Goal: Task Accomplishment & Management: Complete application form

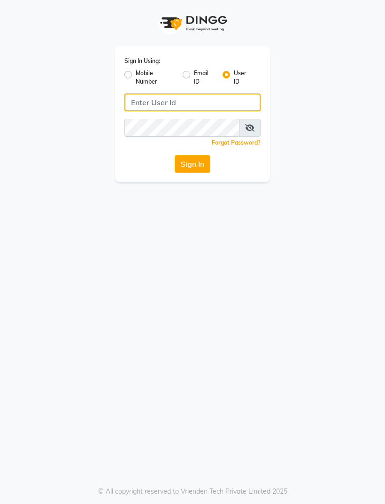
type input "Morelight"
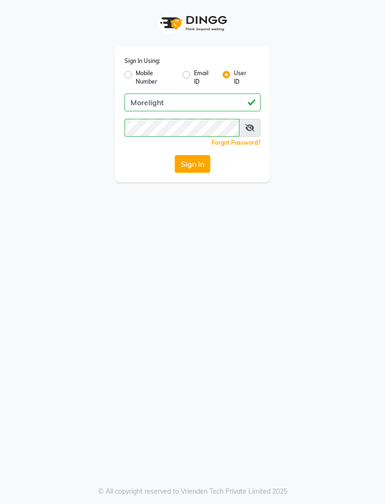
click at [192, 162] on button "Sign In" at bounding box center [193, 164] width 36 height 18
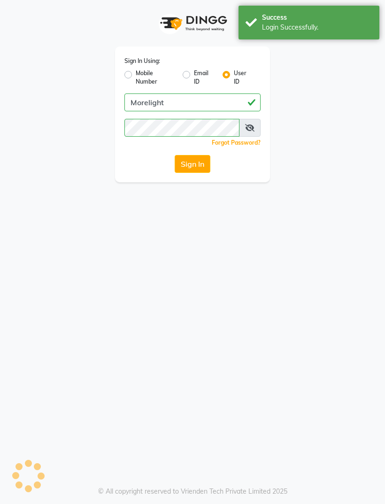
select select "7824"
select select "service"
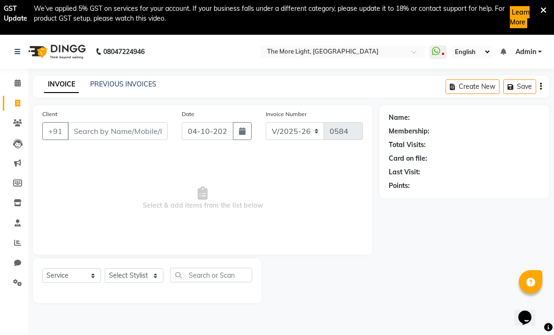
click at [123, 119] on div "Client +91" at bounding box center [105, 128] width 140 height 39
click at [117, 127] on input "Client" at bounding box center [118, 131] width 100 height 18
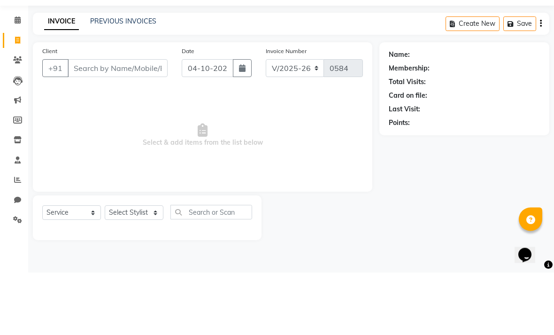
click at [244, 127] on icon "button" at bounding box center [242, 131] width 7 height 8
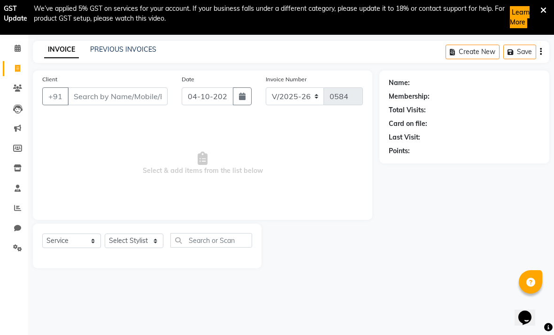
select select "10"
select select "2025"
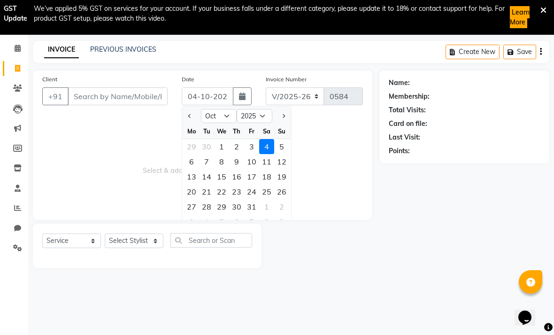
click at [223, 147] on div "1" at bounding box center [221, 146] width 15 height 15
type input "01-10-2025"
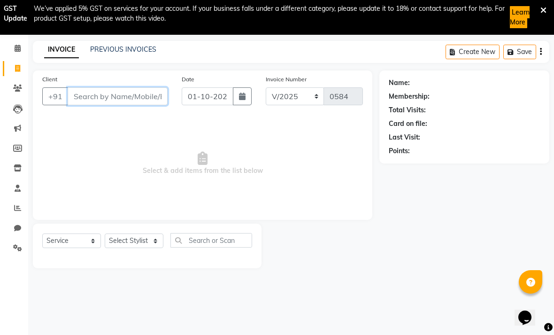
click at [134, 98] on input "Client" at bounding box center [118, 96] width 100 height 18
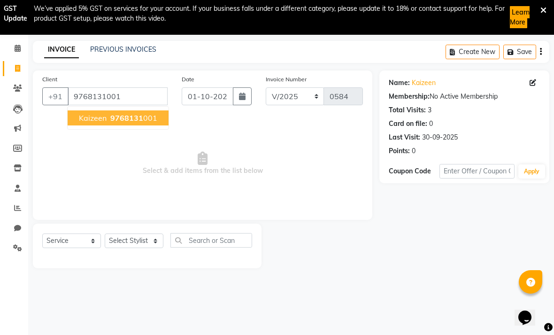
click at [132, 122] on span "9768131" at bounding box center [126, 117] width 33 height 9
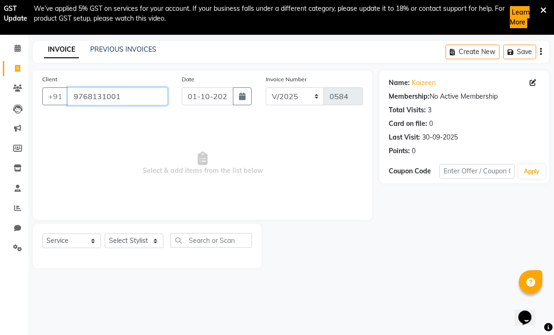
click at [139, 103] on input "9768131001" at bounding box center [118, 96] width 100 height 18
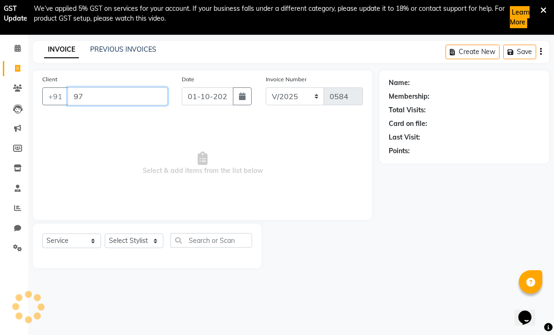
type input "9"
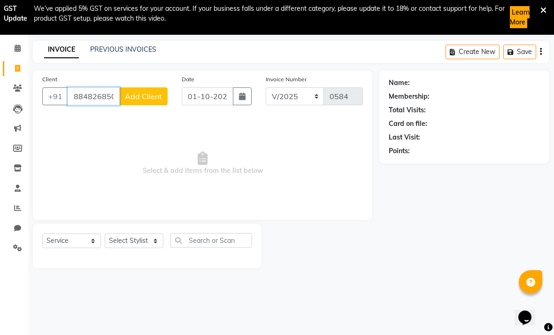
type input "8848268501"
click at [145, 101] on span "Add Client" at bounding box center [143, 96] width 37 height 9
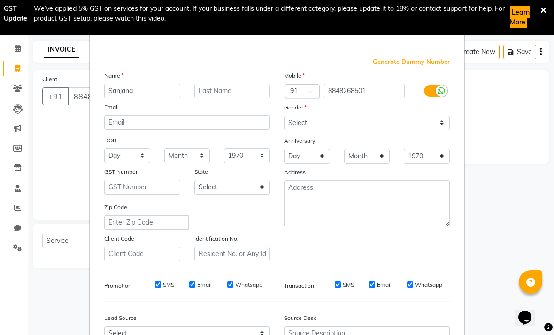
type input "Sanjana"
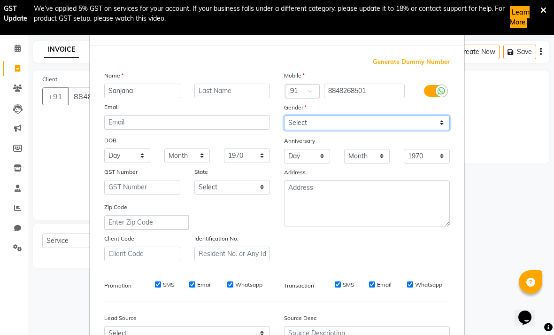
click at [385, 118] on select "Select [DEMOGRAPHIC_DATA] [DEMOGRAPHIC_DATA] Other Prefer Not To Say" at bounding box center [367, 123] width 166 height 15
click at [385, 124] on select "Select [DEMOGRAPHIC_DATA] [DEMOGRAPHIC_DATA] Other Prefer Not To Say" at bounding box center [367, 123] width 166 height 15
select select "[DEMOGRAPHIC_DATA]"
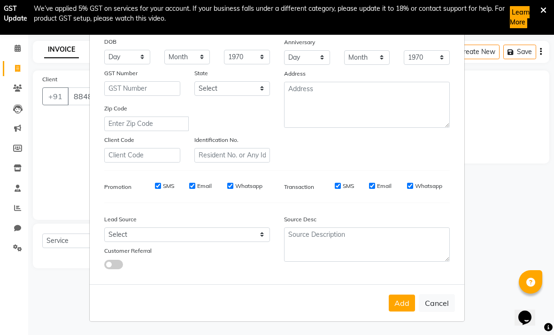
scroll to position [98, 0]
click at [385, 305] on button "Add" at bounding box center [402, 303] width 26 height 17
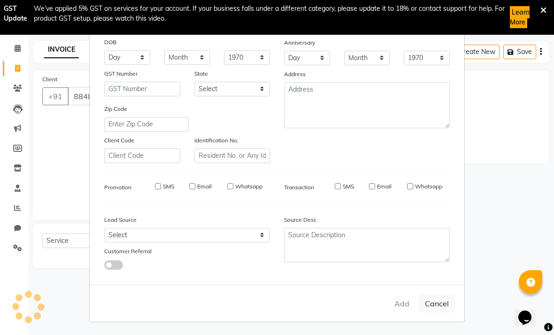
select select
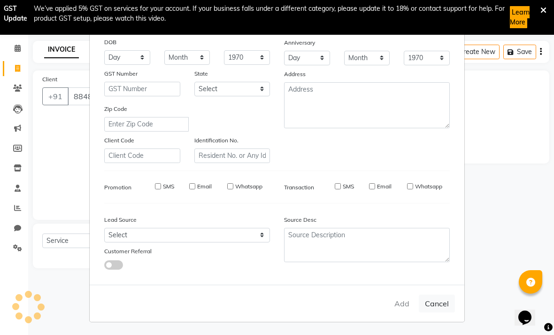
select select
checkbox input "false"
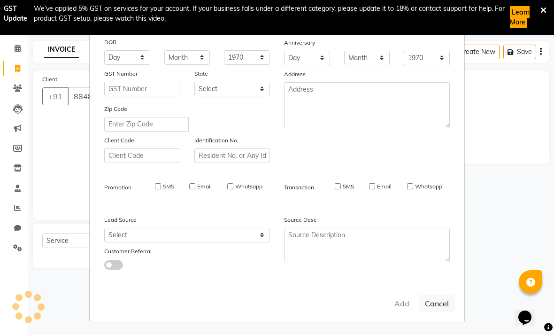
checkbox input "false"
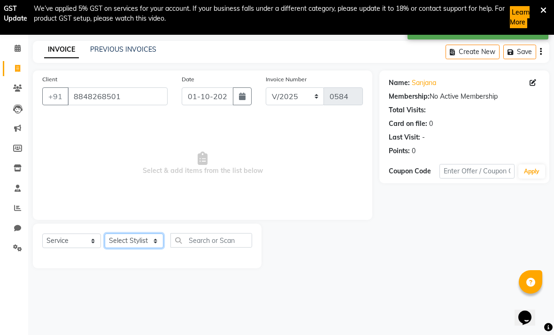
click at [146, 244] on select "Select Stylist [PERSON_NAME] anas [PERSON_NAME] [PERSON_NAME] Front [PERSON_NAM…" at bounding box center [134, 241] width 59 height 15
select select "69876"
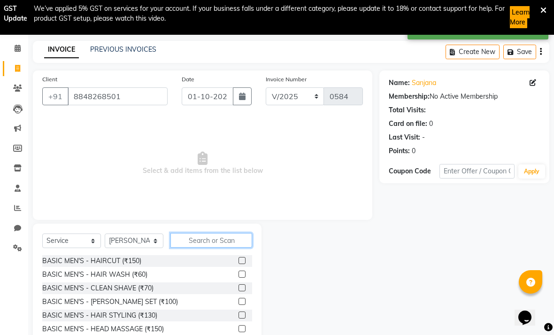
click at [218, 241] on input "text" at bounding box center [212, 240] width 82 height 15
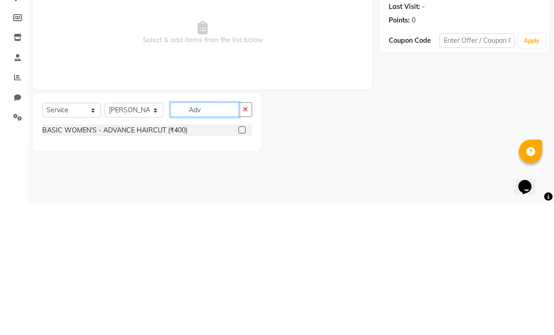
type input "Adv"
click at [241, 257] on label at bounding box center [242, 260] width 7 height 7
click at [241, 258] on input "checkbox" at bounding box center [242, 261] width 6 height 6
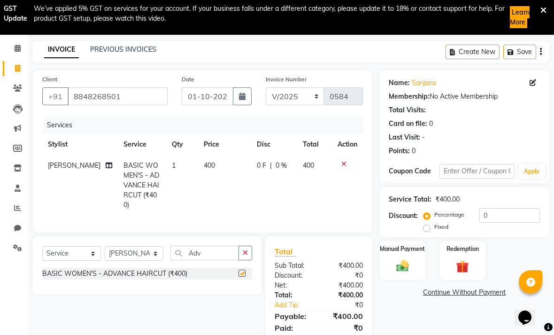
checkbox input "false"
click at [216, 246] on input "Adv" at bounding box center [205, 253] width 69 height 15
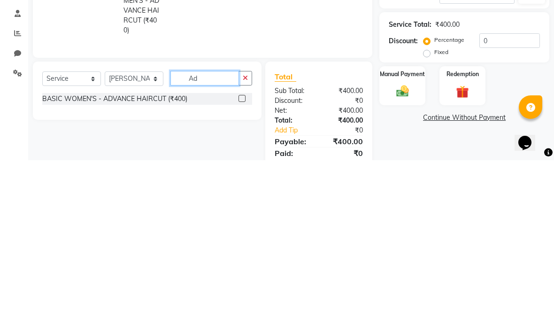
type input "A"
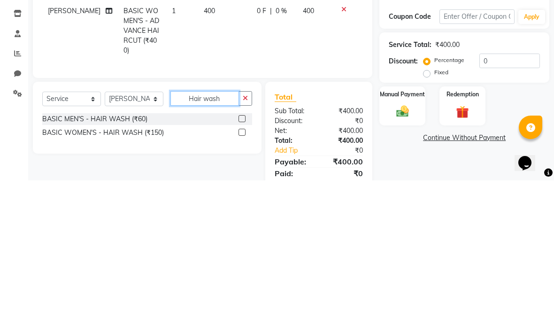
type input "Hair wash"
click at [237, 281] on div "BASIC WOMEN'S - HAIR WASH (₹150)" at bounding box center [147, 287] width 210 height 12
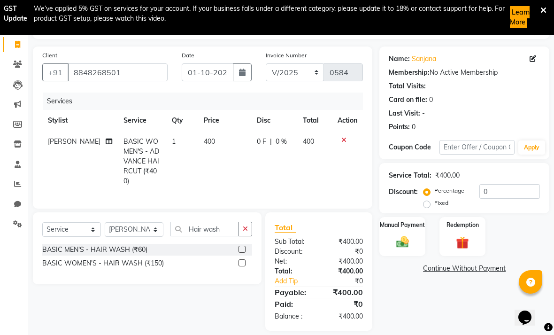
click at [239, 259] on label at bounding box center [242, 262] width 7 height 7
click at [239, 260] on input "checkbox" at bounding box center [242, 263] width 6 height 6
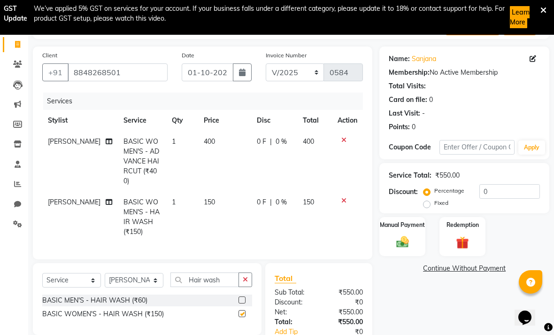
checkbox input "false"
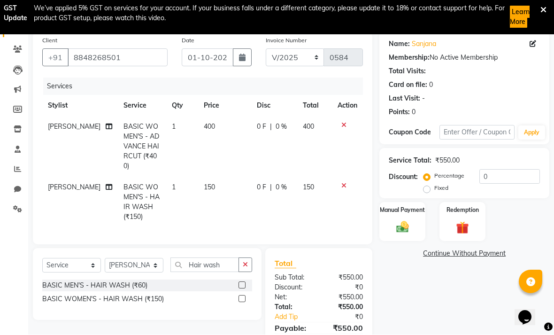
scroll to position [74, 0]
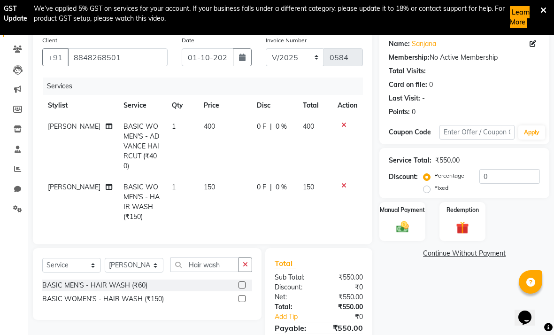
click at [385, 223] on img at bounding box center [403, 227] width 20 height 15
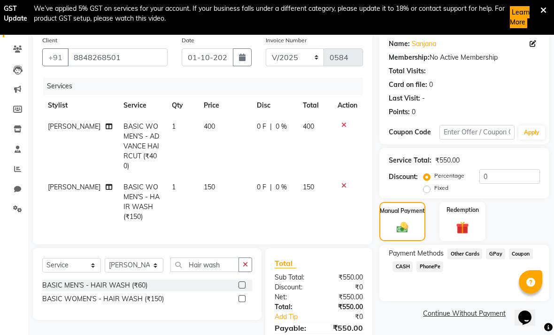
click at [385, 258] on span "GPay" at bounding box center [495, 254] width 19 height 11
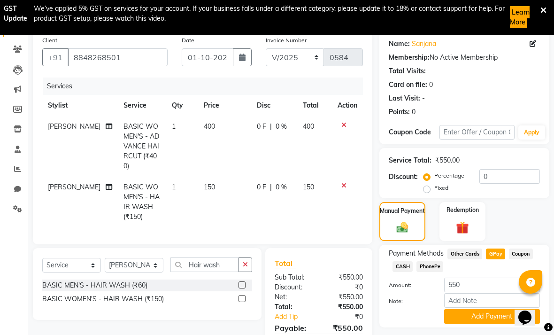
scroll to position [79, 0]
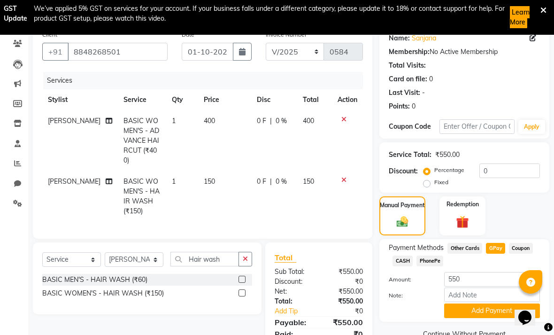
click at [385, 261] on span "CASH" at bounding box center [403, 261] width 20 height 11
click at [385, 312] on button "Add Payment" at bounding box center [492, 311] width 96 height 15
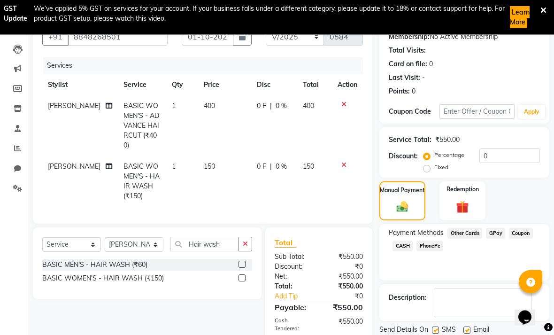
scroll to position [117, 0]
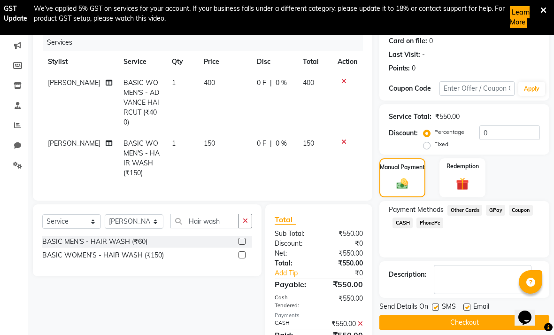
click at [385, 330] on button "Checkout" at bounding box center [465, 322] width 170 height 15
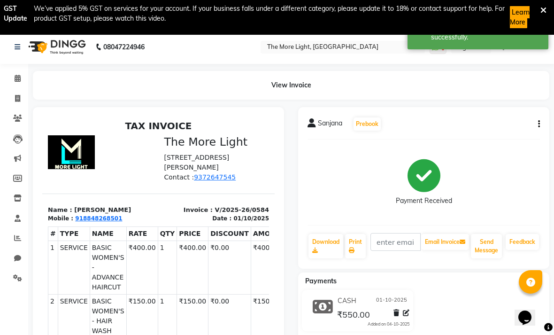
click at [17, 100] on icon at bounding box center [17, 98] width 5 height 7
select select "service"
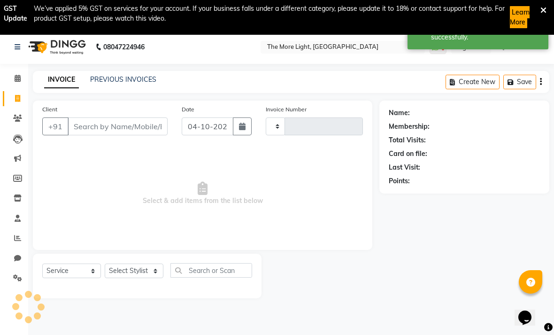
type input "0585"
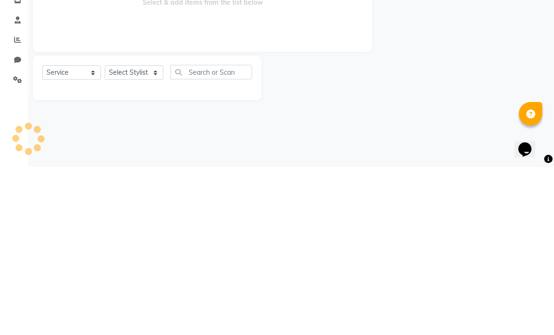
select select "7824"
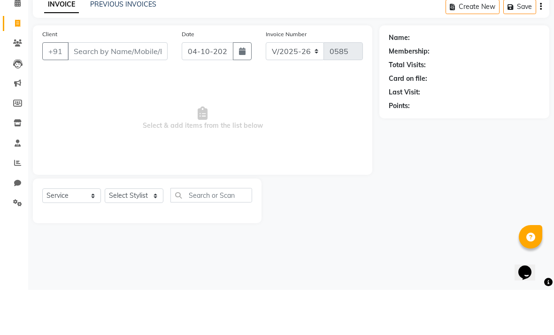
click at [244, 93] on icon "button" at bounding box center [242, 97] width 7 height 8
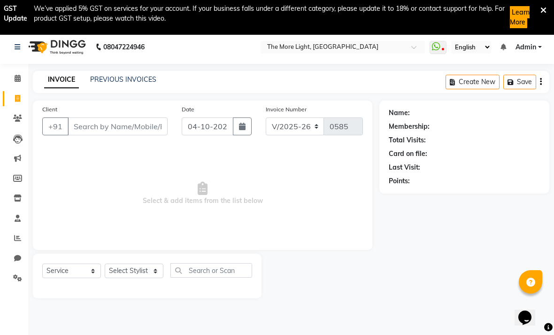
select select "10"
select select "2025"
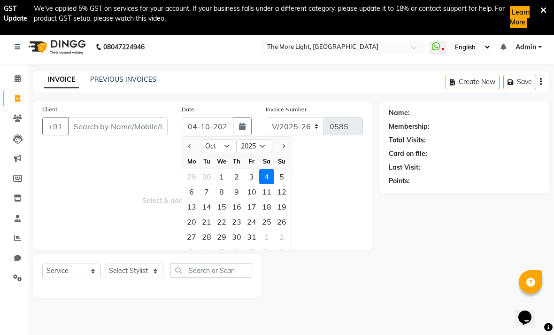
click at [220, 173] on div "1" at bounding box center [221, 176] width 15 height 15
type input "01-10-2025"
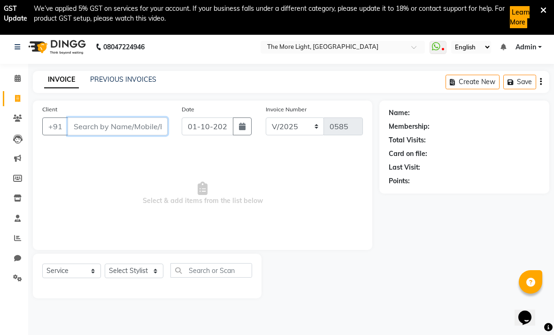
click at [138, 124] on input "Client" at bounding box center [118, 126] width 100 height 18
type input "98190730005"
click at [149, 129] on span "Add Client" at bounding box center [143, 126] width 37 height 9
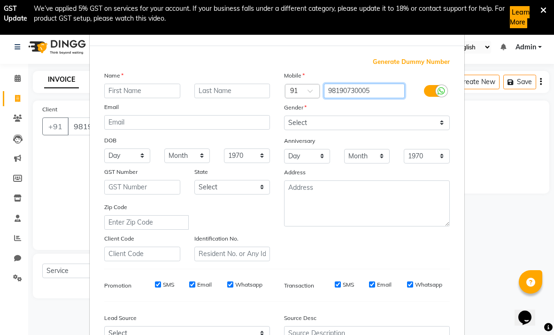
click at [374, 91] on input "98190730005" at bounding box center [364, 91] width 81 height 15
type input "9819070005"
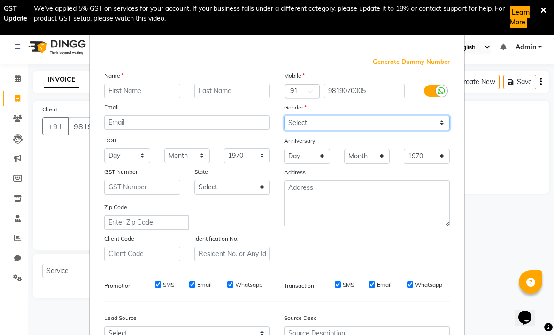
click at [385, 126] on select "Select [DEMOGRAPHIC_DATA] [DEMOGRAPHIC_DATA] Other Prefer Not To Say" at bounding box center [367, 123] width 166 height 15
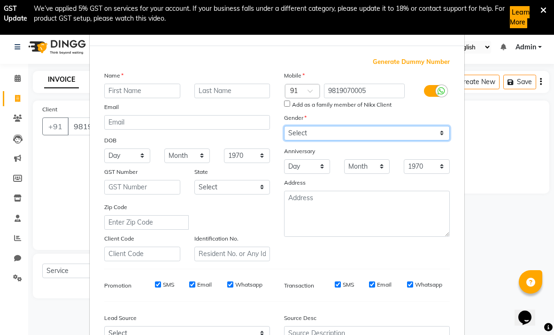
select select "[DEMOGRAPHIC_DATA]"
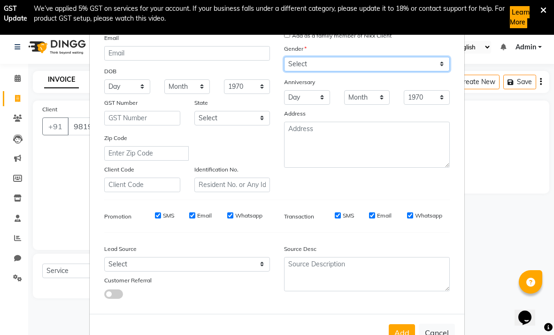
scroll to position [68, 0]
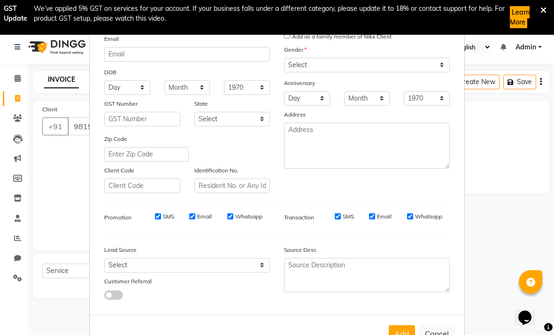
click at [385, 337] on button "Add" at bounding box center [402, 333] width 26 height 17
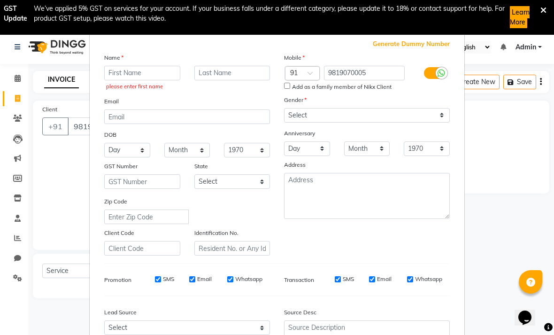
scroll to position [16, 0]
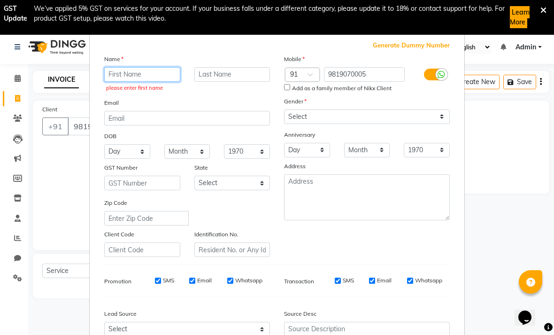
click at [135, 73] on input "text" at bounding box center [142, 74] width 76 height 15
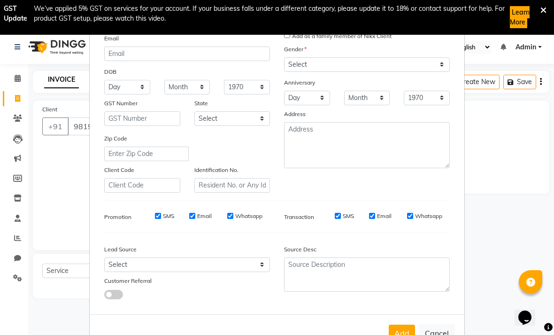
scroll to position [68, 0]
type input "[PERSON_NAME]"
click at [385, 138] on ngb-modal-window "Add Client Generate Dummy Number Name [GEOGRAPHIC_DATA] Email DOB Day 01 02 03 …" at bounding box center [277, 167] width 554 height 335
click at [385, 334] on button "Add" at bounding box center [402, 333] width 26 height 17
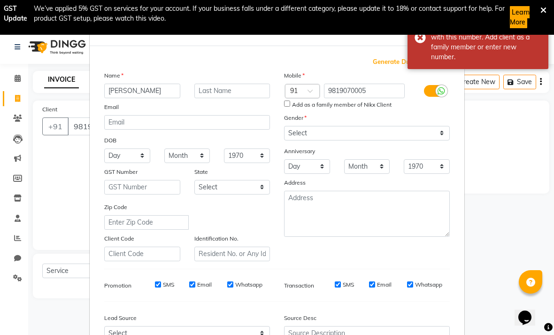
scroll to position [0, 0]
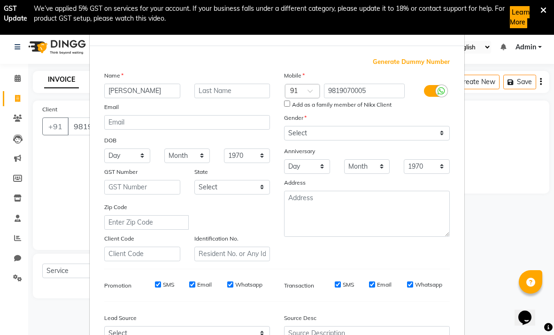
click at [385, 249] on div "Generate Dummy Number Name [PERSON_NAME] Email DOB Day 01 02 03 04 05 06 07 08 …" at bounding box center [277, 214] width 375 height 337
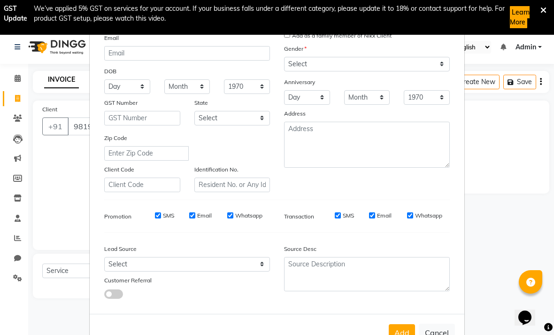
scroll to position [68, 0]
click at [385, 335] on button "Cancel" at bounding box center [437, 334] width 36 height 18
select select
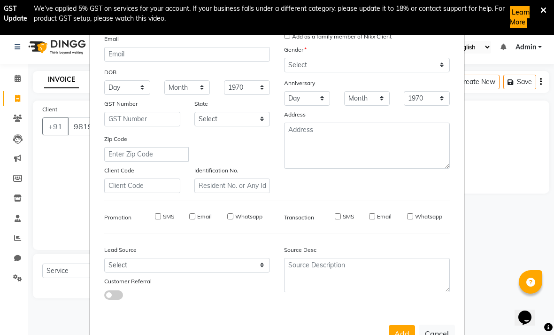
select select
checkbox input "false"
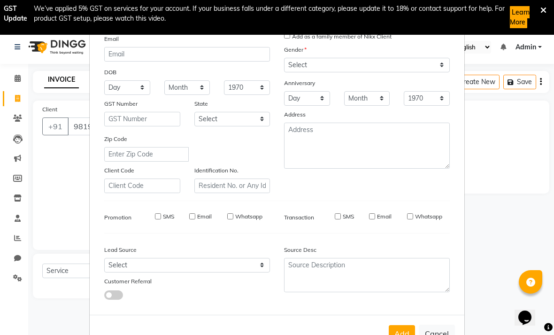
checkbox input "false"
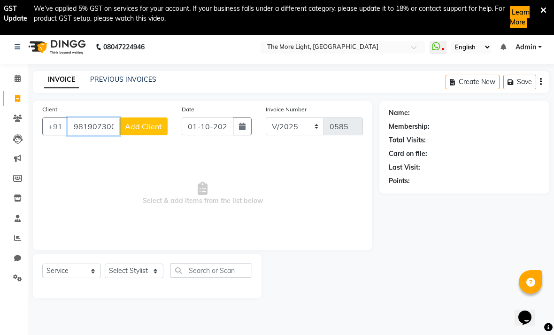
click at [109, 127] on input "98190730005" at bounding box center [94, 126] width 52 height 18
click at [102, 130] on input "98190730005" at bounding box center [94, 126] width 52 height 18
click at [104, 133] on input "98190730005" at bounding box center [94, 126] width 52 height 18
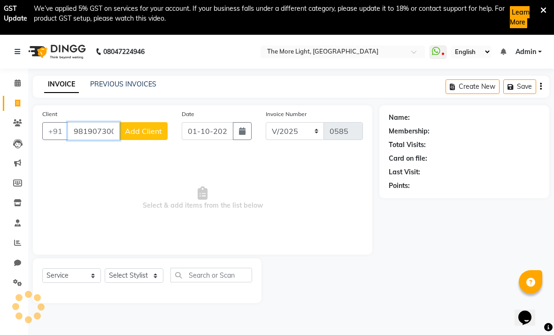
scroll to position [0, 0]
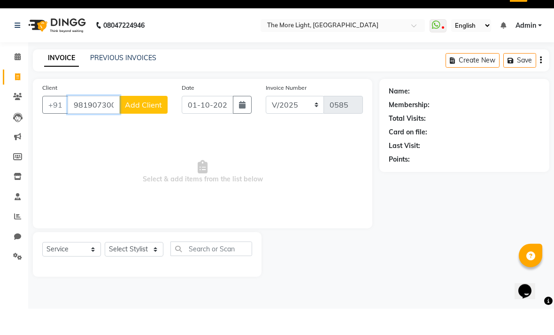
click at [102, 122] on input "98190730005" at bounding box center [94, 131] width 52 height 18
click at [108, 122] on input "98190730005" at bounding box center [94, 131] width 52 height 18
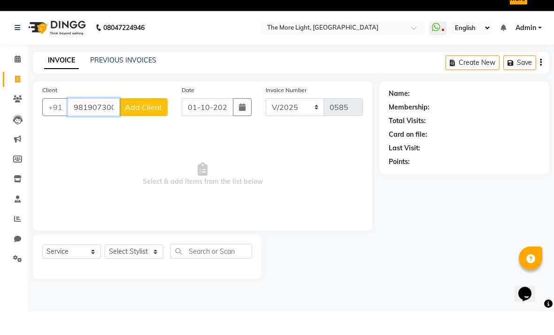
click at [107, 122] on input "98190730005" at bounding box center [94, 131] width 52 height 18
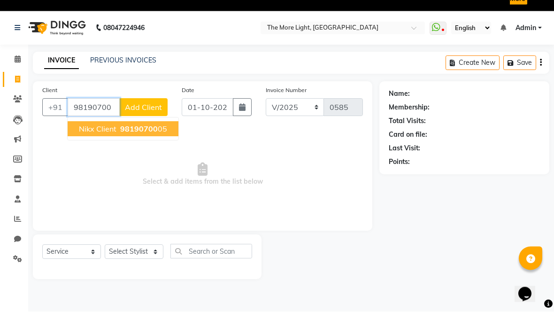
click at [146, 148] on span "98190700" at bounding box center [139, 152] width 38 height 9
type input "9819070005"
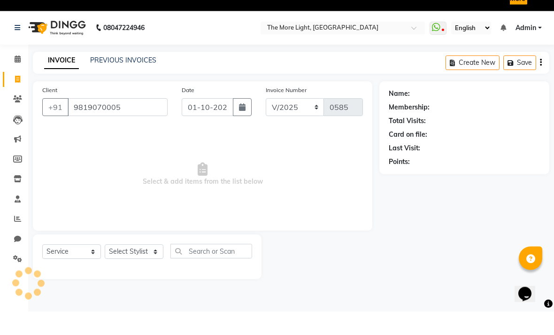
scroll to position [24, 0]
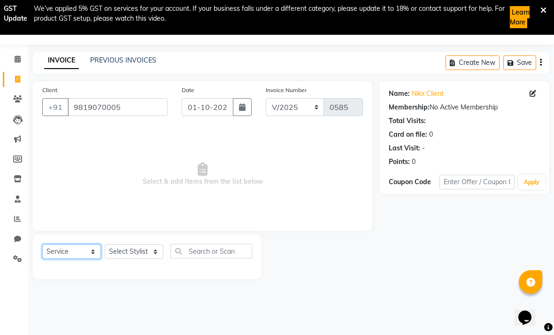
click at [77, 253] on select "Select Service Product Membership Package Voucher Prepaid Gift Card" at bounding box center [71, 251] width 59 height 15
click at [151, 258] on select "Select Stylist [PERSON_NAME] anas [PERSON_NAME] [PERSON_NAME] Front [PERSON_NAM…" at bounding box center [134, 251] width 59 height 15
click at [154, 251] on select "Select Stylist [PERSON_NAME] anas [PERSON_NAME] [PERSON_NAME] Front [PERSON_NAM…" at bounding box center [134, 251] width 59 height 15
select select "69876"
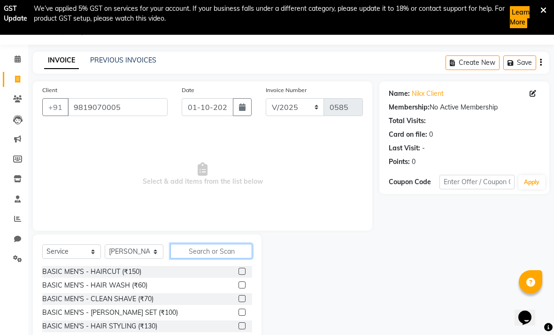
click at [223, 258] on input "text" at bounding box center [212, 251] width 82 height 15
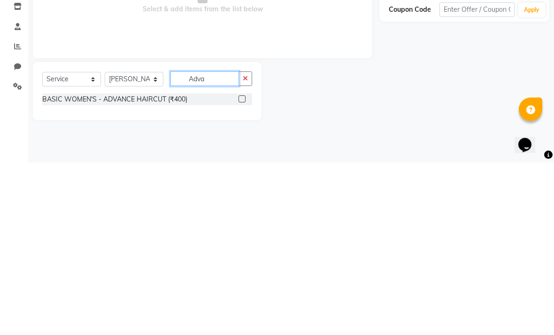
type input "Adva"
click at [240, 268] on label at bounding box center [242, 271] width 7 height 7
click at [240, 269] on input "checkbox" at bounding box center [242, 272] width 6 height 6
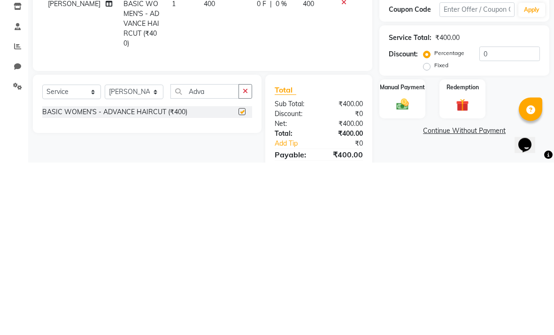
scroll to position [35, 0]
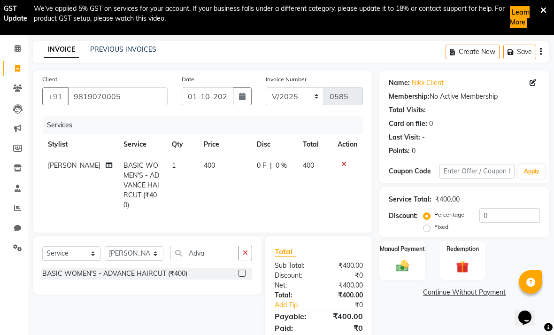
checkbox input "false"
click at [385, 267] on img at bounding box center [403, 266] width 20 height 15
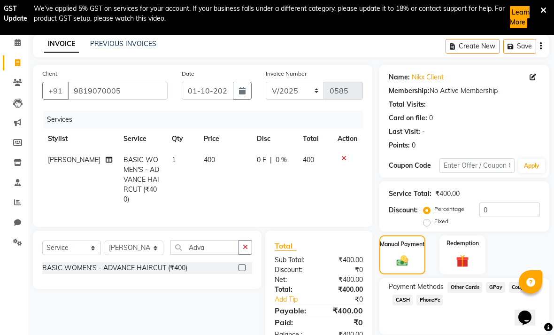
scroll to position [37, 0]
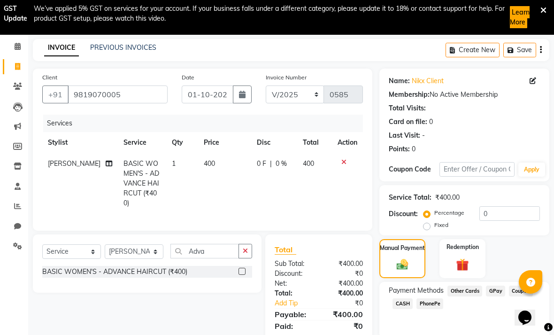
click at [385, 296] on span "GPay" at bounding box center [495, 291] width 19 height 11
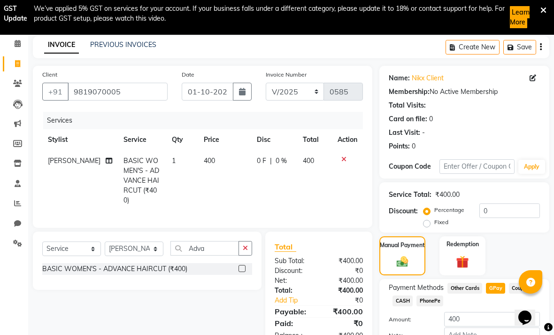
scroll to position [71, 0]
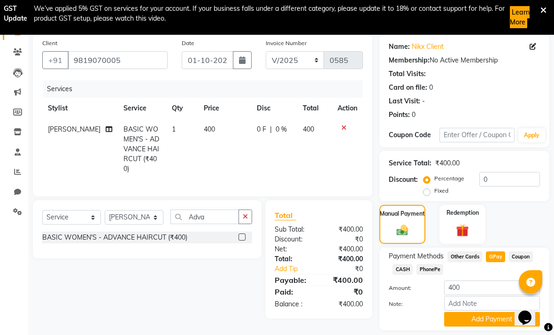
click at [385, 325] on button "Add Payment" at bounding box center [492, 319] width 96 height 15
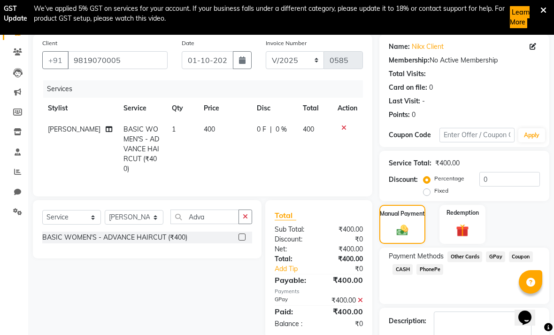
scroll to position [97, 0]
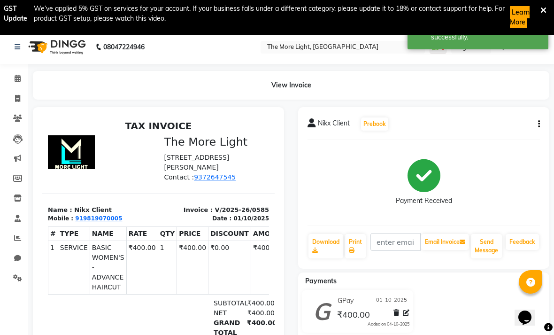
click at [12, 103] on link "Invoice" at bounding box center [14, 99] width 23 height 16
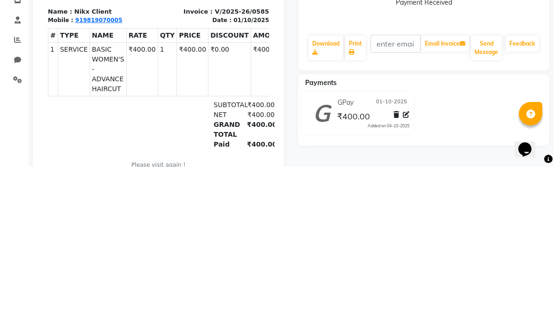
select select "service"
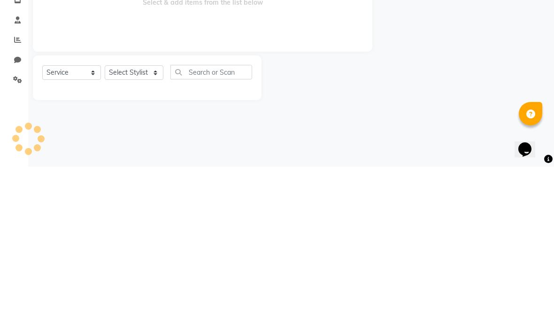
type input "0586"
select select "7824"
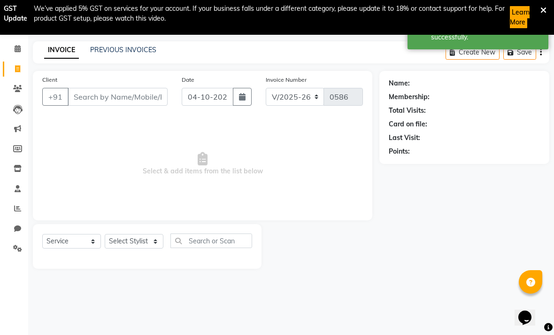
click at [234, 98] on button "button" at bounding box center [242, 97] width 19 height 18
select select "10"
select select "2025"
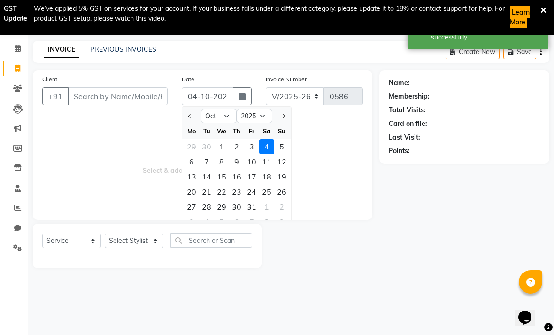
click at [220, 148] on div "1" at bounding box center [221, 146] width 15 height 15
type input "01-10-2025"
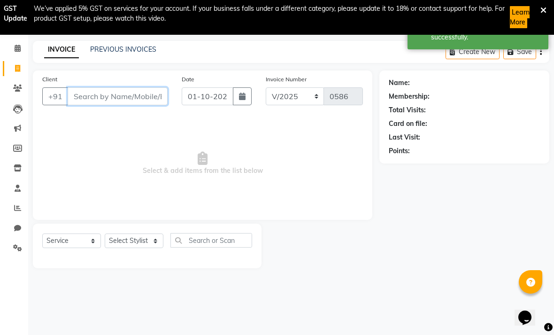
click at [132, 97] on input "Client" at bounding box center [118, 96] width 100 height 18
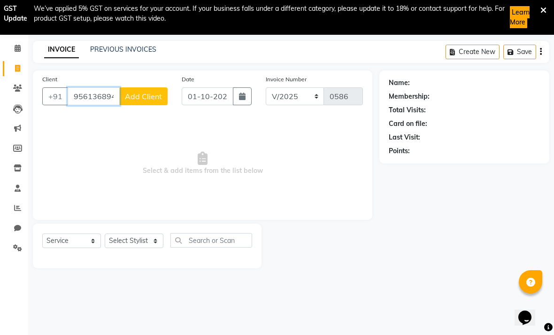
type input "9561368947"
click at [146, 97] on span "Add Client" at bounding box center [143, 96] width 37 height 9
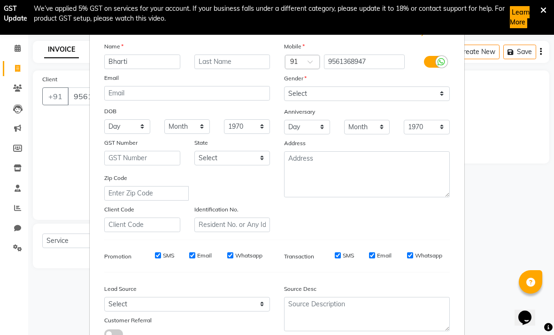
scroll to position [1, 0]
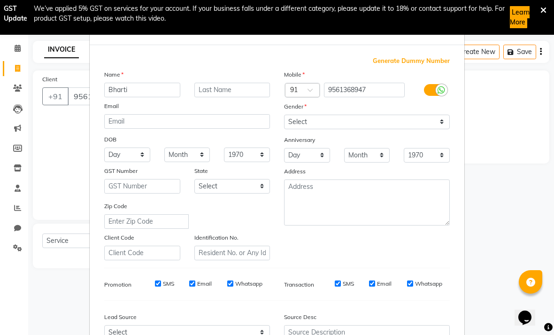
type input "Bharti"
click at [385, 121] on select "Select [DEMOGRAPHIC_DATA] [DEMOGRAPHIC_DATA] Other Prefer Not To Say" at bounding box center [367, 122] width 166 height 15
select select "[DEMOGRAPHIC_DATA]"
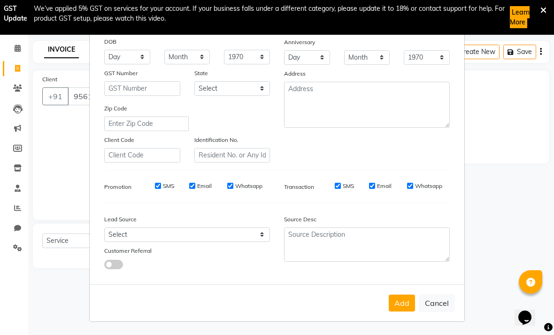
scroll to position [98, 0]
click at [385, 305] on button "Add" at bounding box center [402, 303] width 26 height 17
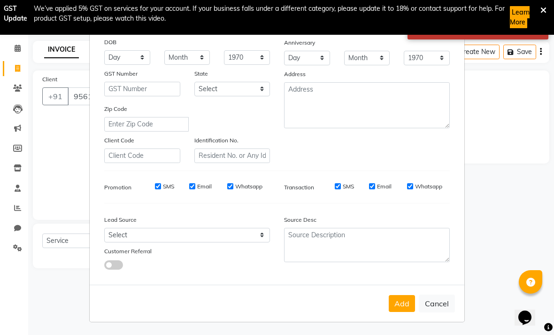
click at [385, 302] on button "Add" at bounding box center [402, 303] width 26 height 17
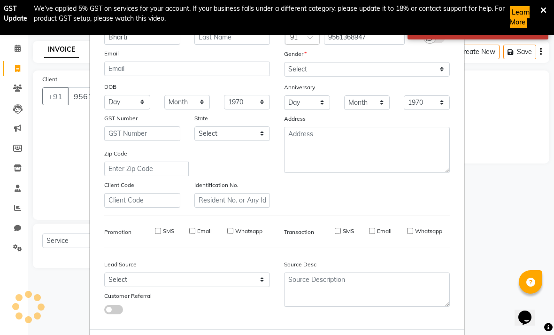
select select
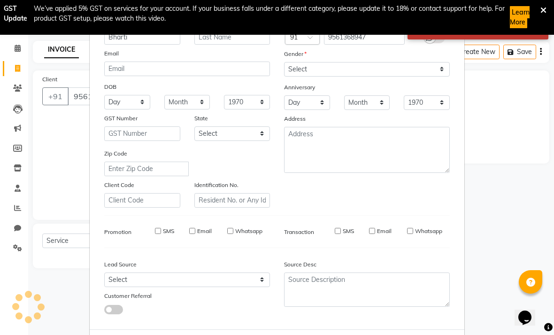
select select
checkbox input "false"
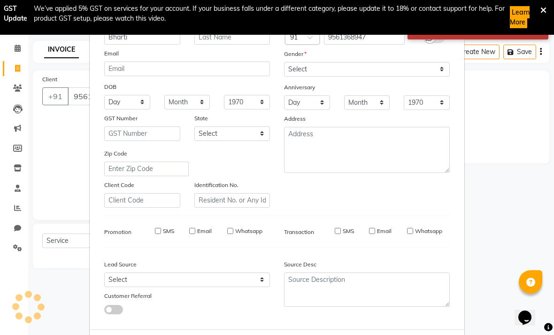
checkbox input "false"
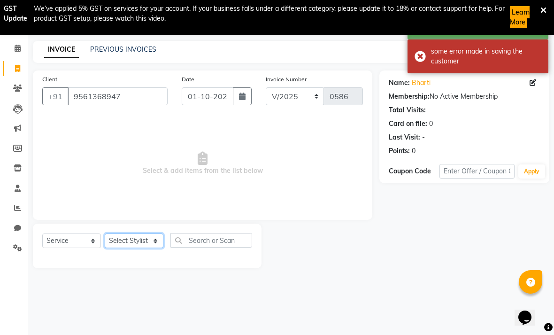
click at [149, 239] on select "Select Stylist [PERSON_NAME] anas [PERSON_NAME] [PERSON_NAME] Front [PERSON_NAM…" at bounding box center [134, 241] width 59 height 15
select select "69876"
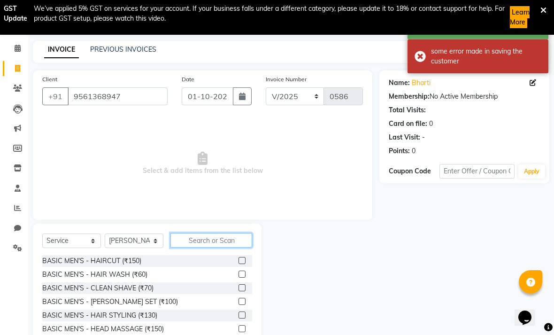
click at [204, 241] on input "text" at bounding box center [212, 240] width 82 height 15
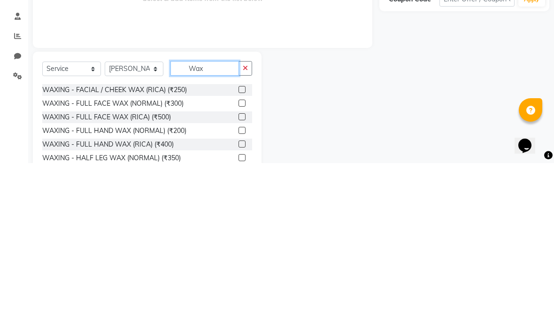
scroll to position [54, 0]
type input "Wax"
click at [244, 285] on label at bounding box center [242, 288] width 7 height 7
click at [244, 286] on input "checkbox" at bounding box center [242, 289] width 6 height 6
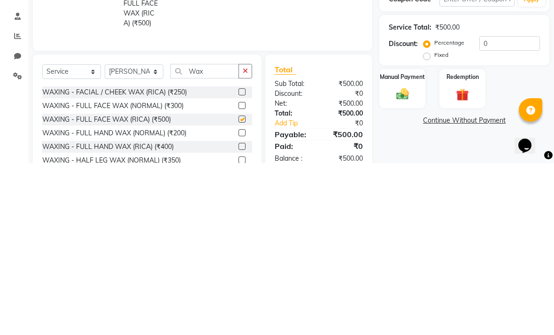
scroll to position [76, 0]
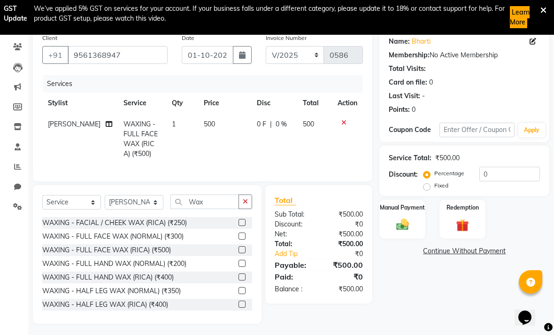
checkbox input "false"
click at [385, 218] on img at bounding box center [403, 225] width 20 height 15
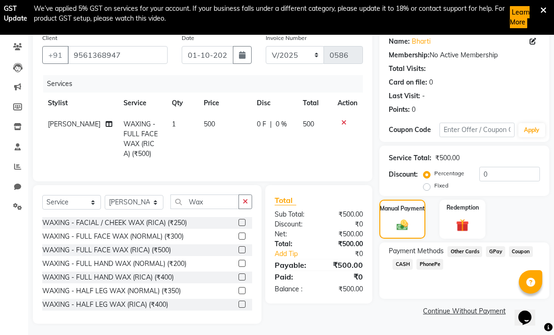
click at [385, 253] on span "GPay" at bounding box center [495, 251] width 19 height 11
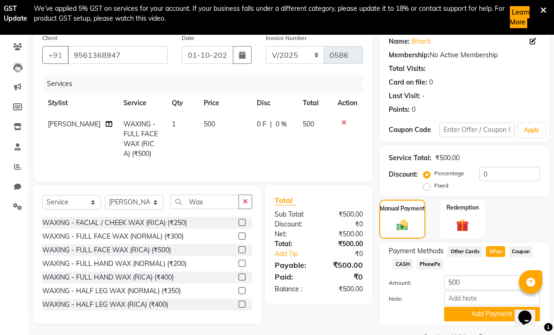
scroll to position [101, 0]
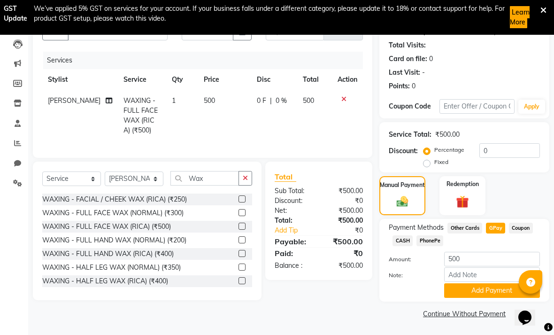
click at [385, 294] on button "Add Payment" at bounding box center [492, 290] width 96 height 15
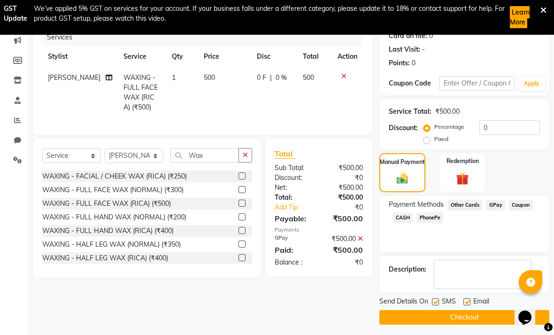
scroll to position [127, 0]
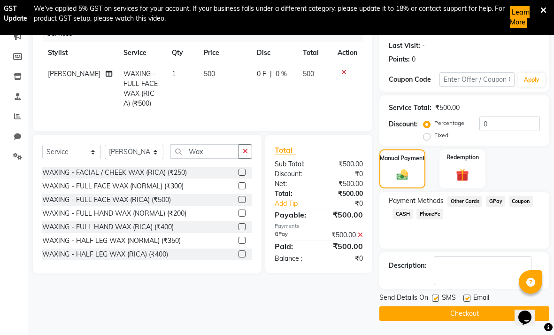
click at [385, 318] on button "Checkout" at bounding box center [465, 313] width 170 height 15
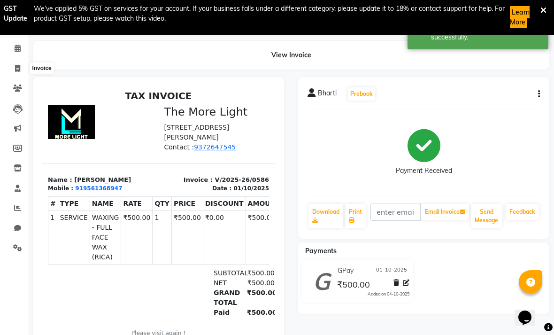
click at [21, 70] on span at bounding box center [17, 68] width 16 height 11
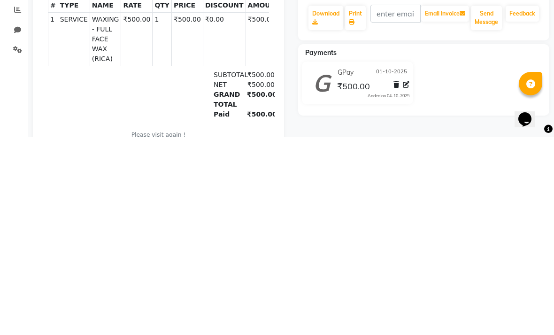
select select "service"
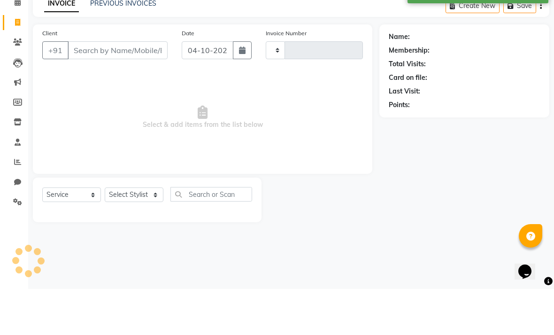
click at [242, 93] on icon "button" at bounding box center [242, 97] width 7 height 8
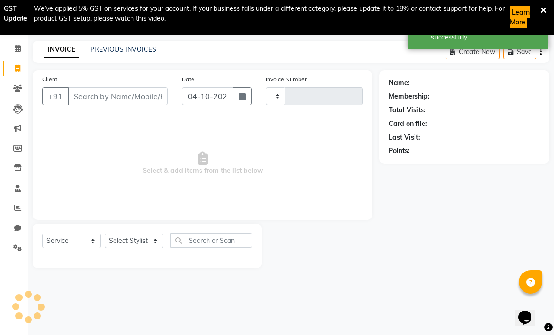
select select "10"
select select "2025"
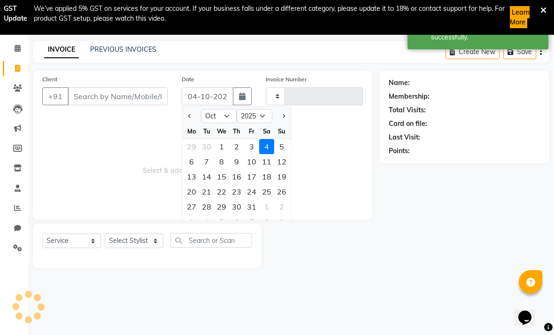
click at [218, 147] on div "1" at bounding box center [221, 146] width 15 height 15
type input "01-10-2025"
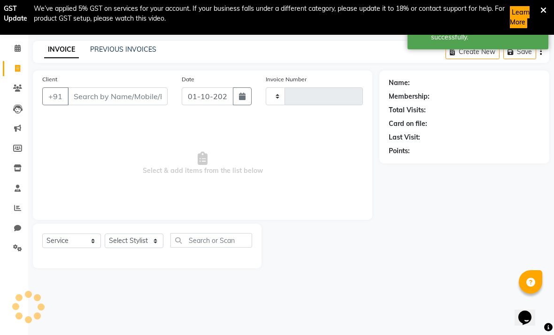
type input "0587"
click at [132, 99] on input "Client" at bounding box center [118, 96] width 100 height 18
select select "7825"
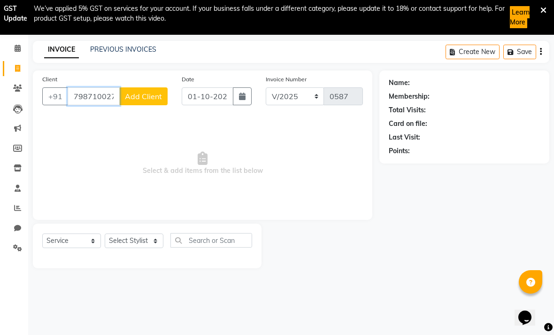
type input "7987100272"
click at [149, 100] on span "Add Client" at bounding box center [143, 96] width 37 height 9
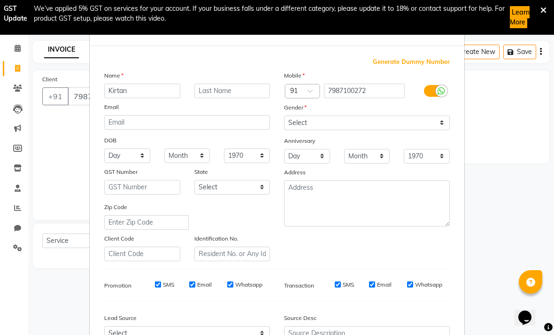
type input "Kirtan"
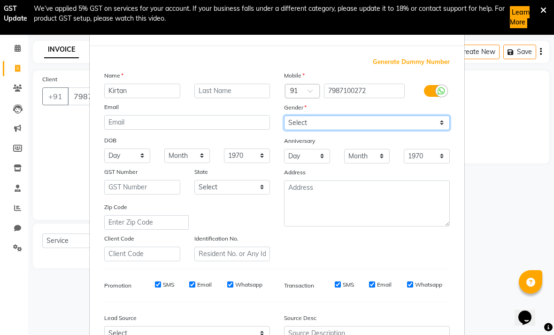
click at [385, 125] on select "Select [DEMOGRAPHIC_DATA] [DEMOGRAPHIC_DATA] Other Prefer Not To Say" at bounding box center [367, 123] width 166 height 15
select select "[DEMOGRAPHIC_DATA]"
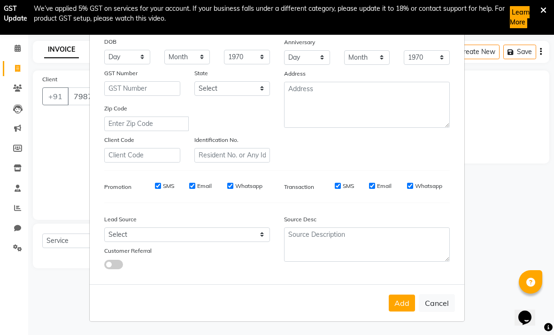
scroll to position [98, 0]
click at [385, 306] on button "Add" at bounding box center [402, 303] width 26 height 17
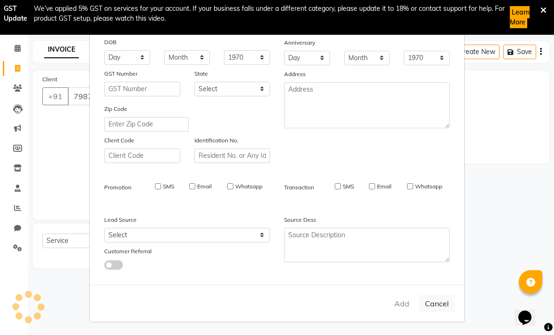
select select
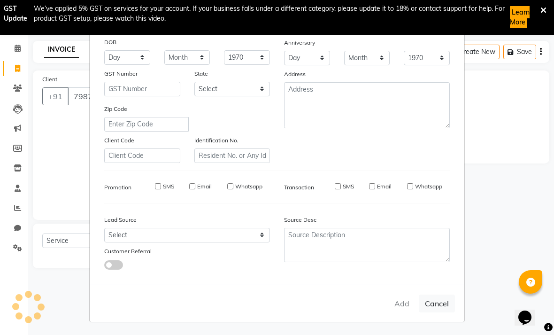
select select
checkbox input "false"
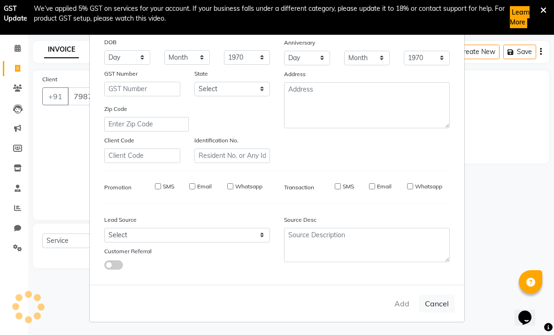
checkbox input "false"
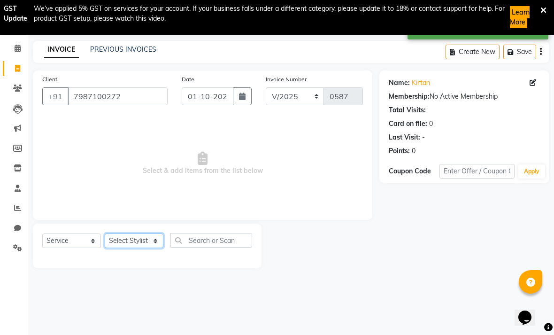
click at [126, 244] on select "Select Stylist [PERSON_NAME] anas [PERSON_NAME] [PERSON_NAME] Front [PERSON_NAM…" at bounding box center [134, 241] width 59 height 15
select select "88854"
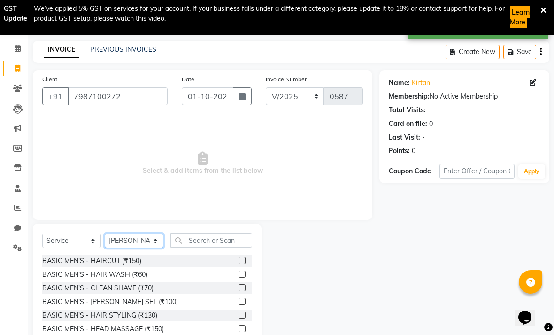
scroll to position [3, 0]
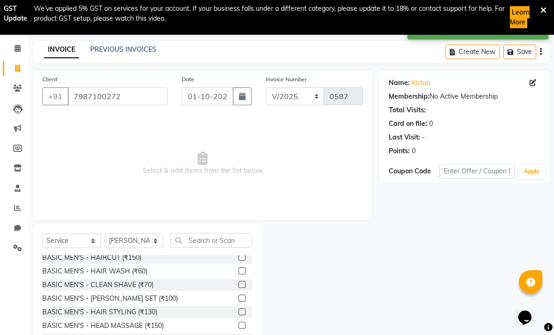
click at [242, 299] on label at bounding box center [242, 298] width 7 height 7
click at [242, 299] on input "checkbox" at bounding box center [242, 299] width 6 height 6
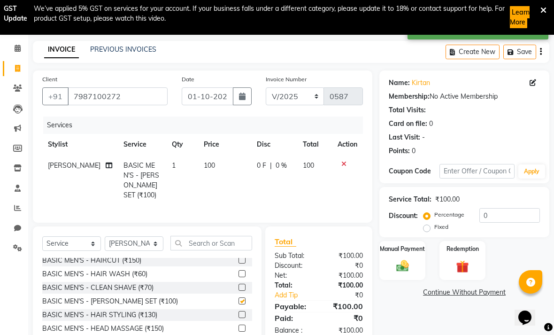
checkbox input "false"
click at [385, 270] on img at bounding box center [403, 266] width 20 height 15
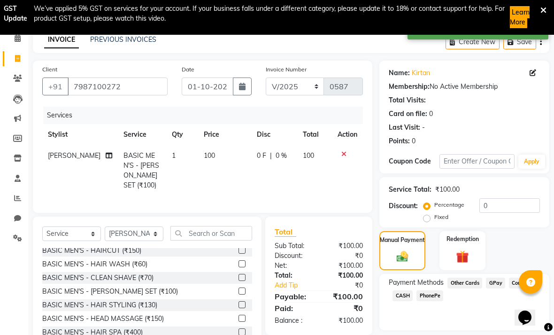
scroll to position [46, 0]
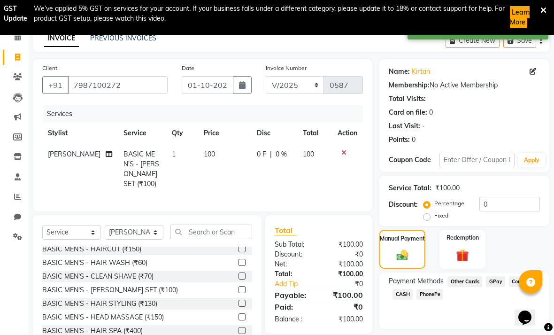
click at [385, 284] on span "GPay" at bounding box center [495, 281] width 19 height 11
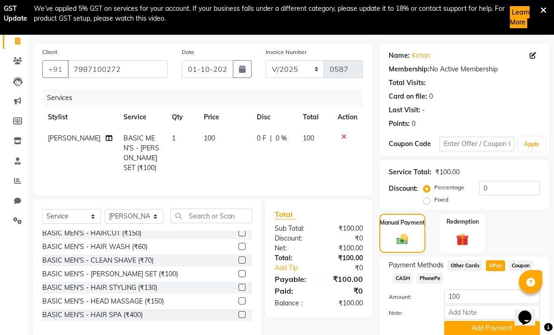
scroll to position [71, 0]
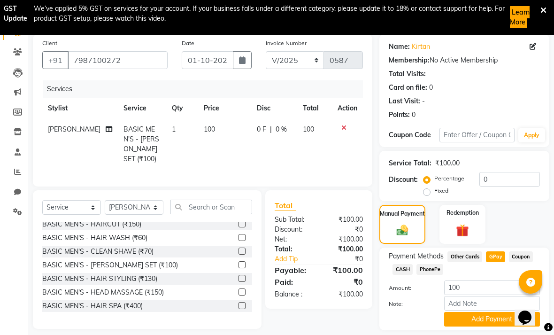
click at [385, 324] on button "Add Payment" at bounding box center [492, 319] width 96 height 15
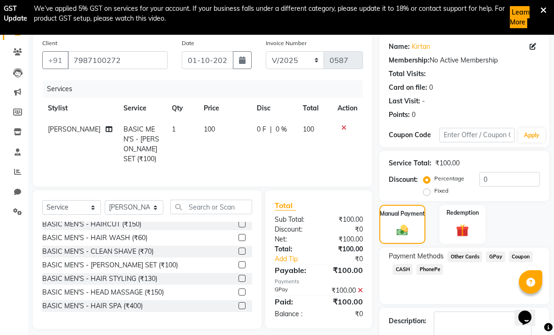
scroll to position [97, 0]
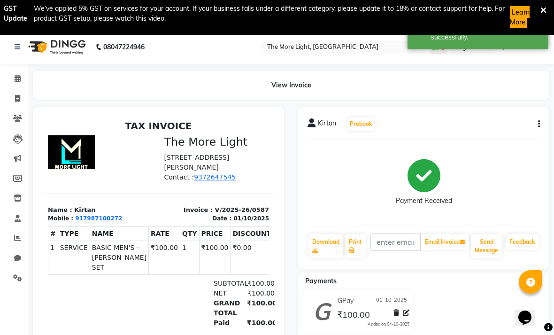
click at [24, 95] on span at bounding box center [17, 99] width 16 height 11
select select "service"
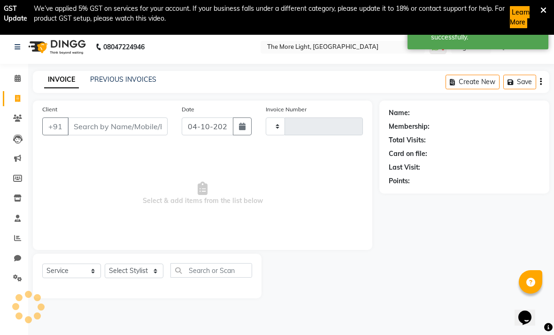
type input "0588"
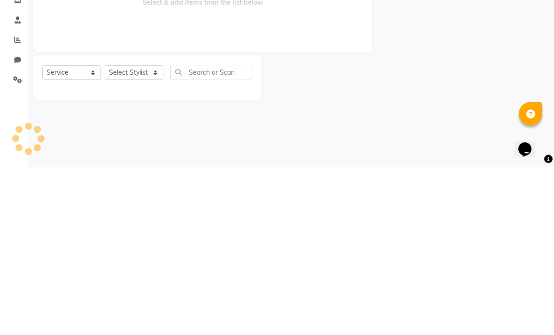
select select "7824"
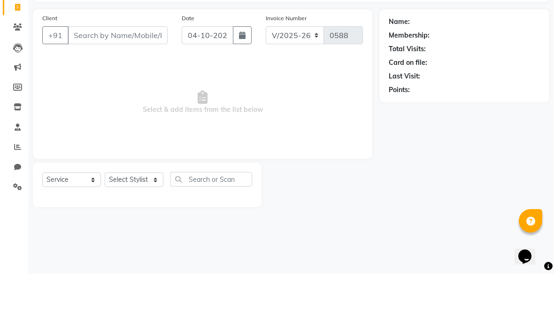
click at [238, 87] on button "button" at bounding box center [242, 96] width 19 height 18
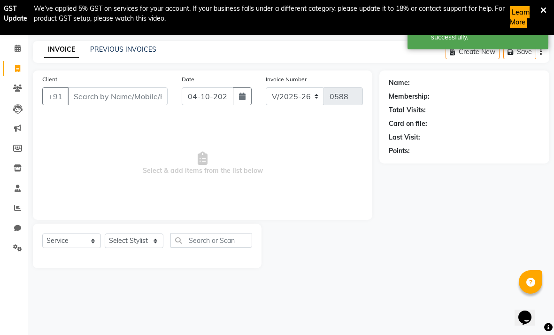
select select "10"
select select "2025"
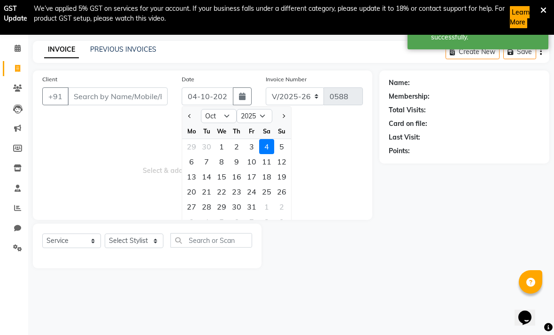
click at [226, 144] on div "1" at bounding box center [221, 146] width 15 height 15
type input "01-10-2025"
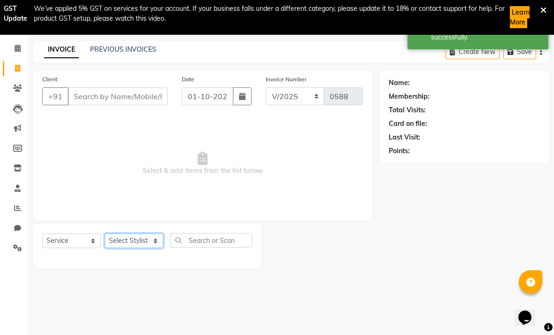
click at [150, 242] on select "Select Stylist [PERSON_NAME] anas [PERSON_NAME] [PERSON_NAME] Front [PERSON_NAM…" at bounding box center [134, 241] width 59 height 15
click at [297, 233] on div at bounding box center [321, 246] width 118 height 45
click at [147, 94] on input "Client" at bounding box center [118, 96] width 100 height 18
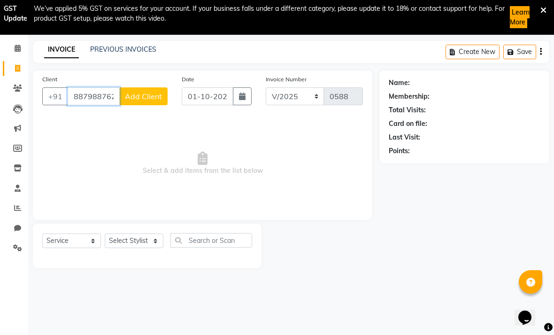
type input "8879887627"
click at [149, 96] on span "Add Client" at bounding box center [143, 96] width 37 height 9
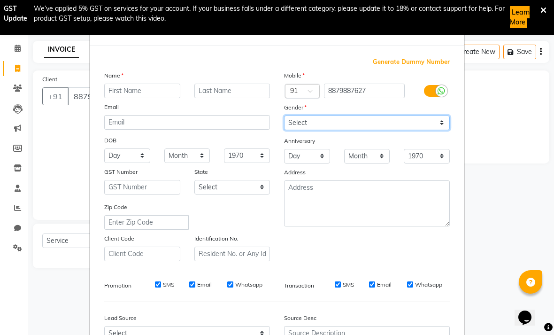
click at [385, 124] on select "Select [DEMOGRAPHIC_DATA] [DEMOGRAPHIC_DATA] Other Prefer Not To Say" at bounding box center [367, 123] width 166 height 15
select select "[DEMOGRAPHIC_DATA]"
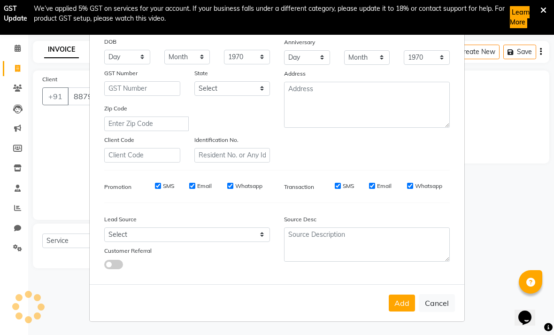
scroll to position [98, 0]
click at [385, 302] on button "Add" at bounding box center [402, 303] width 26 height 17
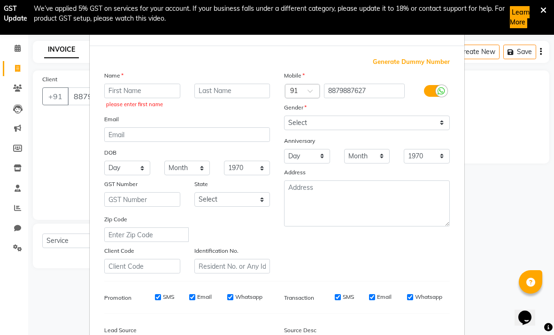
scroll to position [0, 0]
click at [127, 89] on input "text" at bounding box center [142, 91] width 76 height 15
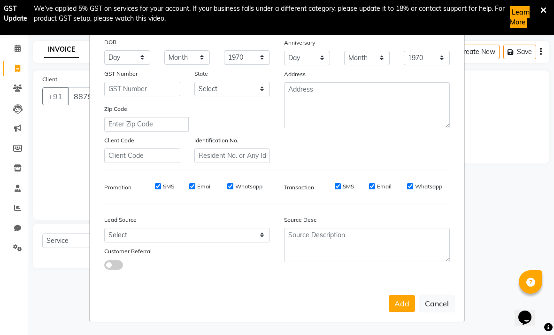
scroll to position [98, 0]
type input ";;;"
click at [385, 112] on ngb-modal-window "Add Client Generate Dummy Number Name ;;; Email DOB Day 01 02 03 04 05 06 07 08…" at bounding box center [277, 167] width 554 height 335
click at [385, 307] on button "Add" at bounding box center [402, 303] width 26 height 17
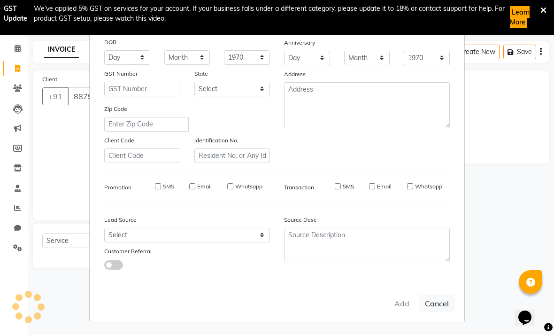
select select
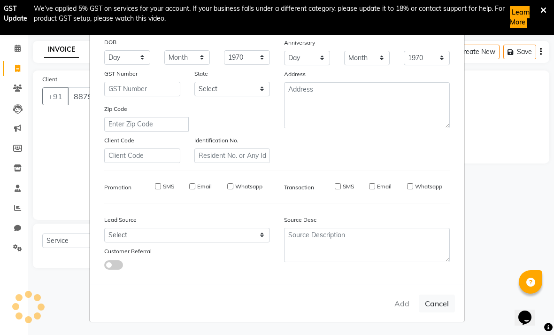
select select
checkbox input "false"
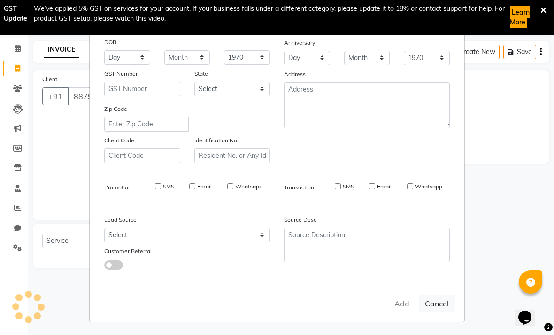
checkbox input "false"
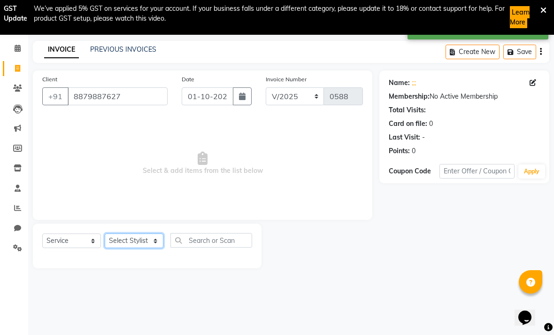
click at [132, 242] on select "Select Stylist [PERSON_NAME] anas [PERSON_NAME] [PERSON_NAME] Front [PERSON_NAM…" at bounding box center [134, 241] width 59 height 15
select select "88854"
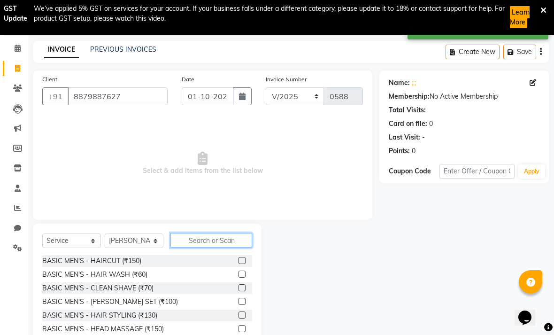
click at [222, 240] on input "text" at bounding box center [212, 240] width 82 height 15
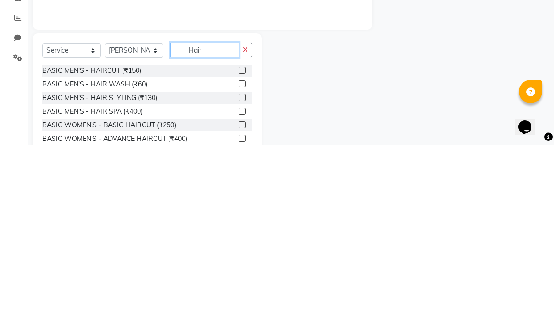
type input "Hair"
click at [239, 257] on label at bounding box center [242, 260] width 7 height 7
click at [239, 258] on input "checkbox" at bounding box center [242, 261] width 6 height 6
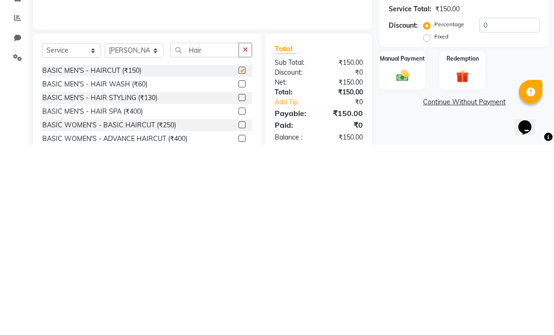
scroll to position [76, 0]
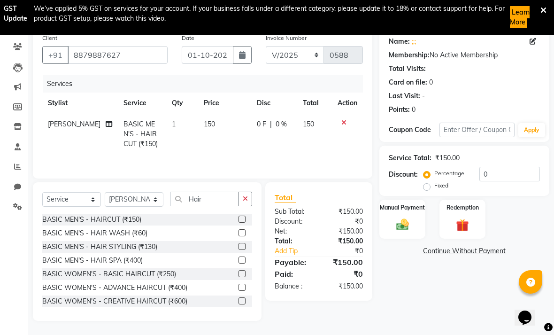
checkbox input "false"
click at [204, 125] on span "150" at bounding box center [209, 124] width 11 height 8
select select "88854"
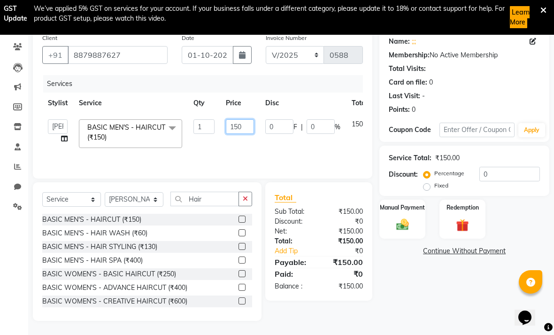
click at [245, 127] on input "150" at bounding box center [240, 126] width 28 height 15
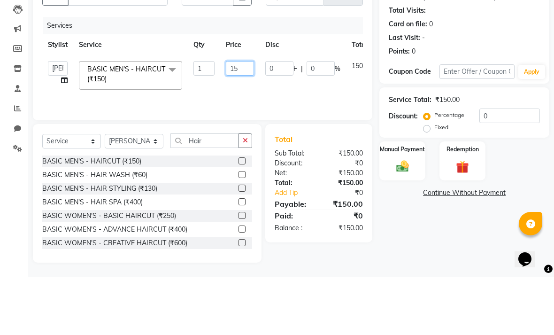
type input "1"
type input "200"
click at [356, 114] on tr "[PERSON_NAME] anas [PERSON_NAME] [PERSON_NAME] Front Desk [PERSON_NAME] [PERSON…" at bounding box center [223, 134] width 362 height 40
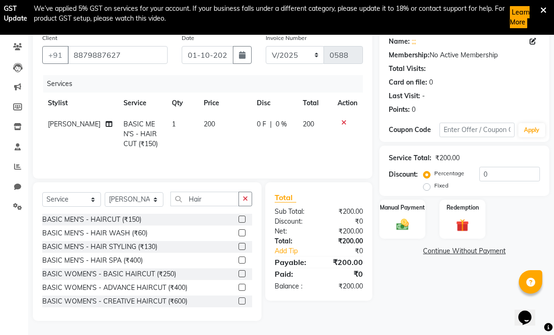
click at [385, 227] on img at bounding box center [403, 225] width 20 height 15
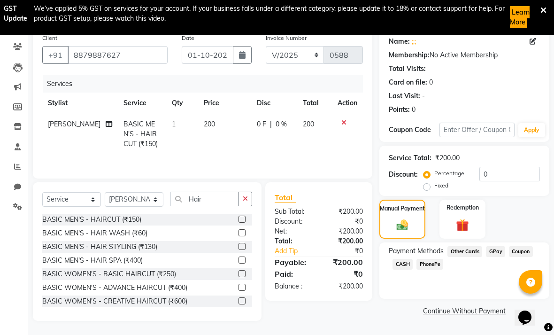
click at [385, 254] on span "GPay" at bounding box center [495, 251] width 19 height 11
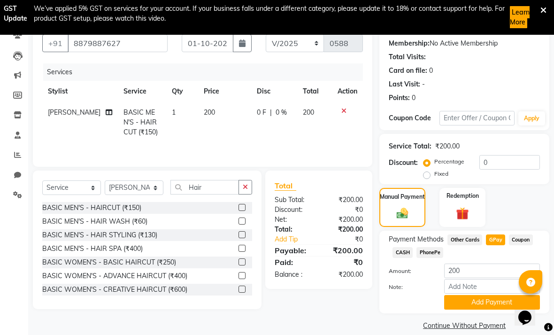
scroll to position [101, 0]
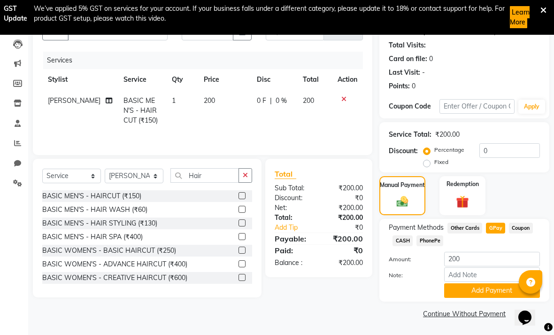
click at [385, 292] on button "Add Payment" at bounding box center [492, 290] width 96 height 15
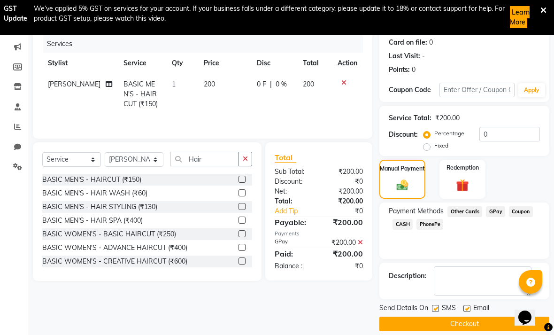
scroll to position [127, 0]
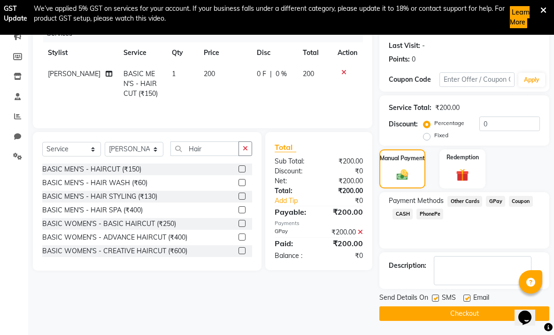
click at [385, 314] on button "Checkout" at bounding box center [465, 313] width 170 height 15
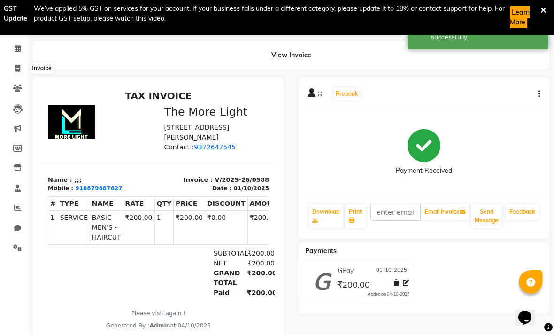
click at [15, 67] on icon at bounding box center [17, 68] width 5 height 7
select select "service"
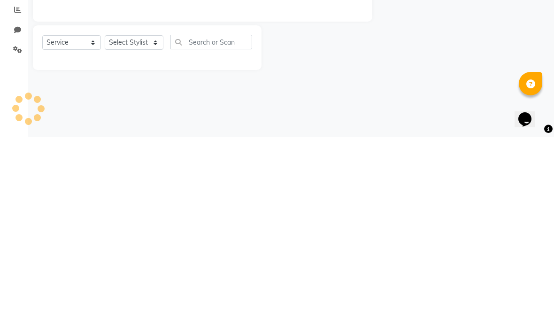
type input "0589"
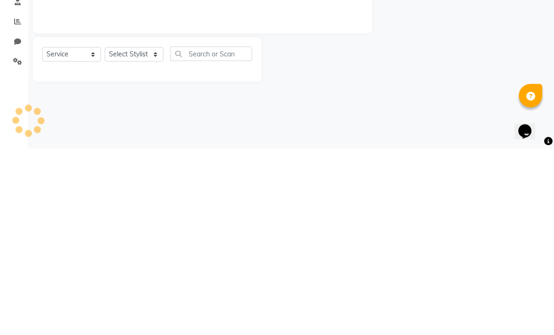
select select "7824"
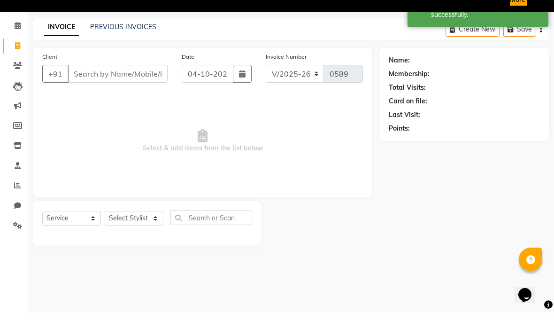
click at [240, 87] on button "button" at bounding box center [242, 96] width 19 height 18
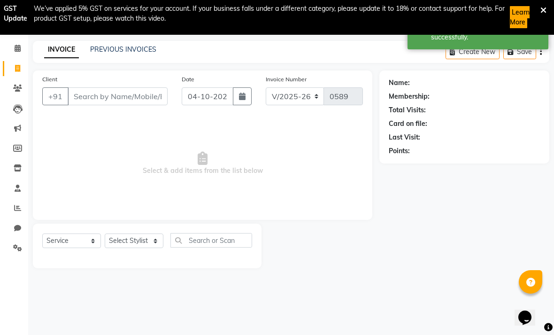
select select "10"
select select "2025"
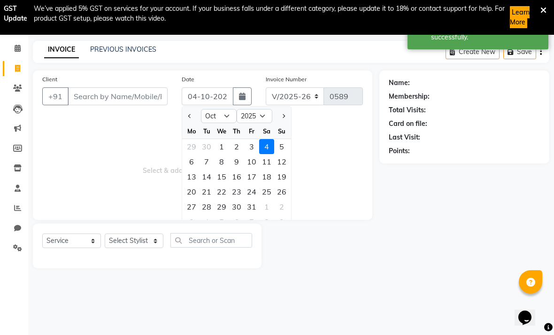
click at [218, 150] on div "1" at bounding box center [221, 146] width 15 height 15
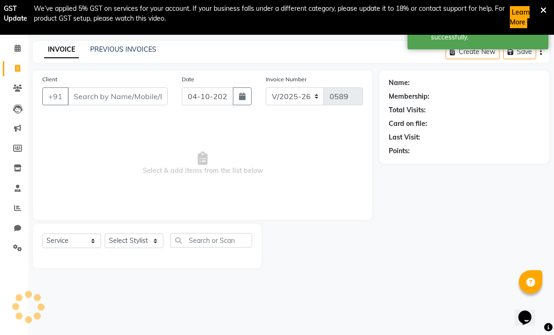
type input "01-10-2025"
click at [144, 241] on select "Select Stylist [PERSON_NAME] anas [PERSON_NAME] [PERSON_NAME] Front [PERSON_NAM…" at bounding box center [134, 241] width 59 height 15
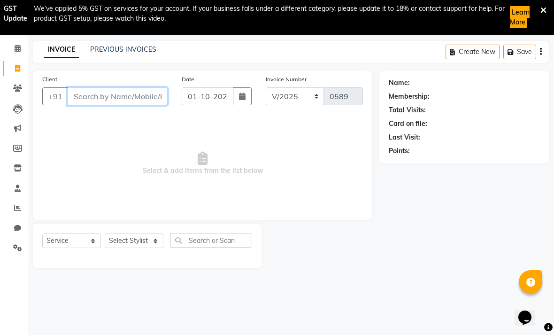
click at [121, 95] on input "Client" at bounding box center [118, 96] width 100 height 18
type input "9324461903"
click at [134, 98] on span "Add Client" at bounding box center [143, 96] width 37 height 9
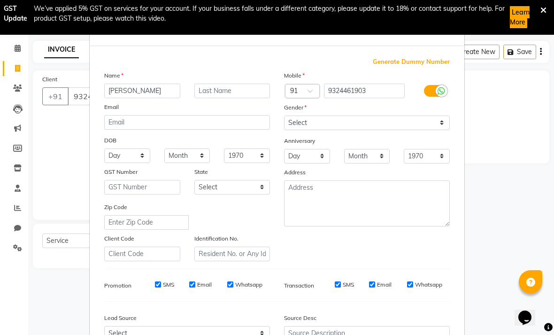
type input "[PERSON_NAME]"
click at [385, 113] on div "Gender" at bounding box center [367, 108] width 180 height 13
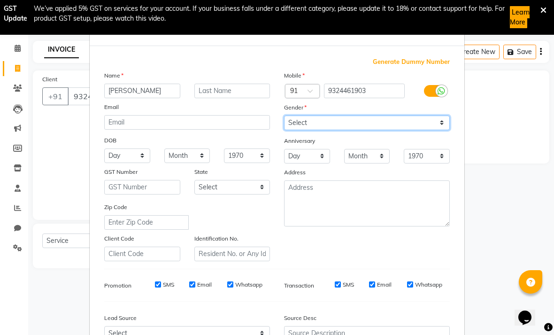
click at [385, 121] on select "Select [DEMOGRAPHIC_DATA] [DEMOGRAPHIC_DATA] Other Prefer Not To Say" at bounding box center [367, 123] width 166 height 15
select select "[DEMOGRAPHIC_DATA]"
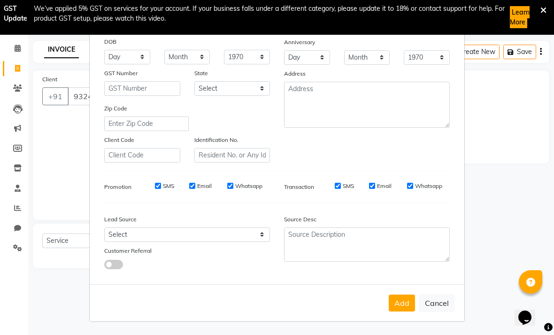
scroll to position [98, 0]
click at [385, 306] on button "Add" at bounding box center [402, 303] width 26 height 17
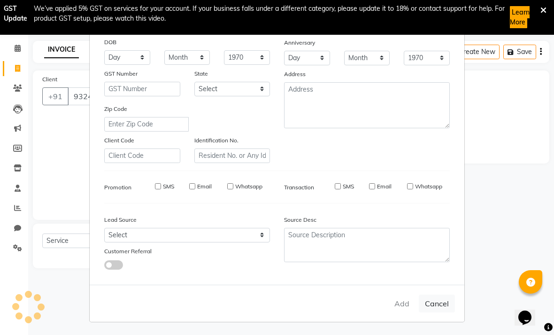
select select
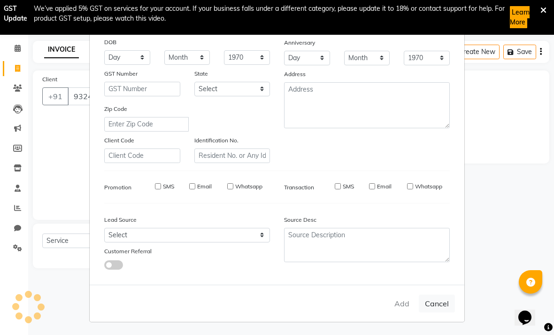
select select
checkbox input "false"
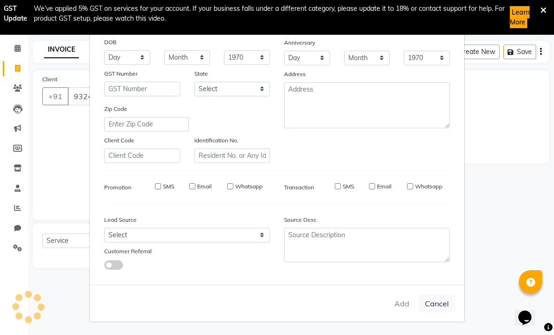
checkbox input "false"
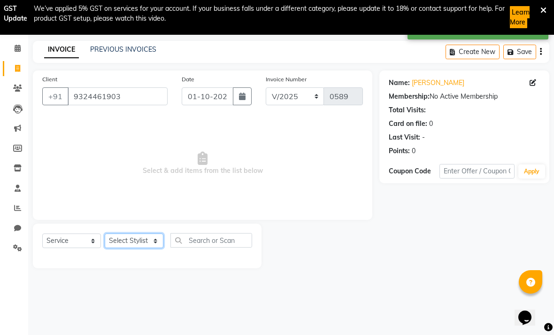
click at [136, 247] on select "Select Stylist [PERSON_NAME] anas [PERSON_NAME] [PERSON_NAME] Front [PERSON_NAM…" at bounding box center [134, 241] width 59 height 15
select select "88854"
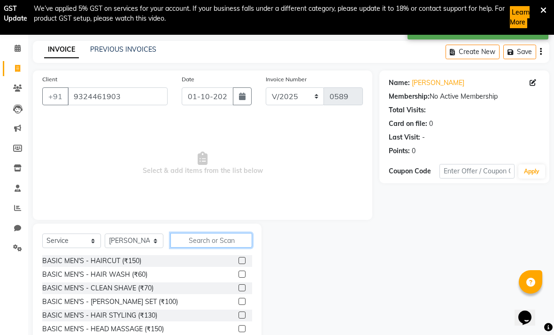
click at [222, 241] on input "text" at bounding box center [212, 240] width 82 height 15
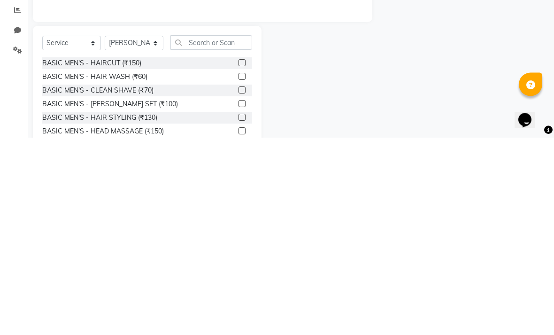
click at [243, 255] on div at bounding box center [246, 261] width 14 height 12
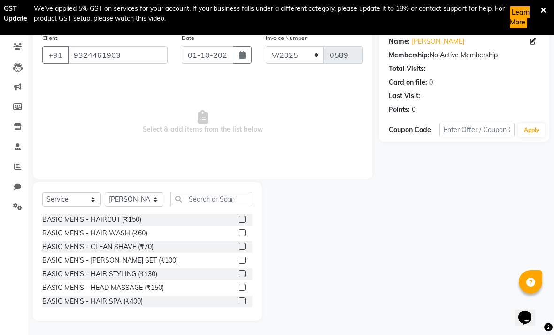
click at [242, 219] on label at bounding box center [242, 219] width 7 height 7
click at [242, 219] on input "checkbox" at bounding box center [242, 220] width 6 height 6
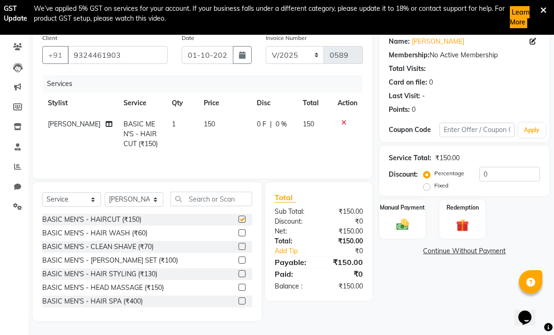
checkbox input "false"
click at [204, 128] on span "150" at bounding box center [209, 124] width 11 height 8
select select "88854"
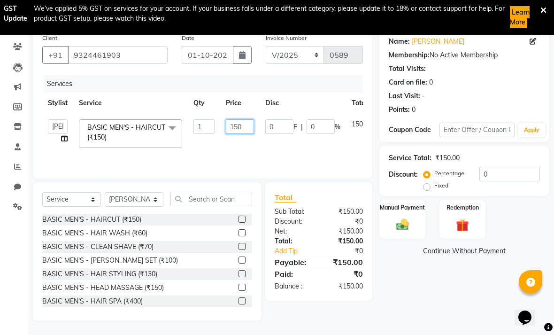
click at [241, 131] on input "150" at bounding box center [240, 126] width 28 height 15
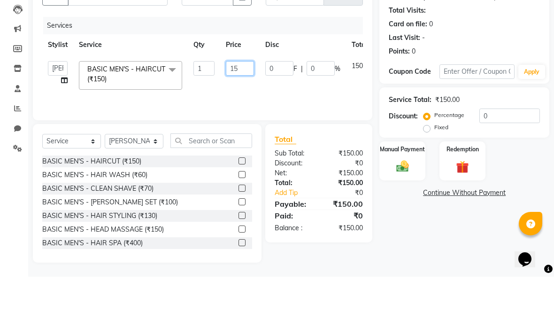
type input "1"
type input "200"
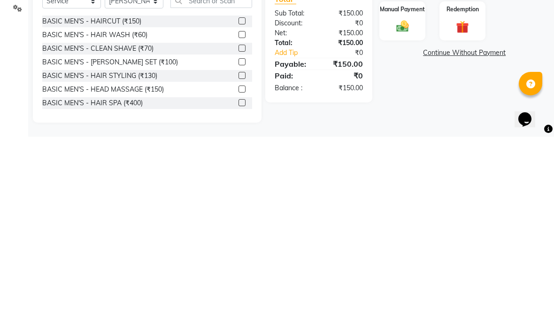
click at [385, 218] on img at bounding box center [403, 225] width 20 height 15
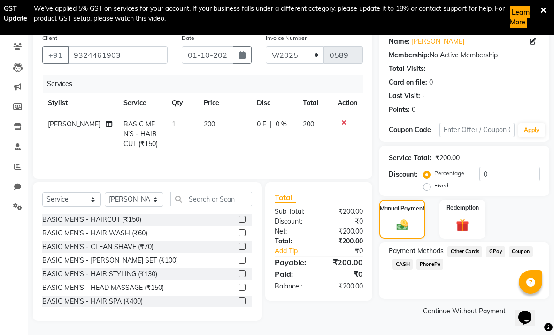
click at [385, 268] on span "CASH" at bounding box center [403, 264] width 20 height 11
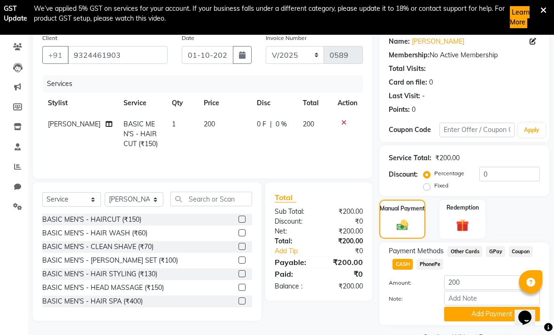
scroll to position [101, 0]
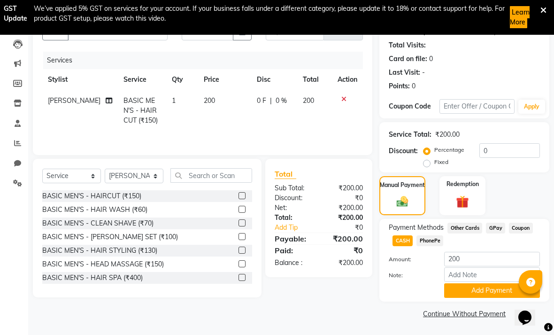
click at [385, 294] on button "Add Payment" at bounding box center [492, 290] width 96 height 15
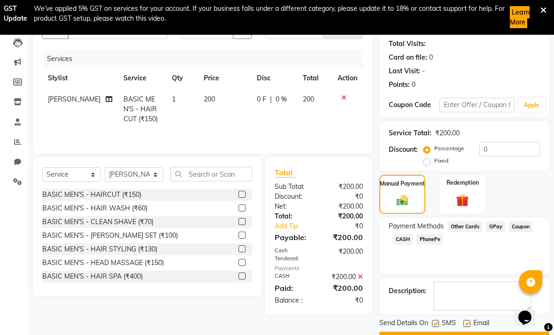
scroll to position [127, 0]
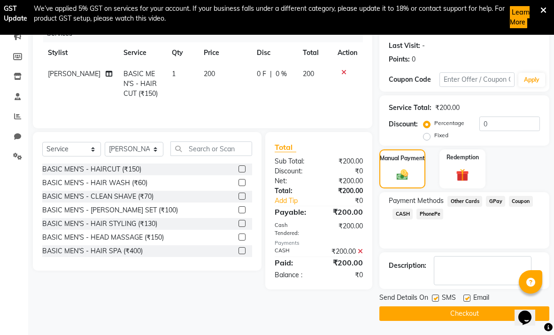
click at [385, 317] on button "Checkout" at bounding box center [465, 313] width 170 height 15
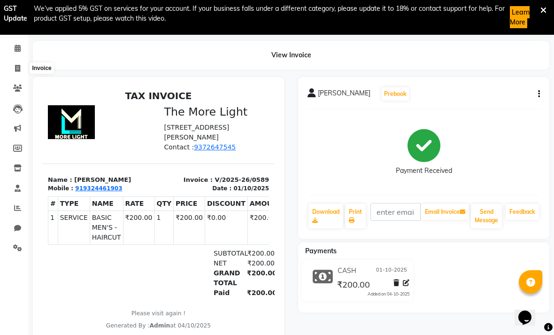
click at [12, 72] on span at bounding box center [17, 68] width 16 height 11
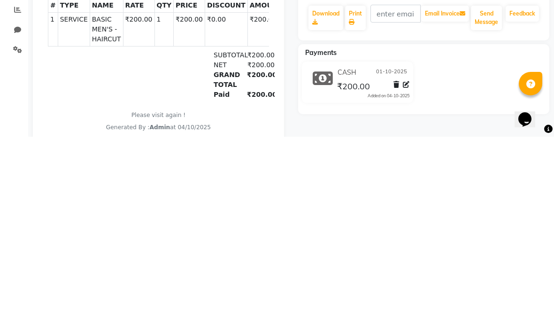
select select "7824"
select select "service"
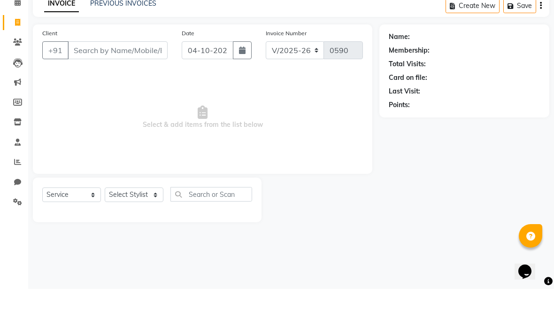
click at [243, 93] on icon "button" at bounding box center [242, 97] width 7 height 8
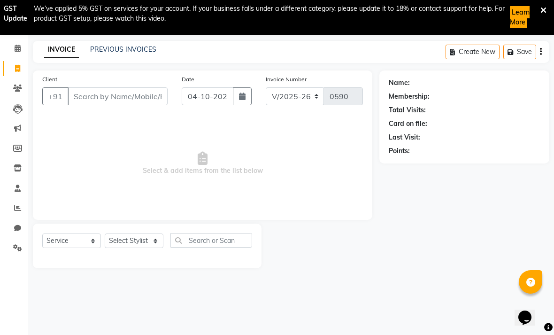
select select "10"
select select "2025"
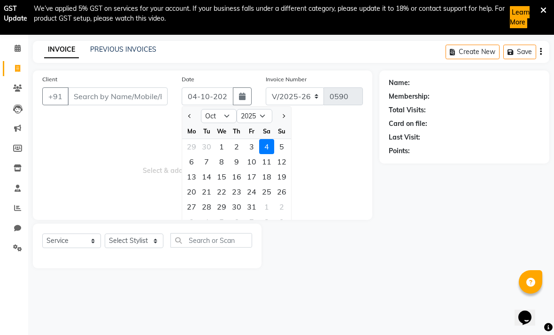
click at [219, 147] on div "1" at bounding box center [221, 146] width 15 height 15
type input "01-10-2025"
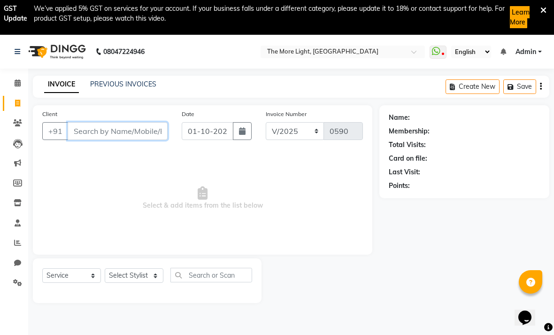
click at [118, 133] on input "Client" at bounding box center [118, 131] width 100 height 18
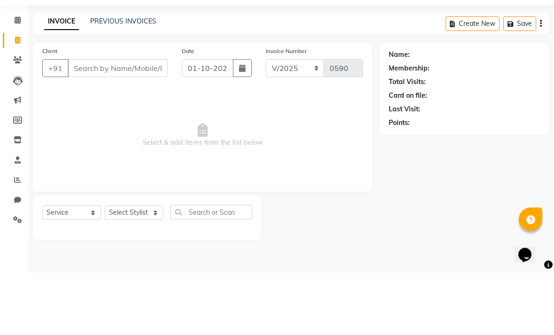
click at [237, 122] on button "button" at bounding box center [242, 131] width 19 height 18
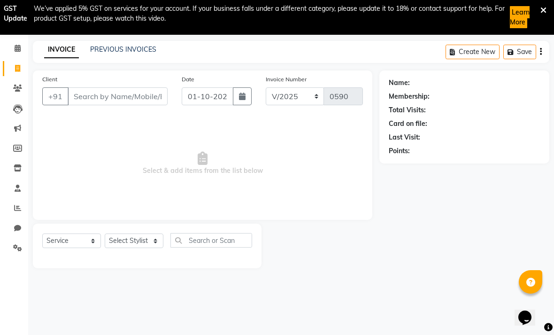
select select "10"
select select "2025"
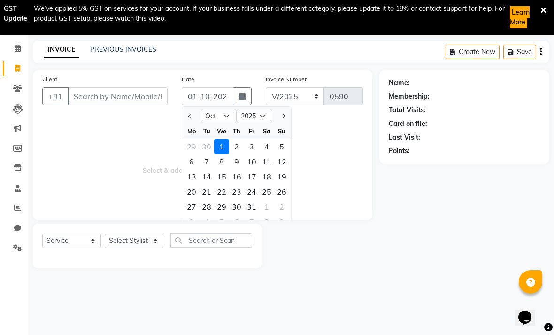
click at [234, 149] on div "2" at bounding box center [236, 146] width 15 height 15
type input "02-10-2025"
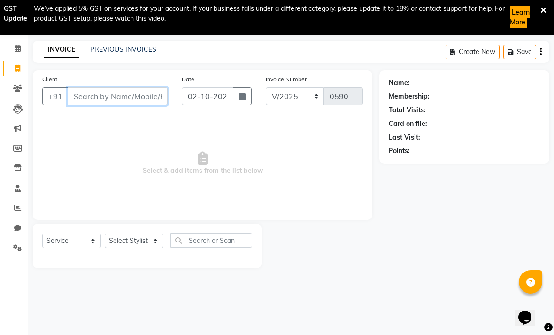
click at [145, 96] on input "Client" at bounding box center [118, 96] width 100 height 18
type input "9892315924"
click at [147, 98] on span "Add Client" at bounding box center [143, 96] width 37 height 9
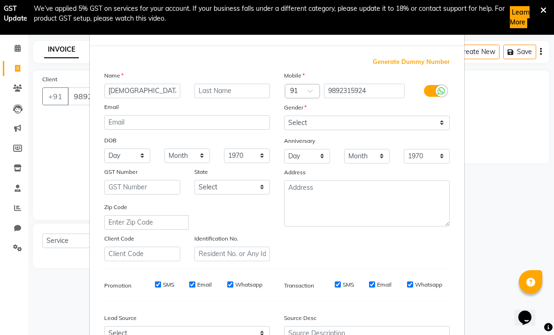
type input "[DEMOGRAPHIC_DATA]"
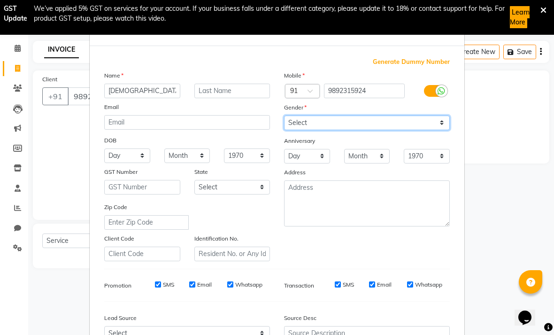
click at [385, 126] on select "Select [DEMOGRAPHIC_DATA] [DEMOGRAPHIC_DATA] Other Prefer Not To Say" at bounding box center [367, 123] width 166 height 15
select select "[DEMOGRAPHIC_DATA]"
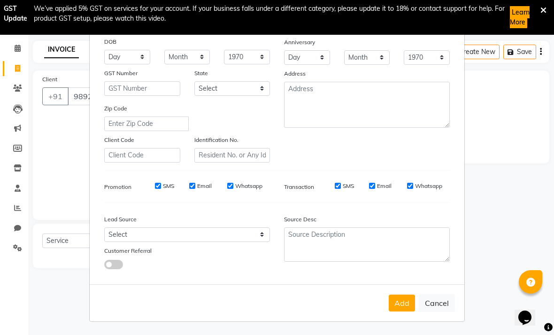
scroll to position [98, 0]
click at [385, 307] on button "Add" at bounding box center [402, 303] width 26 height 17
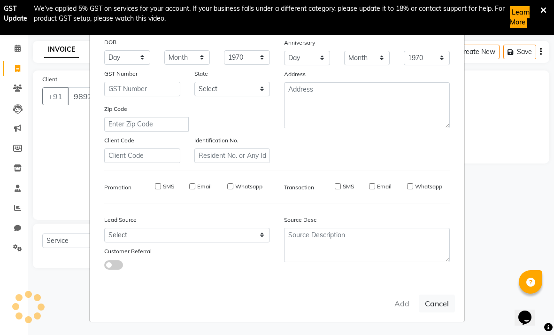
select select
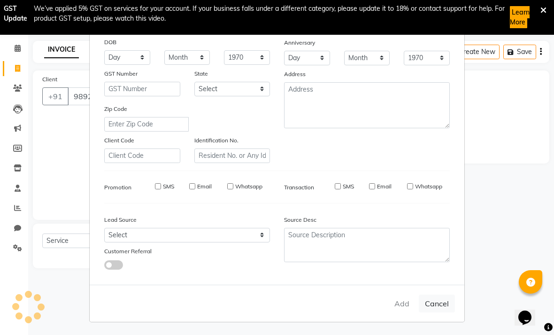
select select
checkbox input "false"
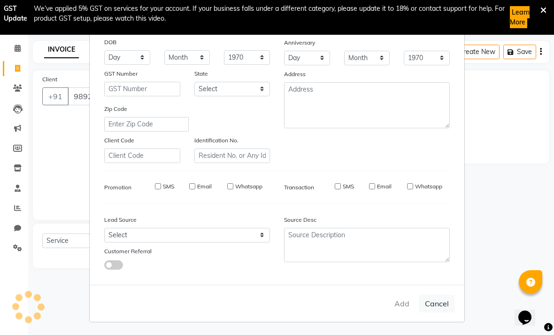
checkbox input "false"
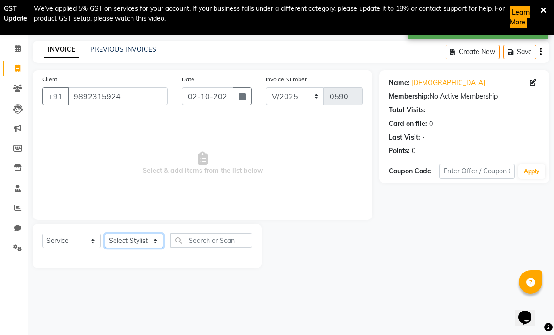
click at [147, 242] on select "Select Stylist [PERSON_NAME] anas [PERSON_NAME] [PERSON_NAME] Front [PERSON_NAM…" at bounding box center [134, 241] width 59 height 15
select select "69925"
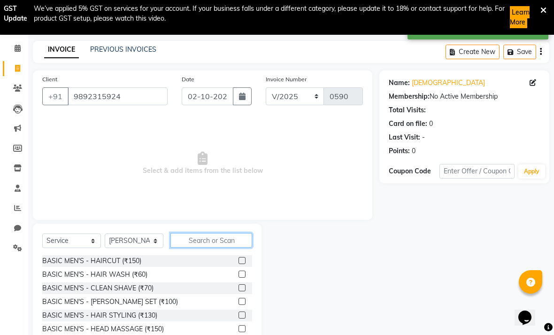
click at [210, 239] on input "text" at bounding box center [212, 240] width 82 height 15
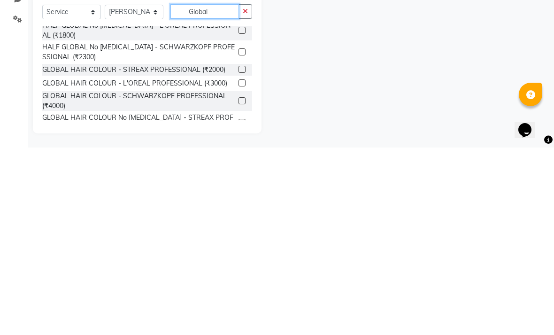
scroll to position [99, 0]
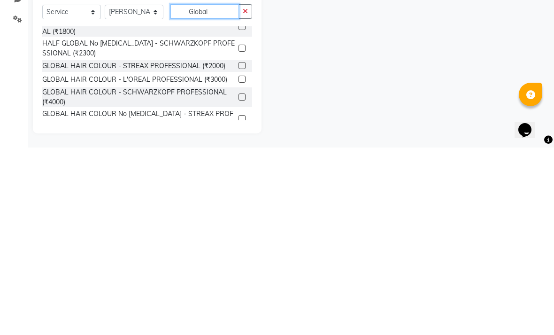
type input "Global"
click at [239, 281] on label at bounding box center [242, 284] width 7 height 7
click at [239, 282] on input "checkbox" at bounding box center [242, 285] width 6 height 6
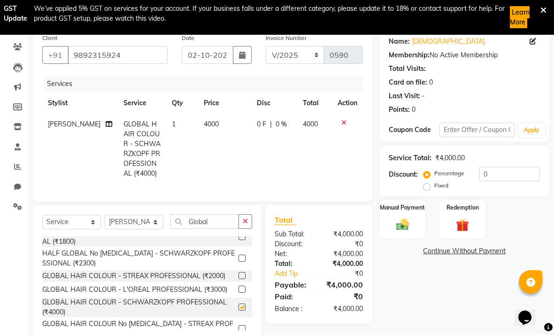
checkbox input "false"
click at [204, 126] on span "4000" at bounding box center [211, 124] width 15 height 8
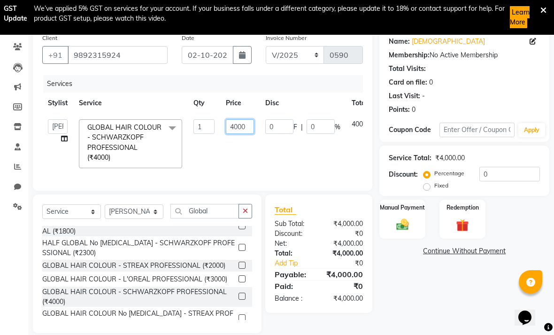
click at [241, 124] on input "4000" at bounding box center [240, 126] width 28 height 15
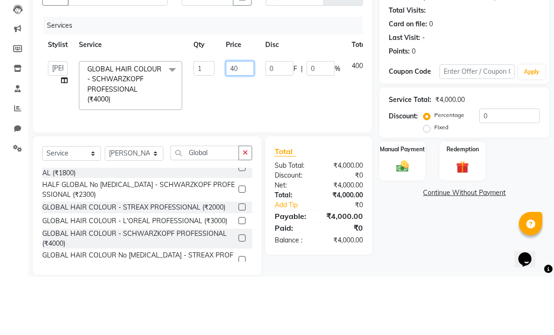
type input "4"
type input "3500"
click at [336, 114] on tr "[PERSON_NAME] anas [PERSON_NAME] [PERSON_NAME] Front Desk [PERSON_NAME] [PERSON…" at bounding box center [223, 144] width 362 height 60
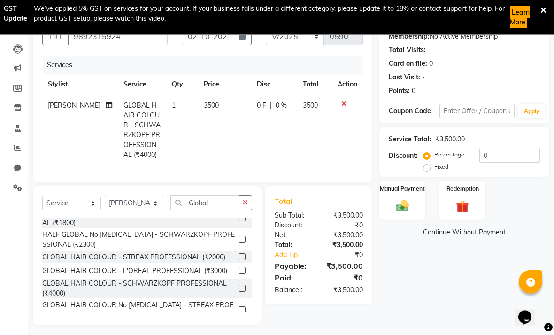
scroll to position [95, 0]
click at [385, 205] on img at bounding box center [403, 206] width 20 height 15
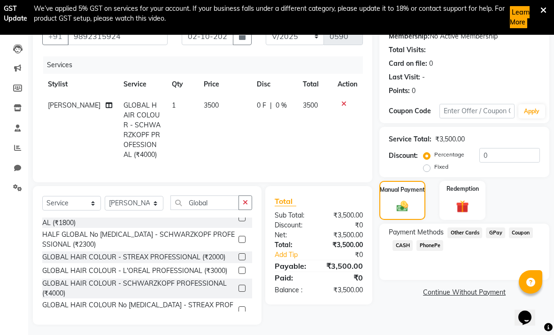
click at [385, 248] on span "CASH" at bounding box center [403, 245] width 20 height 11
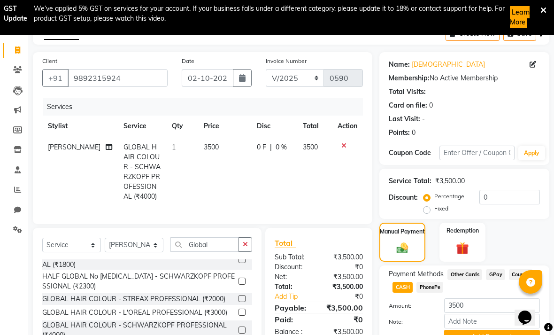
scroll to position [71, 0]
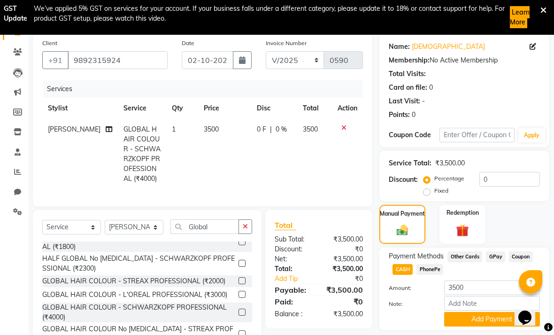
click at [385, 322] on button "Add Payment" at bounding box center [492, 319] width 96 height 15
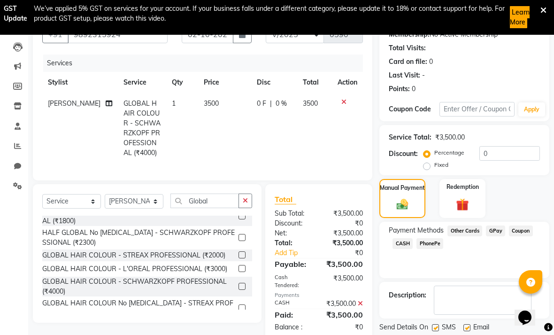
scroll to position [97, 0]
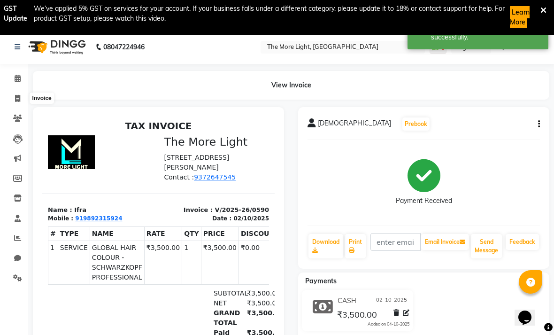
click at [15, 97] on icon at bounding box center [17, 98] width 5 height 7
select select "7824"
select select "service"
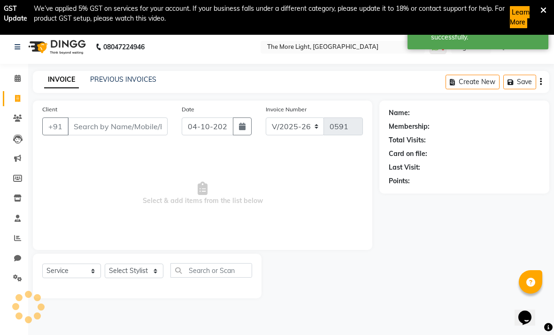
scroll to position [35, 0]
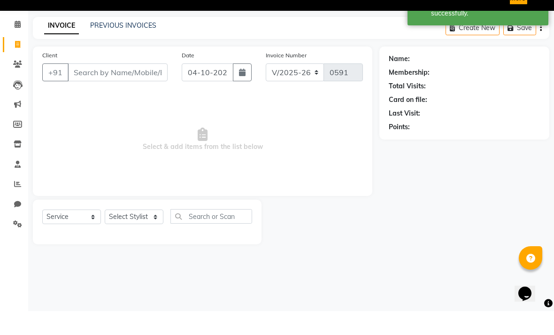
click at [242, 93] on icon "button" at bounding box center [242, 97] width 7 height 8
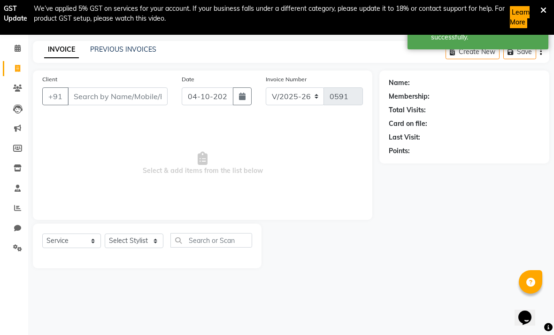
select select "10"
select select "2025"
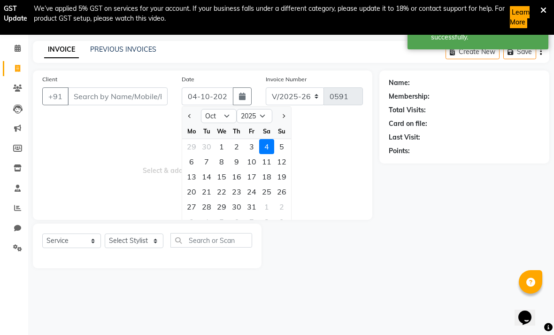
click at [234, 148] on div "2" at bounding box center [236, 146] width 15 height 15
type input "02-10-2025"
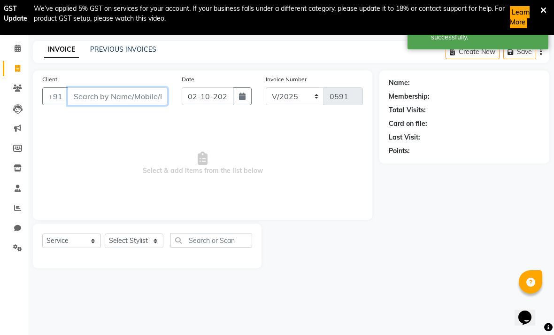
click at [132, 98] on input "Client" at bounding box center [118, 96] width 100 height 18
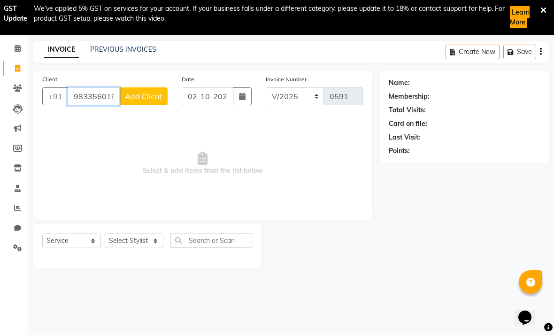
type input "9833560193"
click at [152, 97] on span "Add Client" at bounding box center [143, 96] width 37 height 9
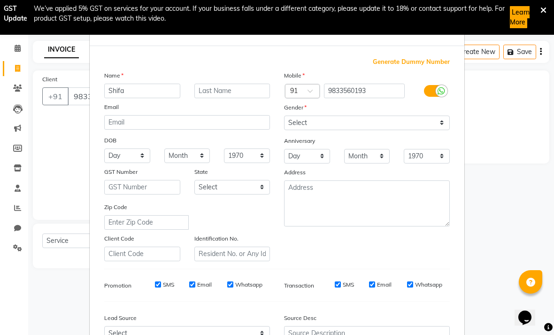
type input "Shifa"
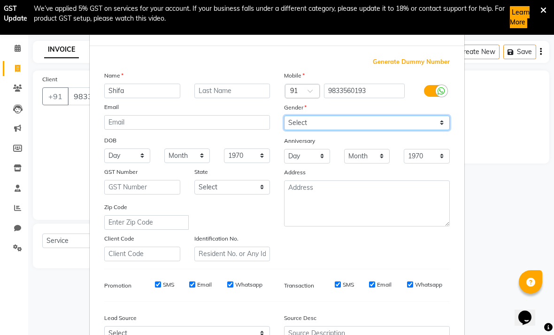
click at [385, 117] on select "Select [DEMOGRAPHIC_DATA] [DEMOGRAPHIC_DATA] Other Prefer Not To Say" at bounding box center [367, 123] width 166 height 15
select select "[DEMOGRAPHIC_DATA]"
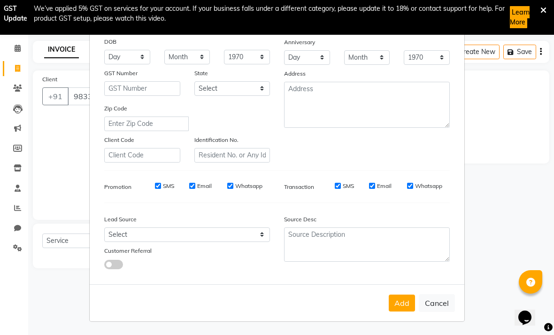
scroll to position [98, 0]
click at [385, 307] on button "Add" at bounding box center [402, 303] width 26 height 17
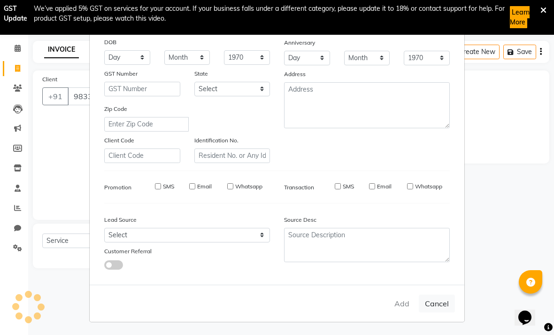
select select
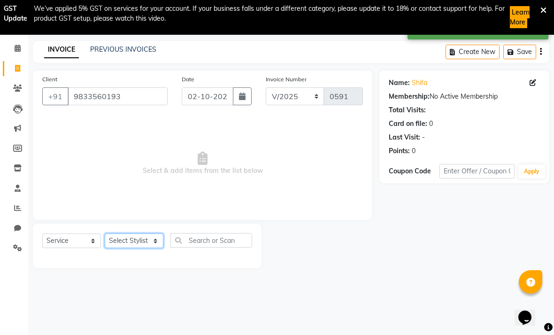
click at [131, 237] on select "Select Stylist [PERSON_NAME] anas [PERSON_NAME] [PERSON_NAME] Front [PERSON_NAM…" at bounding box center [134, 241] width 59 height 15
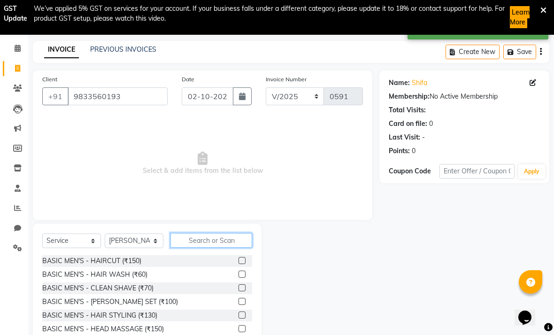
click at [219, 246] on input "text" at bounding box center [212, 240] width 82 height 15
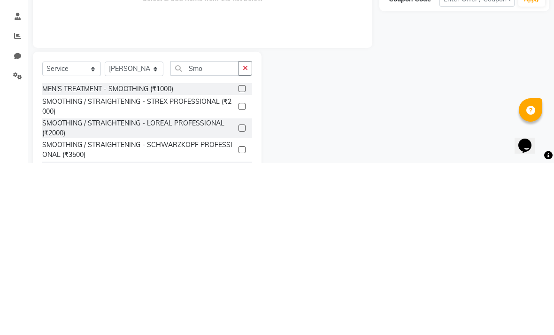
click at [230, 290] on div "SMOOTHING / STRAIGHTENING - LOREAL PROFESSIONAL (₹2000)" at bounding box center [138, 300] width 193 height 20
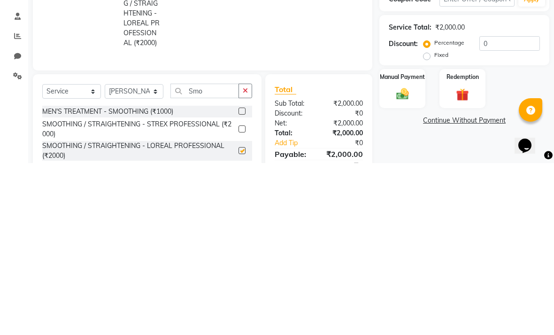
scroll to position [76, 0]
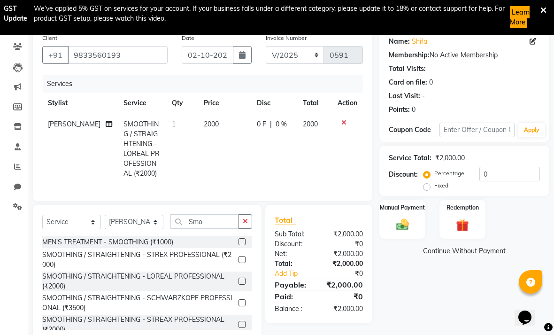
click at [385, 229] on img at bounding box center [403, 225] width 20 height 15
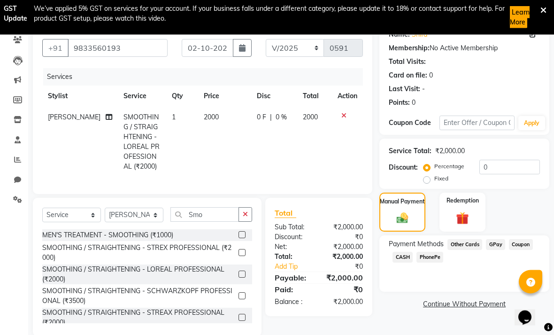
scroll to position [98, 0]
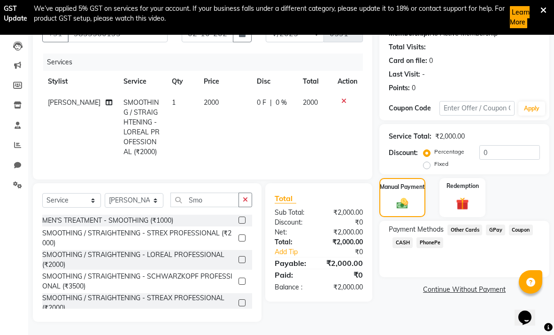
click at [385, 248] on span "CASH" at bounding box center [403, 242] width 20 height 11
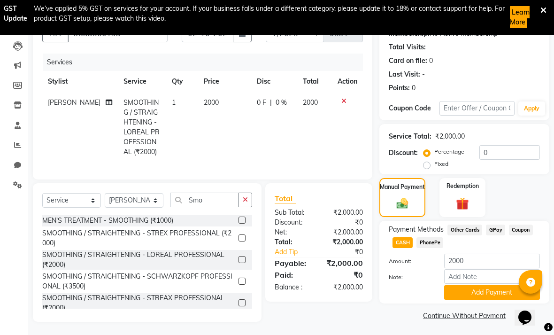
scroll to position [101, 0]
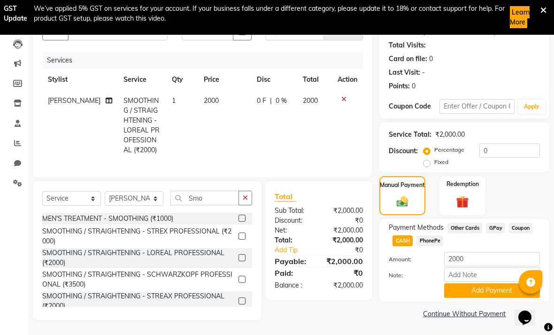
click at [385, 294] on button "Add Payment" at bounding box center [492, 290] width 96 height 15
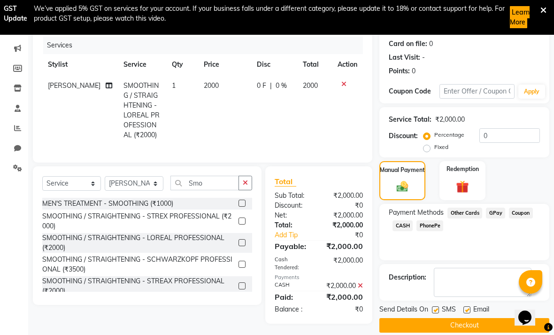
scroll to position [127, 0]
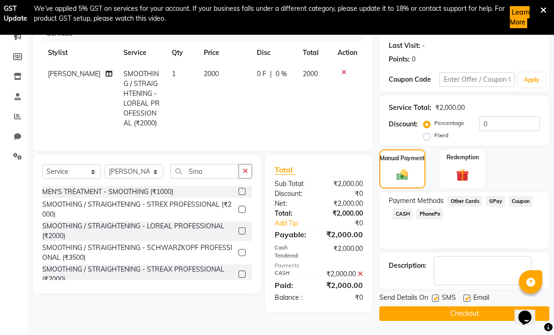
click at [385, 316] on button "Checkout" at bounding box center [465, 313] width 170 height 15
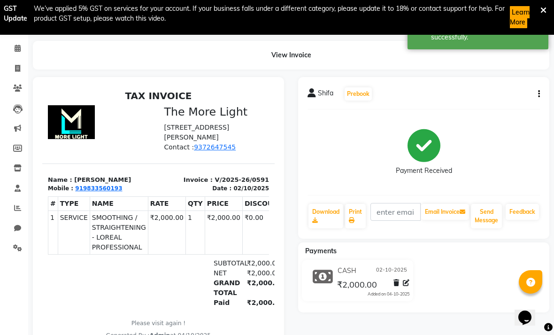
click at [14, 85] on icon at bounding box center [17, 88] width 9 height 7
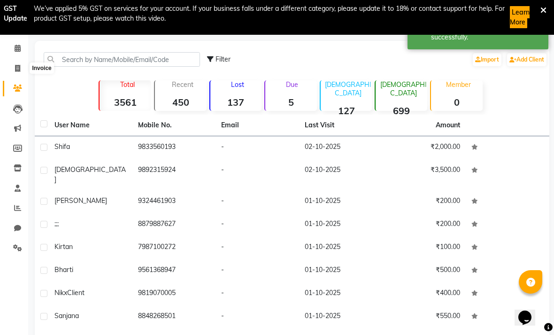
click at [16, 69] on icon at bounding box center [17, 68] width 5 height 7
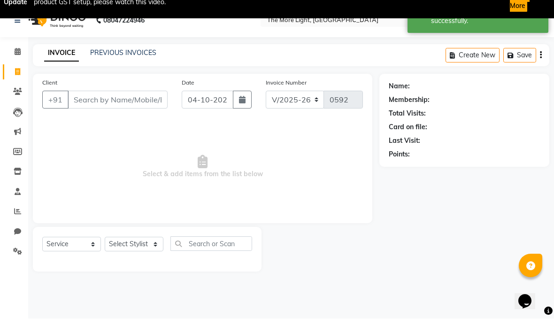
click at [234, 107] on button "button" at bounding box center [242, 116] width 19 height 18
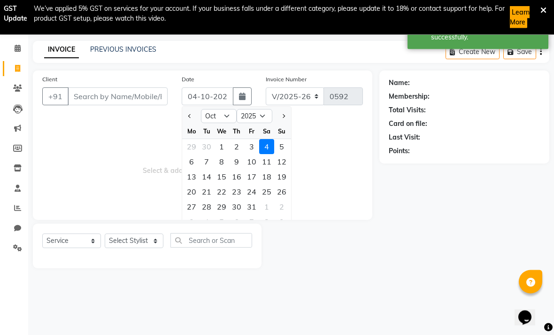
scroll to position [35, 0]
click at [234, 144] on div "2" at bounding box center [236, 146] width 15 height 15
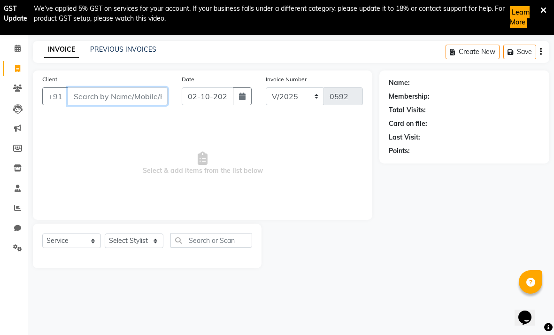
click at [101, 91] on input "Client" at bounding box center [118, 96] width 100 height 18
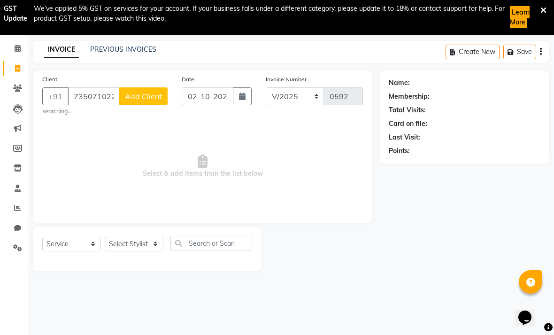
click at [140, 99] on span "Add Client" at bounding box center [143, 96] width 37 height 9
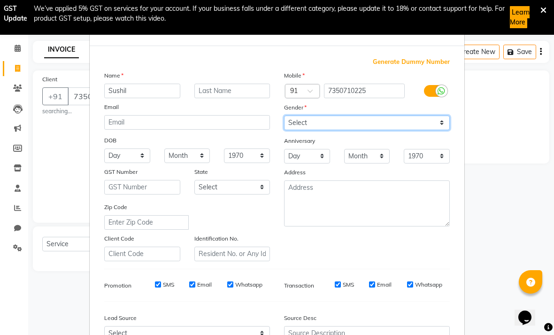
click at [385, 123] on select "Select [DEMOGRAPHIC_DATA] [DEMOGRAPHIC_DATA] Other Prefer Not To Say" at bounding box center [367, 123] width 166 height 15
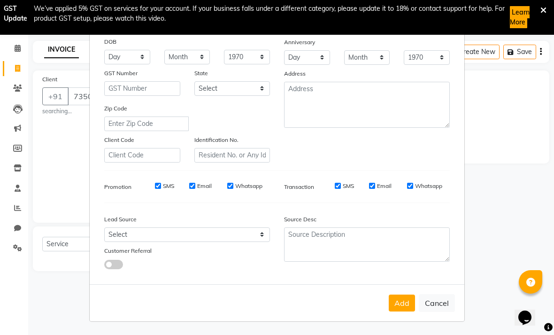
scroll to position [98, 0]
click at [385, 304] on button "Add" at bounding box center [402, 303] width 26 height 17
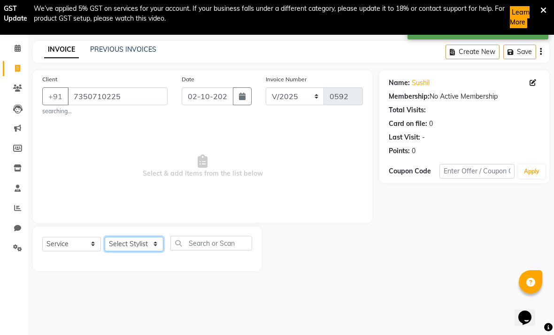
click at [135, 246] on select "Select Stylist [PERSON_NAME] anas [PERSON_NAME] [PERSON_NAME] Front [PERSON_NAM…" at bounding box center [134, 244] width 59 height 15
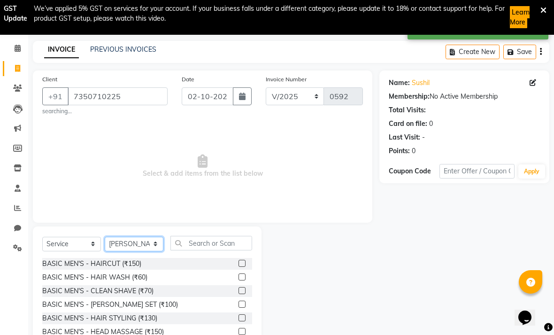
scroll to position [49, 0]
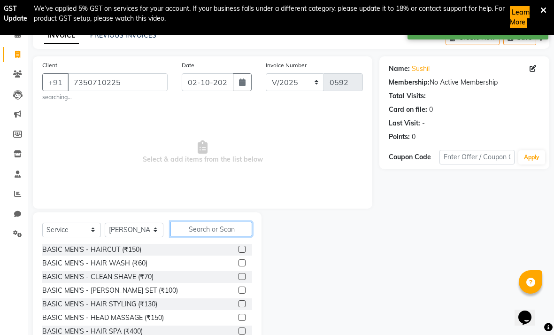
click at [209, 229] on input "text" at bounding box center [212, 229] width 82 height 15
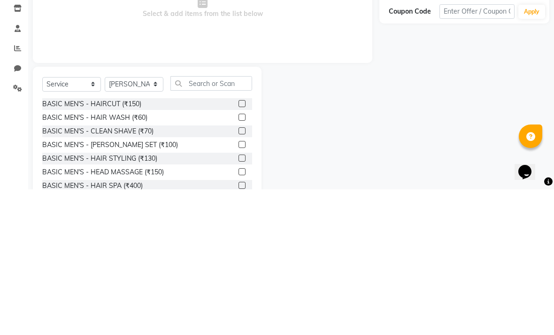
click at [234, 244] on div "BASIC MEN'S - HAIRCUT (₹150)" at bounding box center [147, 250] width 210 height 12
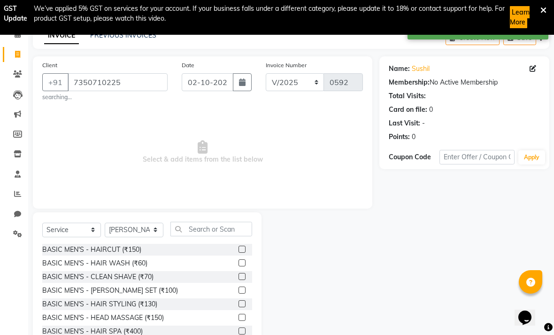
click at [243, 246] on label at bounding box center [242, 249] width 7 height 7
click at [243, 247] on input "checkbox" at bounding box center [242, 250] width 6 height 6
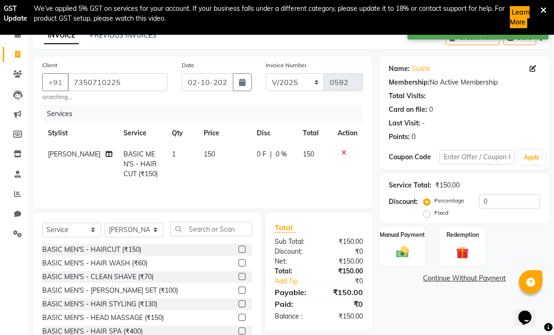
click at [240, 291] on label at bounding box center [242, 290] width 7 height 7
click at [240, 291] on input "checkbox" at bounding box center [242, 291] width 6 height 6
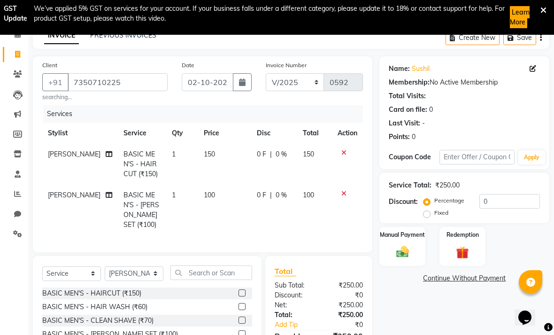
click at [205, 152] on span "150" at bounding box center [209, 154] width 11 height 8
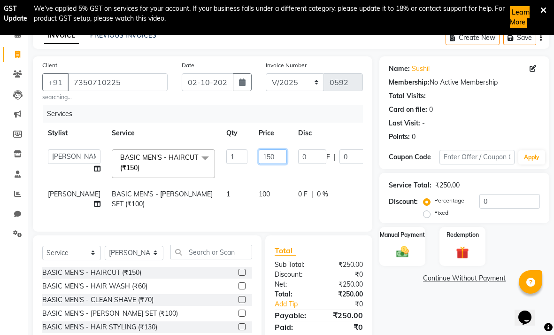
click at [259, 157] on input "150" at bounding box center [273, 156] width 28 height 15
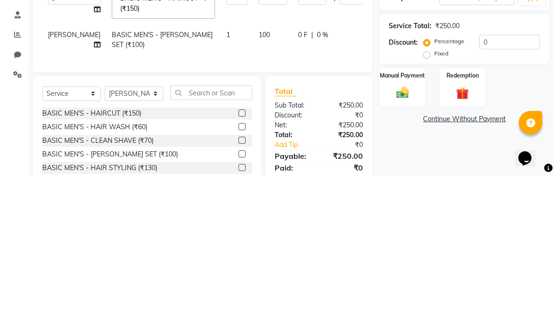
click at [385, 245] on img at bounding box center [403, 252] width 20 height 15
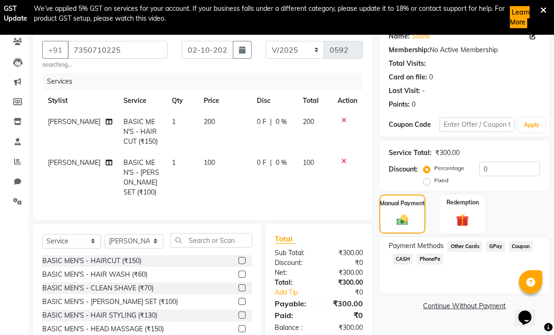
click at [385, 249] on span "GPay" at bounding box center [495, 246] width 19 height 11
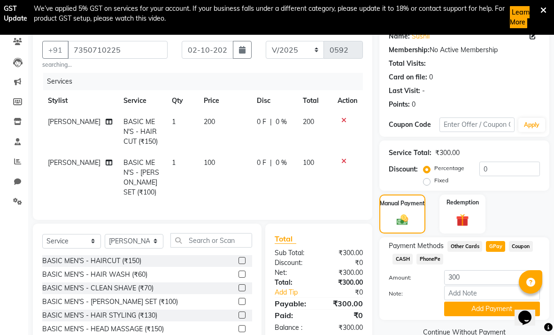
scroll to position [83, 0]
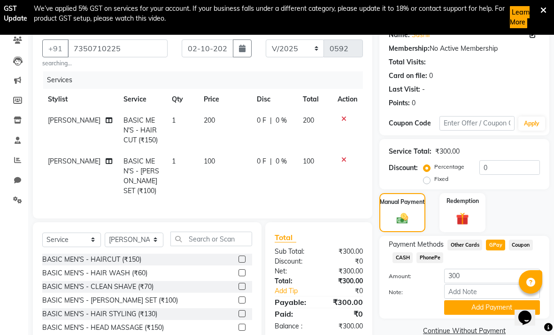
click at [385, 311] on button "Add Payment" at bounding box center [492, 307] width 96 height 15
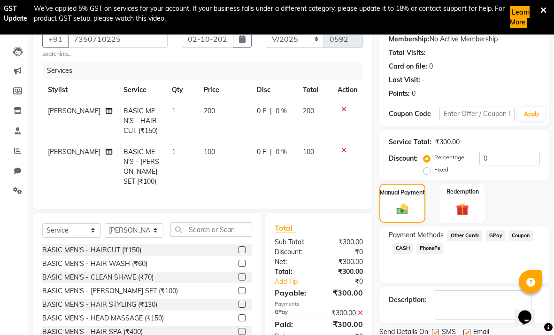
scroll to position [97, 0]
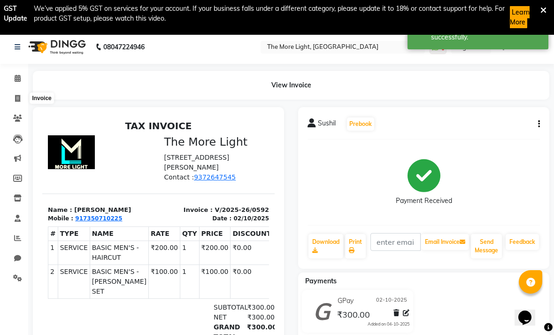
click at [13, 103] on span at bounding box center [17, 99] width 16 height 11
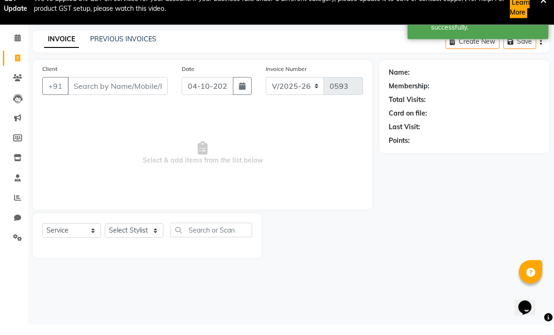
scroll to position [34, 0]
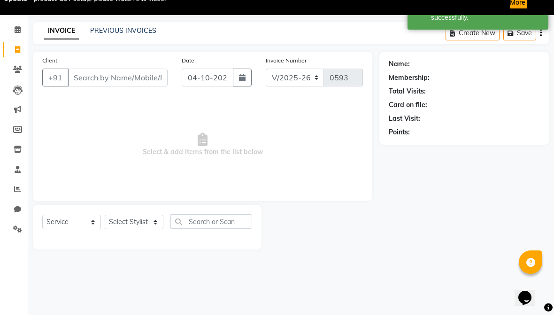
click at [80, 88] on input "Client" at bounding box center [118, 97] width 100 height 18
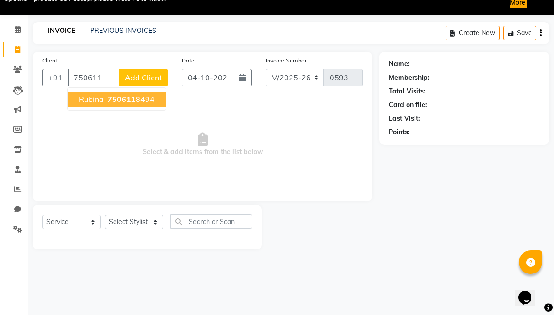
click at [122, 114] on span "750611" at bounding box center [122, 118] width 28 height 9
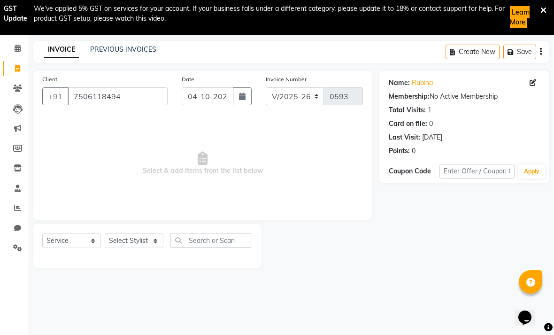
click at [235, 98] on button "button" at bounding box center [242, 96] width 19 height 18
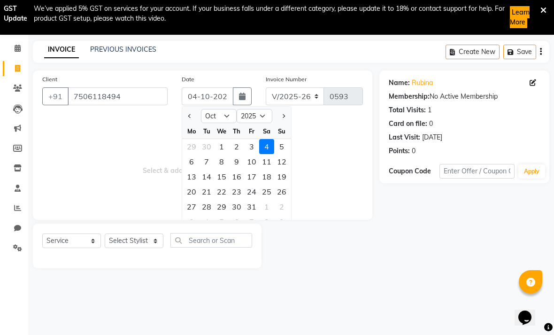
click at [237, 150] on div "2" at bounding box center [236, 146] width 15 height 15
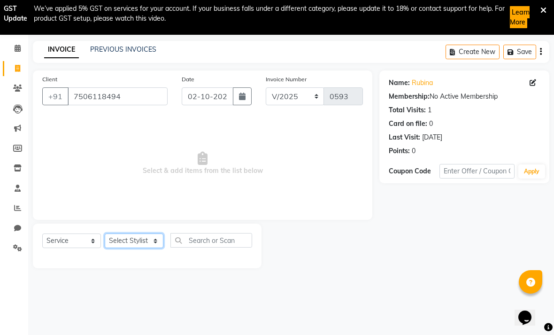
click at [156, 242] on select "Select Stylist [PERSON_NAME] anas [PERSON_NAME] [PERSON_NAME] Front [PERSON_NAM…" at bounding box center [134, 241] width 59 height 15
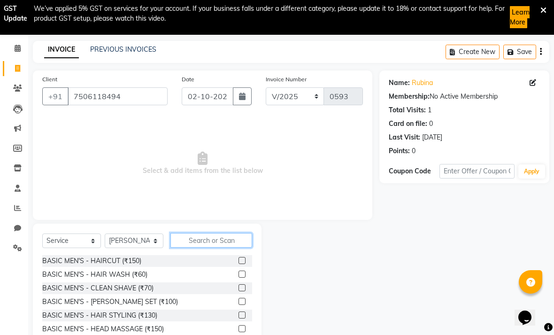
click at [214, 238] on input "text" at bounding box center [212, 240] width 82 height 15
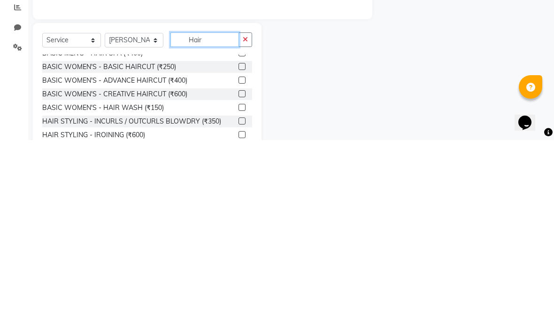
scroll to position [49, 0]
click at [240, 298] on label at bounding box center [242, 301] width 7 height 7
click at [240, 299] on input "checkbox" at bounding box center [242, 302] width 6 height 6
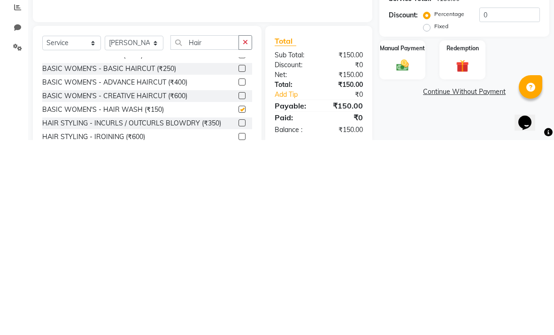
scroll to position [76, 0]
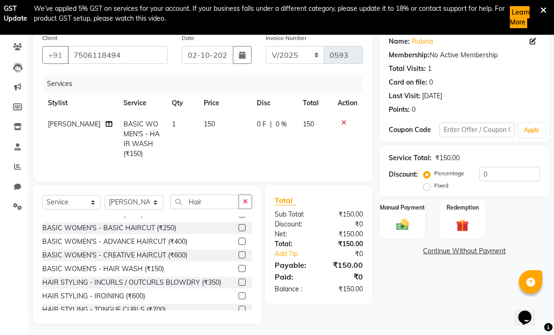
click at [247, 203] on icon "button" at bounding box center [245, 201] width 5 height 7
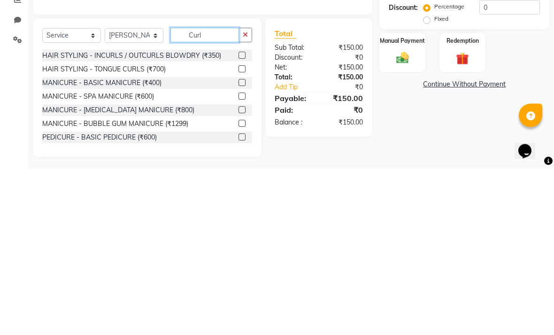
scroll to position [59, 0]
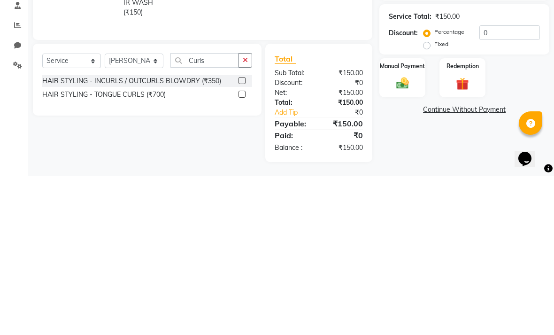
click at [236, 234] on div "HAIR STYLING - INCURLS / OUTCURLS BLOWDRY (₹350)" at bounding box center [147, 240] width 210 height 12
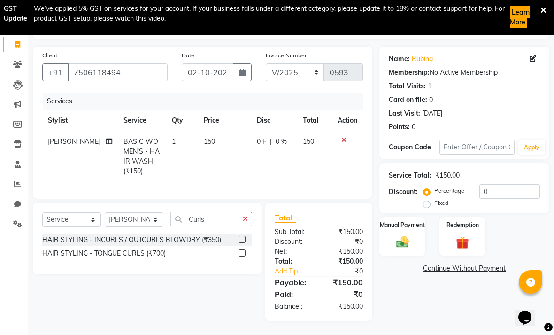
click at [241, 242] on label at bounding box center [242, 239] width 7 height 7
click at [241, 242] on input "checkbox" at bounding box center [242, 240] width 6 height 6
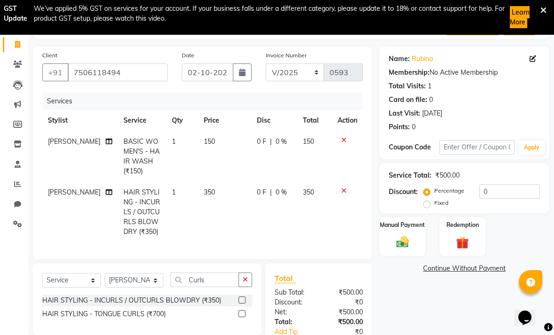
click at [202, 187] on td "350" at bounding box center [224, 212] width 53 height 61
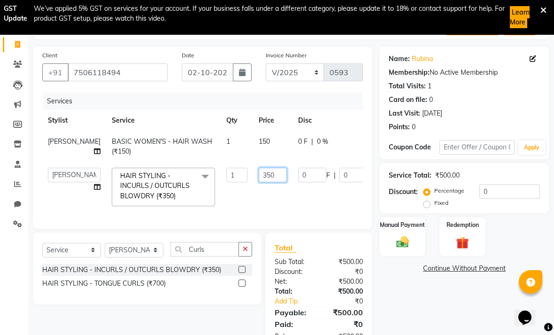
click at [259, 182] on input "350" at bounding box center [273, 175] width 28 height 15
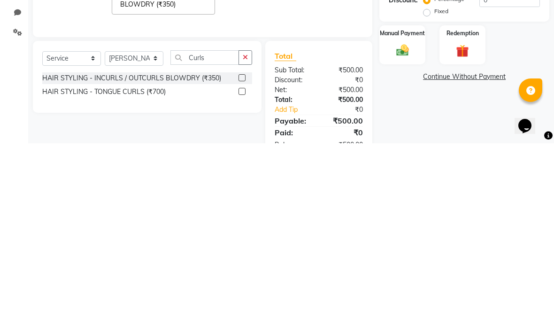
click at [385, 235] on img at bounding box center [403, 242] width 20 height 15
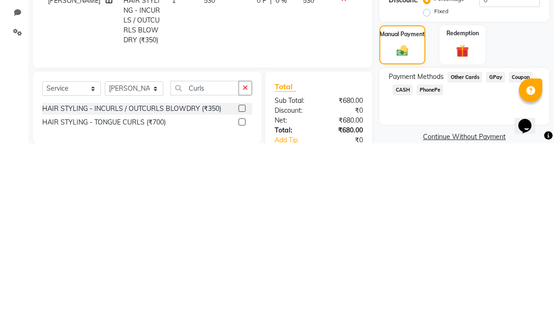
scroll to position [98, 0]
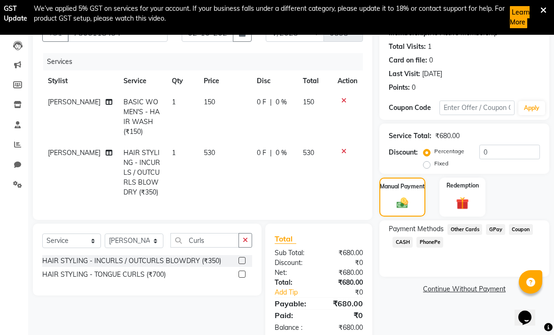
click at [385, 232] on span "GPay" at bounding box center [495, 229] width 19 height 11
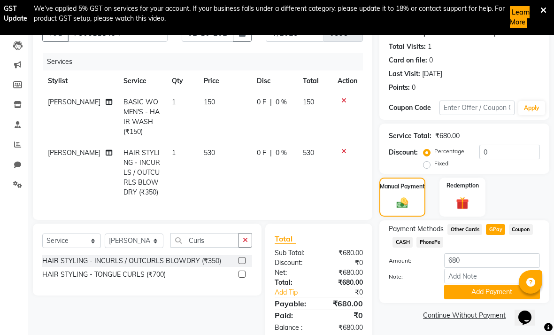
scroll to position [119, 0]
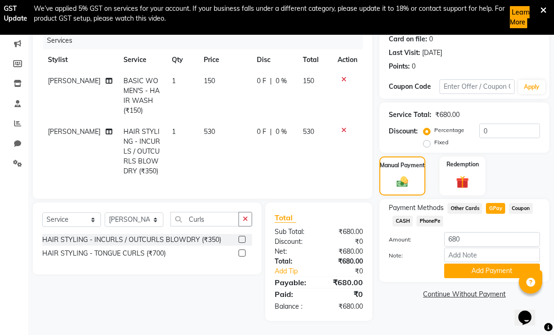
click at [385, 276] on button "Add Payment" at bounding box center [492, 271] width 96 height 15
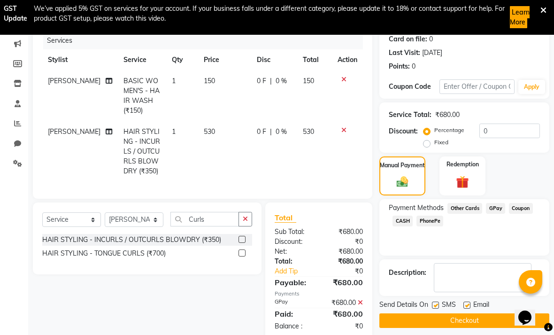
scroll to position [139, 0]
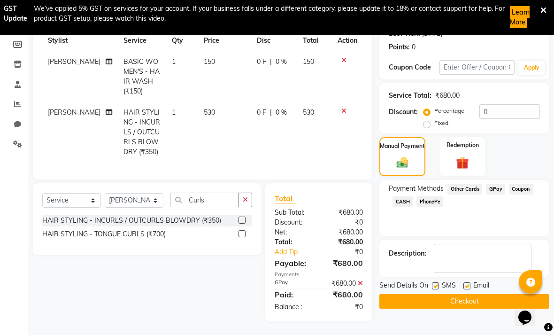
click at [385, 304] on button "Checkout" at bounding box center [465, 301] width 170 height 15
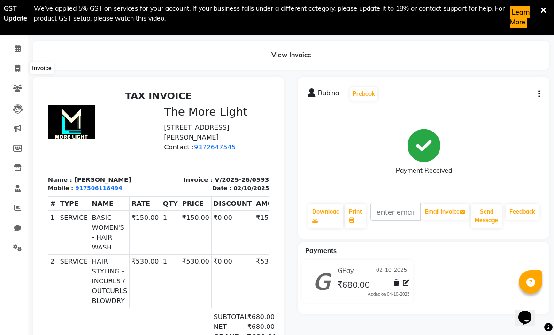
click at [16, 72] on icon at bounding box center [17, 68] width 5 height 7
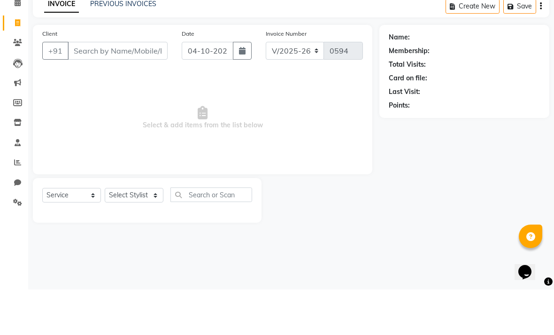
click at [243, 87] on button "button" at bounding box center [242, 96] width 19 height 18
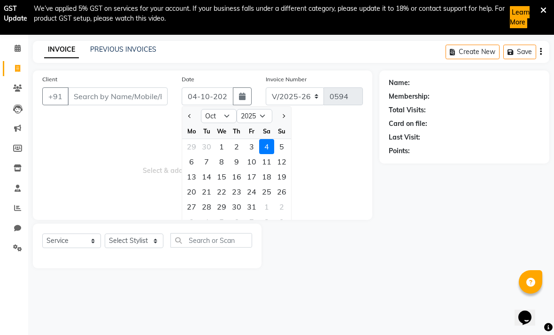
click at [237, 144] on div "2" at bounding box center [236, 146] width 15 height 15
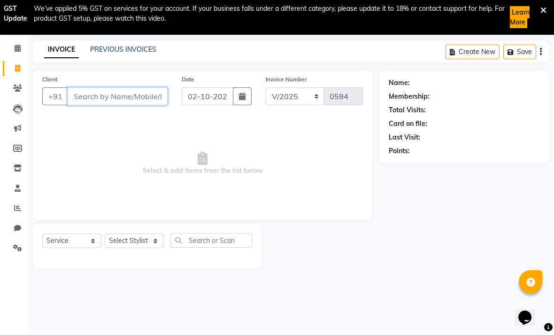
click at [94, 99] on input "Client" at bounding box center [118, 96] width 100 height 18
click at [140, 99] on span "Add Client" at bounding box center [143, 96] width 37 height 9
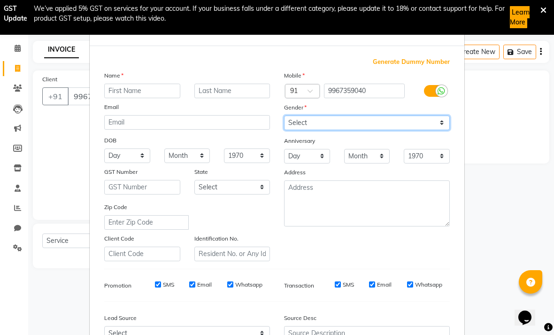
click at [385, 122] on select "Select [DEMOGRAPHIC_DATA] [DEMOGRAPHIC_DATA] Other Prefer Not To Say" at bounding box center [367, 123] width 166 height 15
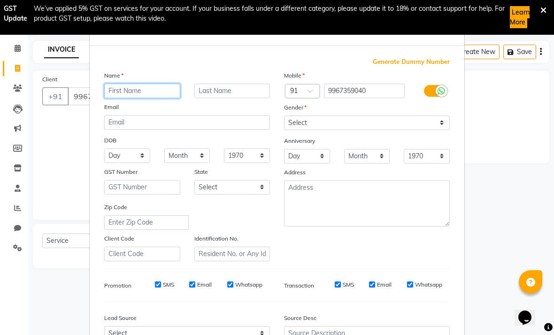
click at [160, 94] on input "text" at bounding box center [142, 91] width 76 height 15
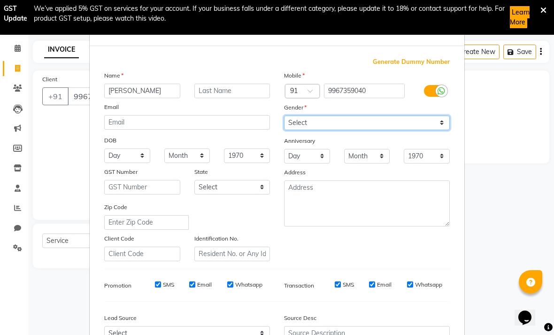
click at [385, 122] on select "Select [DEMOGRAPHIC_DATA] [DEMOGRAPHIC_DATA] Other Prefer Not To Say" at bounding box center [367, 123] width 166 height 15
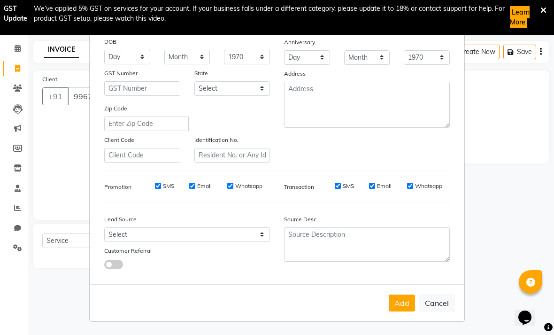
scroll to position [98, 0]
click at [385, 311] on button "Add" at bounding box center [402, 303] width 26 height 17
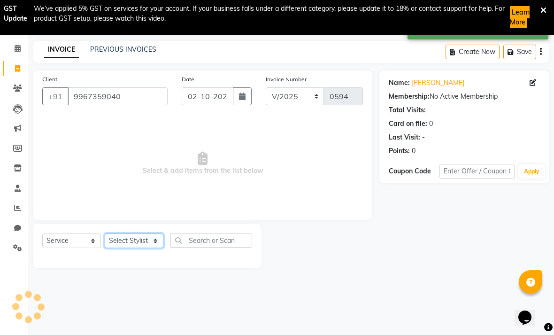
click at [142, 243] on select "Select Stylist [PERSON_NAME] anas [PERSON_NAME] [PERSON_NAME] Front [PERSON_NAM…" at bounding box center [134, 241] width 59 height 15
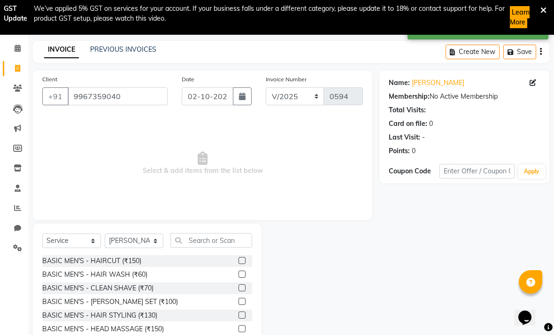
click at [240, 260] on label at bounding box center [242, 260] width 7 height 7
click at [240, 260] on input "checkbox" at bounding box center [242, 261] width 6 height 6
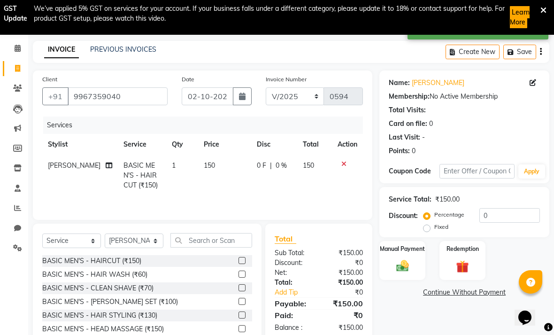
scroll to position [46, 0]
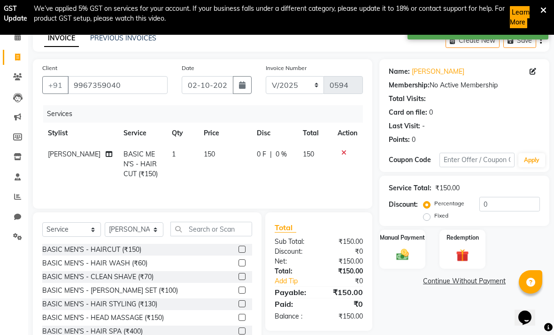
click at [385, 258] on img at bounding box center [403, 255] width 20 height 15
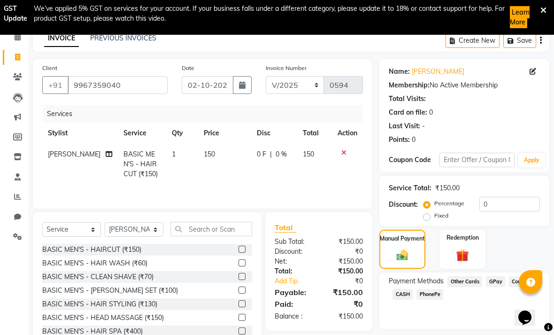
click at [385, 285] on span "GPay" at bounding box center [495, 281] width 19 height 11
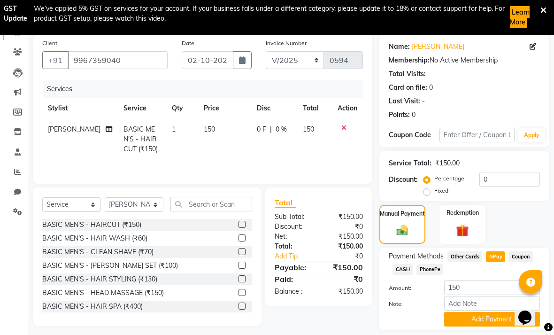
click at [385, 324] on button "Add Payment" at bounding box center [492, 319] width 96 height 15
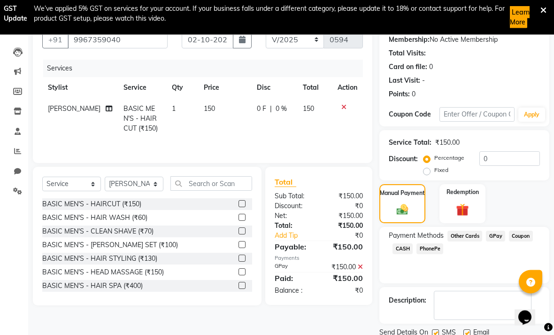
scroll to position [97, 0]
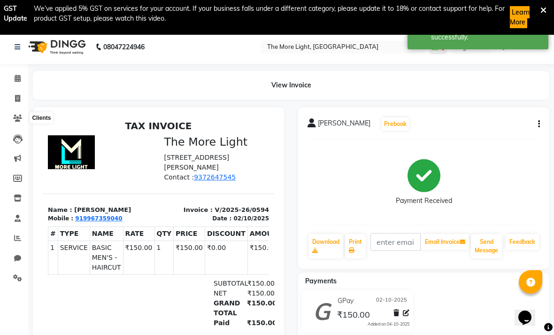
click at [19, 121] on icon at bounding box center [17, 118] width 9 height 7
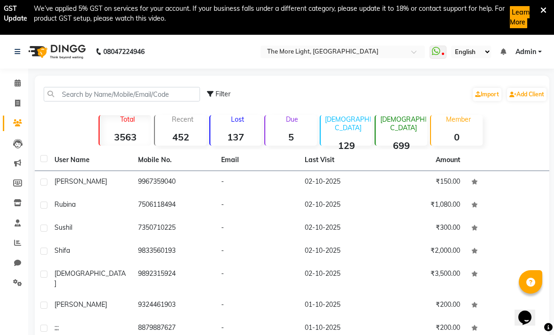
click at [216, 98] on span "Filter" at bounding box center [223, 94] width 15 height 8
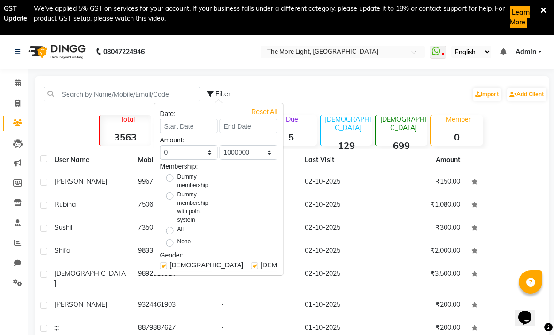
click at [345, 249] on td "02-10-2025" at bounding box center [341, 251] width 84 height 23
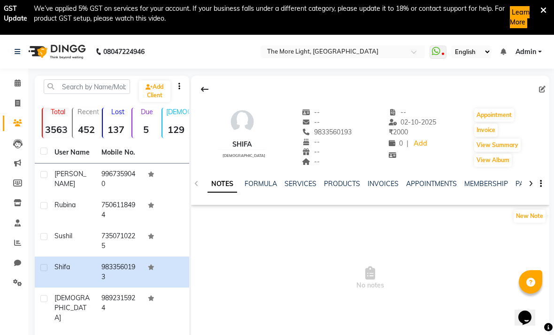
click at [353, 276] on span "No notes" at bounding box center [370, 278] width 358 height 94
click at [22, 105] on span at bounding box center [17, 103] width 16 height 11
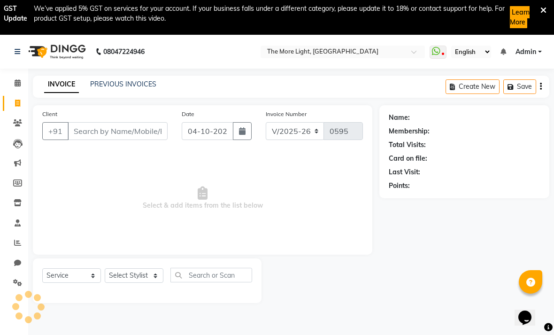
scroll to position [35, 0]
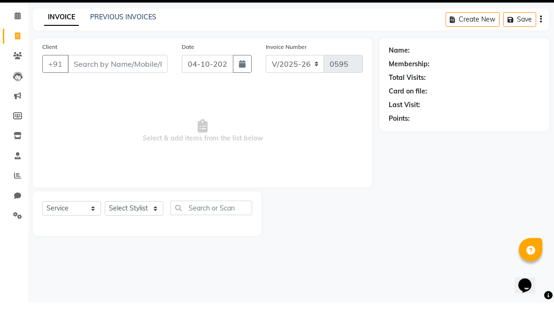
click at [236, 87] on button "button" at bounding box center [242, 96] width 19 height 18
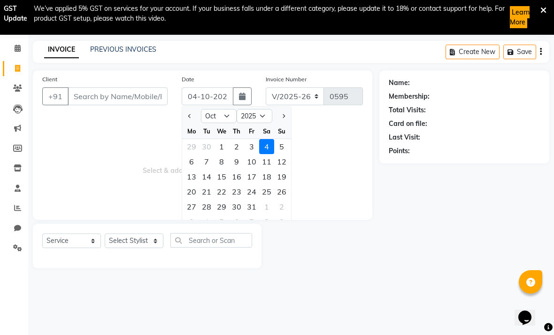
click at [236, 153] on div "2" at bounding box center [236, 146] width 15 height 15
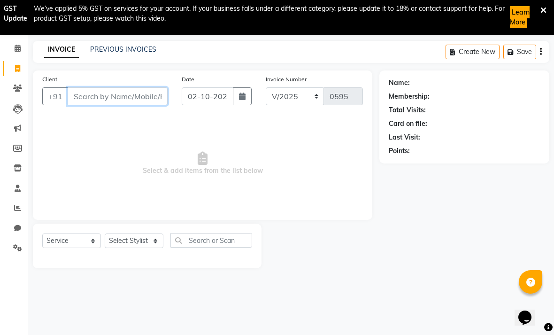
click at [132, 97] on input "Client" at bounding box center [118, 96] width 100 height 18
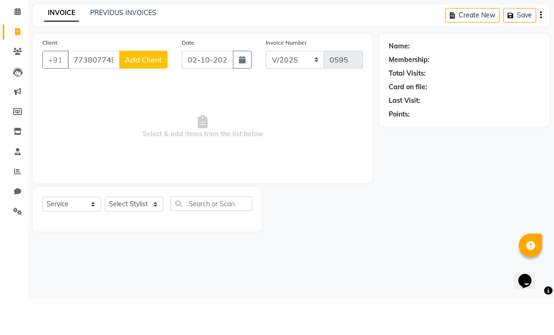
click at [146, 92] on span "Add Client" at bounding box center [143, 96] width 37 height 9
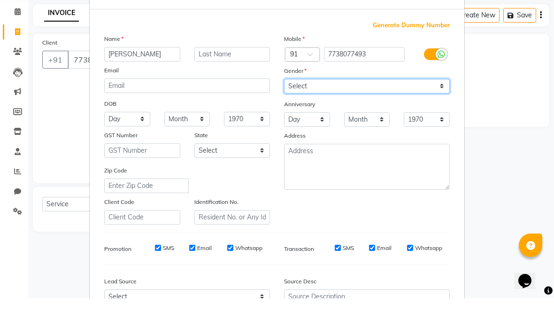
click at [385, 116] on select "Select [DEMOGRAPHIC_DATA] [DEMOGRAPHIC_DATA] Other Prefer Not To Say" at bounding box center [367, 123] width 166 height 15
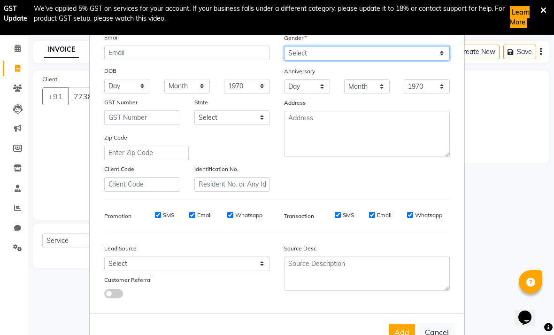
scroll to position [74, 0]
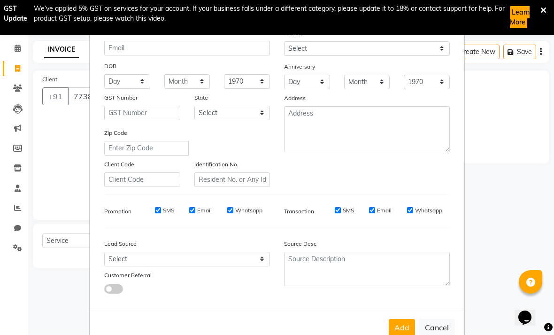
click at [385, 327] on button "Add" at bounding box center [402, 327] width 26 height 17
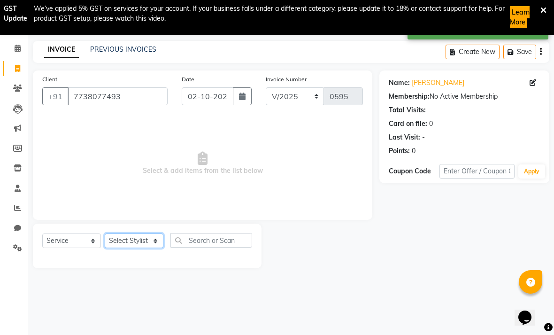
click at [150, 244] on select "Select Stylist [PERSON_NAME] anas [PERSON_NAME] [PERSON_NAME] Front [PERSON_NAM…" at bounding box center [134, 241] width 59 height 15
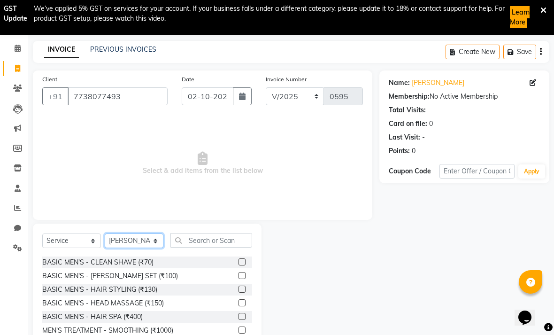
scroll to position [28, 0]
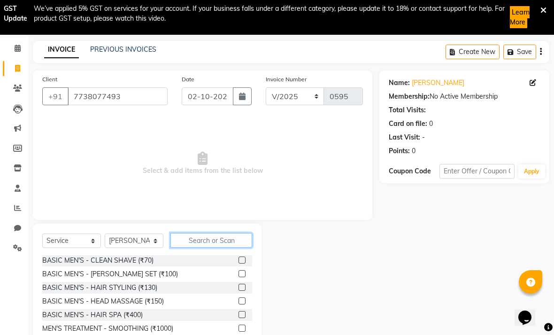
click at [196, 240] on input "text" at bounding box center [212, 240] width 82 height 15
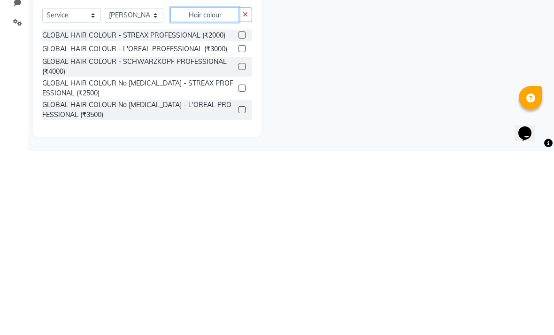
scroll to position [0, 0]
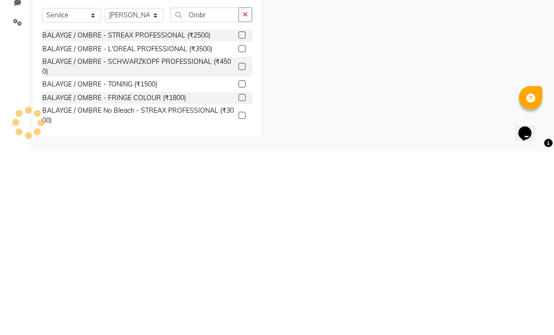
click at [115, 228] on div "BALAYGE / OMBRE - L'OREAL PROFESSIONAL (₹3500)" at bounding box center [127, 233] width 170 height 10
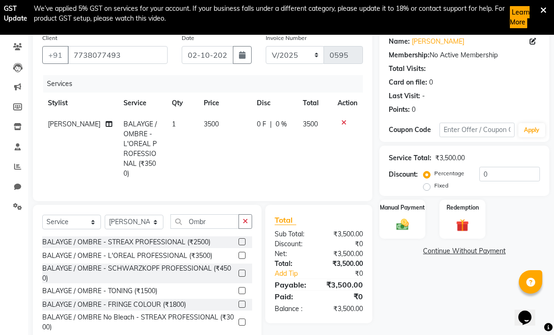
click at [212, 125] on td "3500" at bounding box center [224, 149] width 53 height 70
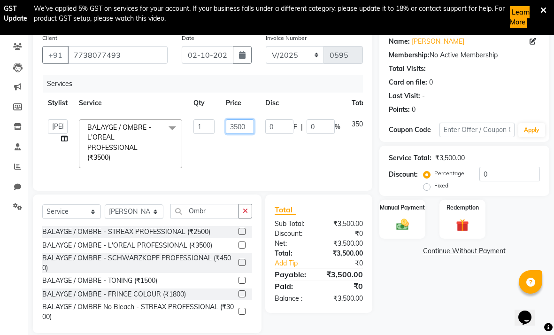
click at [241, 129] on input "3500" at bounding box center [240, 126] width 28 height 15
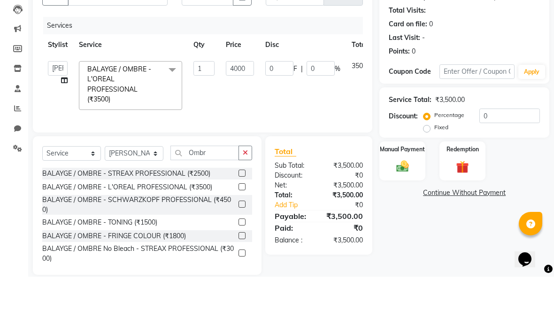
click at [313, 114] on tr "[PERSON_NAME] anas [PERSON_NAME] [PERSON_NAME] Front Desk [PERSON_NAME] [PERSON…" at bounding box center [223, 144] width 362 height 60
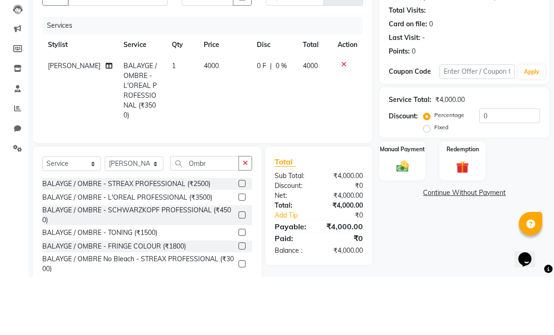
scroll to position [87, 0]
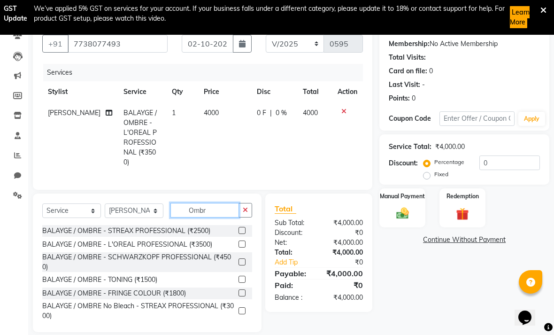
click at [222, 203] on input "Ombr" at bounding box center [205, 210] width 69 height 15
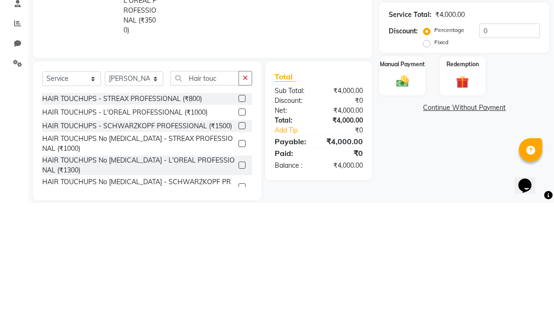
click at [241, 241] on label at bounding box center [242, 244] width 7 height 7
click at [241, 242] on input "checkbox" at bounding box center [242, 245] width 6 height 6
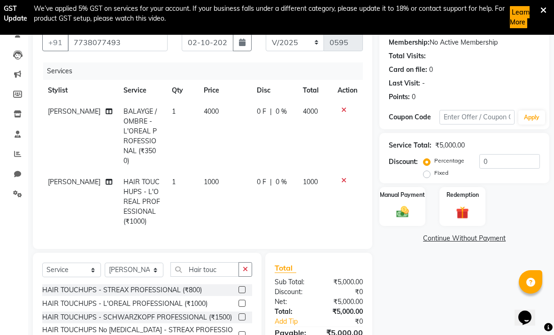
click at [210, 178] on span "1000" at bounding box center [211, 182] width 15 height 8
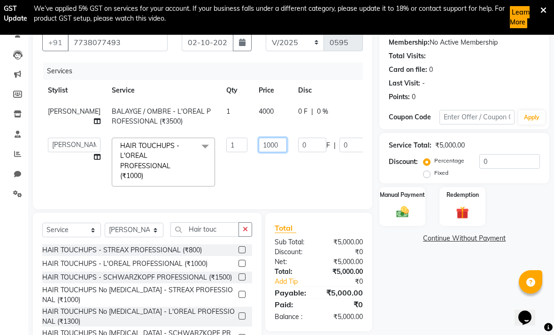
click at [259, 152] on input "1000" at bounding box center [273, 145] width 28 height 15
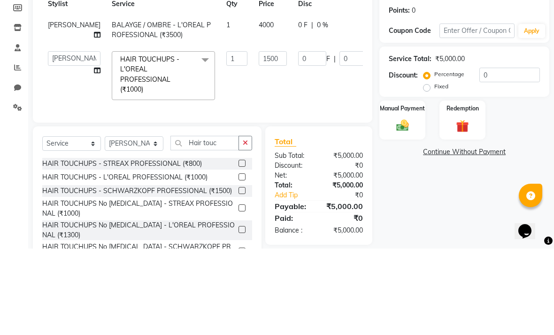
click at [315, 132] on tr "[PERSON_NAME] anas [PERSON_NAME] [PERSON_NAME] Front Desk [PERSON_NAME] [PERSON…" at bounding box center [239, 162] width 395 height 60
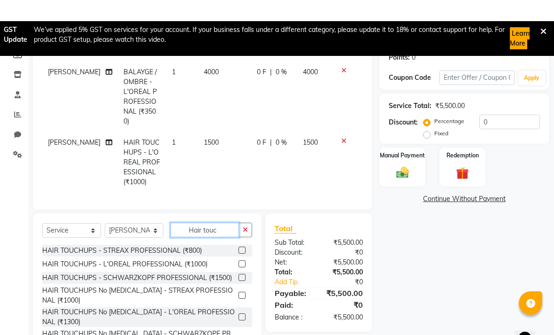
click at [226, 216] on input "Hair touc" at bounding box center [205, 209] width 69 height 15
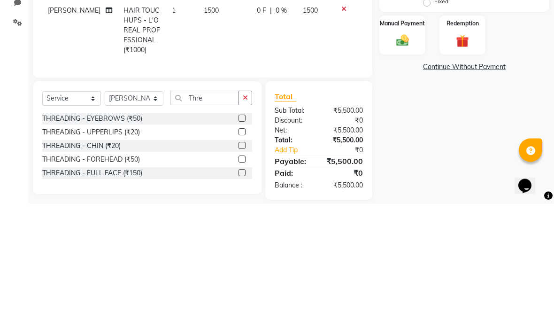
click at [239, 247] on label at bounding box center [242, 250] width 7 height 7
click at [239, 248] on input "checkbox" at bounding box center [242, 251] width 6 height 6
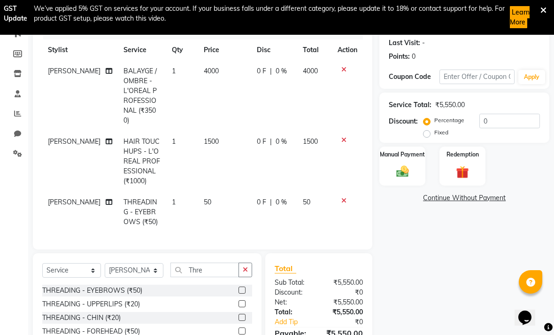
scroll to position [140, 0]
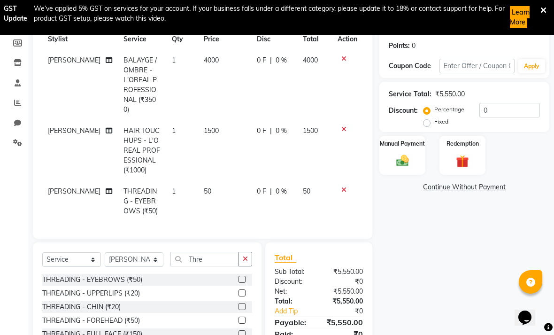
click at [241, 289] on label at bounding box center [242, 292] width 7 height 7
click at [241, 290] on input "checkbox" at bounding box center [242, 293] width 6 height 6
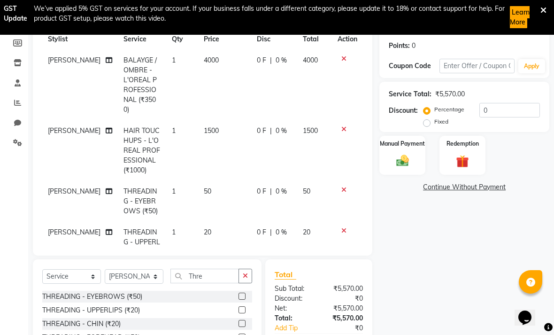
click at [204, 228] on span "20" at bounding box center [208, 232] width 8 height 8
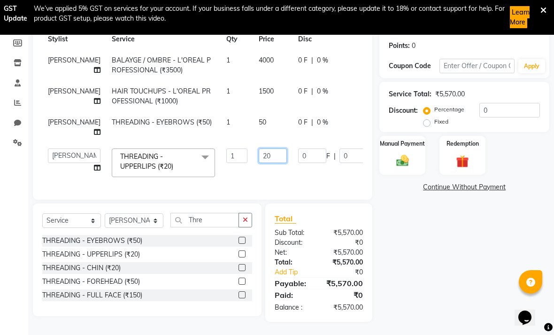
click at [259, 163] on input "20" at bounding box center [273, 155] width 28 height 15
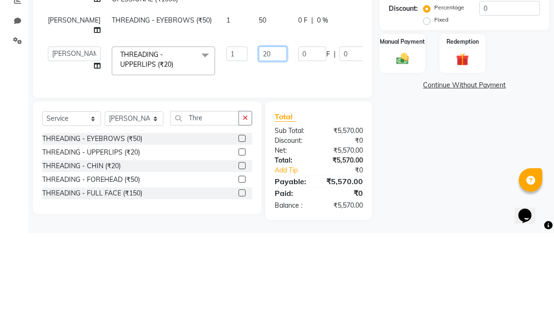
click at [259, 148] on input "20" at bounding box center [273, 155] width 28 height 15
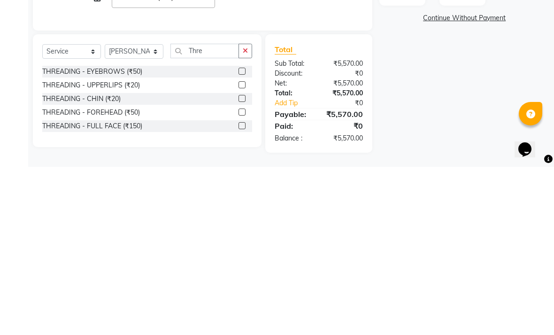
scroll to position [147, 0]
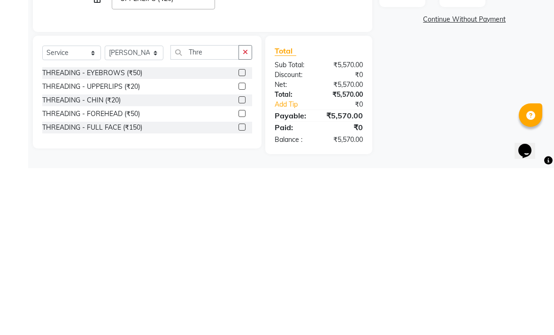
click at [385, 120] on div "Name: [PERSON_NAME] Membership: No Active Membership Total Visits: Card on file…" at bounding box center [468, 142] width 177 height 357
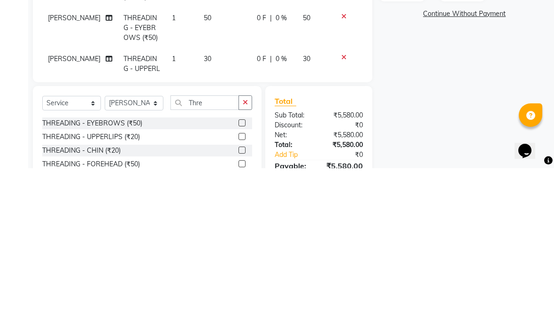
scroll to position [140, 0]
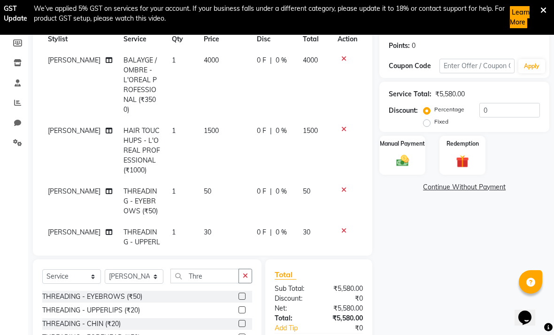
click at [385, 162] on img at bounding box center [403, 161] width 20 height 15
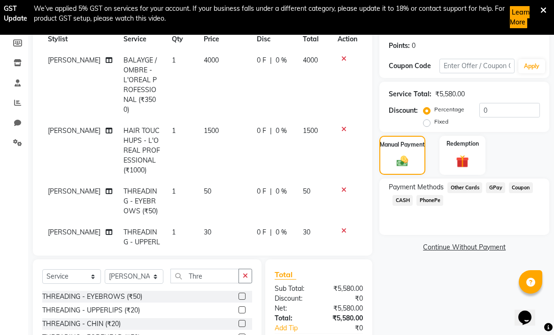
click at [385, 192] on span "GPay" at bounding box center [495, 187] width 19 height 11
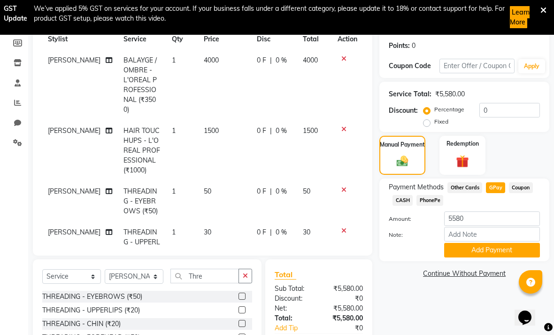
click at [385, 256] on button "Add Payment" at bounding box center [492, 250] width 96 height 15
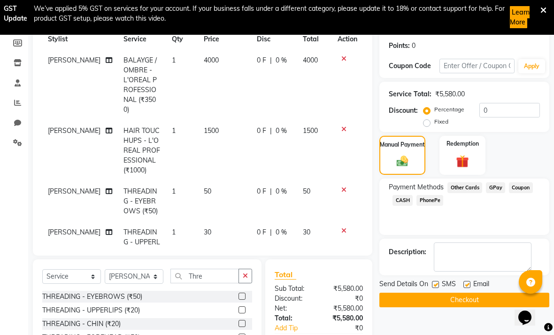
click at [385, 302] on button "Checkout" at bounding box center [465, 300] width 170 height 15
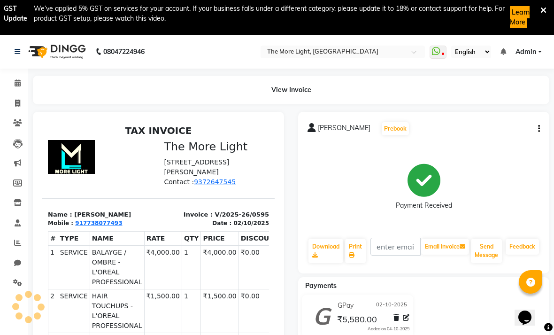
click at [16, 107] on span at bounding box center [17, 103] width 16 height 11
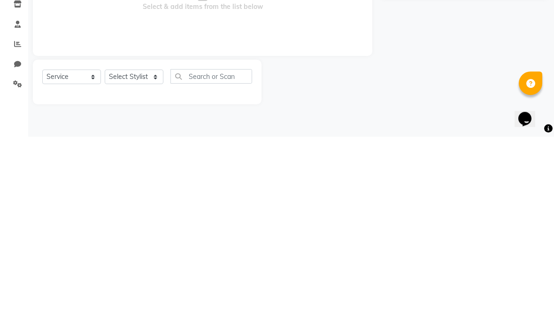
scroll to position [35, 0]
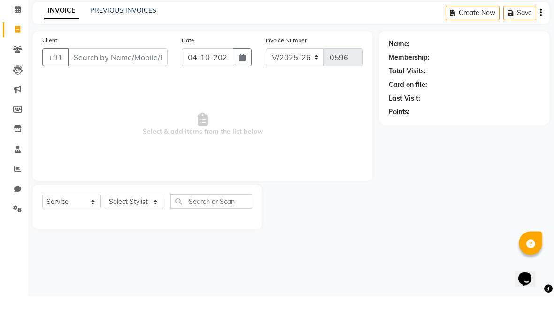
click at [244, 93] on icon "button" at bounding box center [242, 97] width 7 height 8
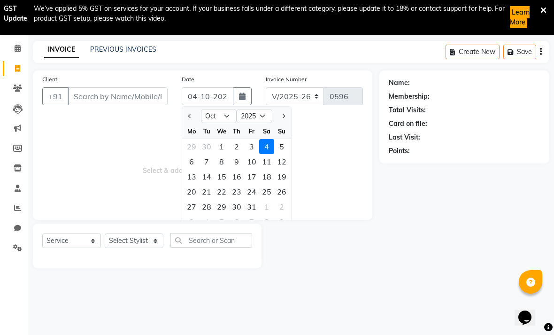
click at [250, 144] on div "3" at bounding box center [251, 146] width 15 height 15
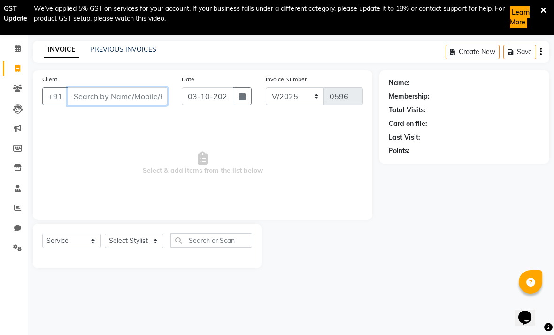
click at [111, 99] on input "Client" at bounding box center [118, 96] width 100 height 18
click at [157, 95] on span "Add Client" at bounding box center [143, 96] width 37 height 9
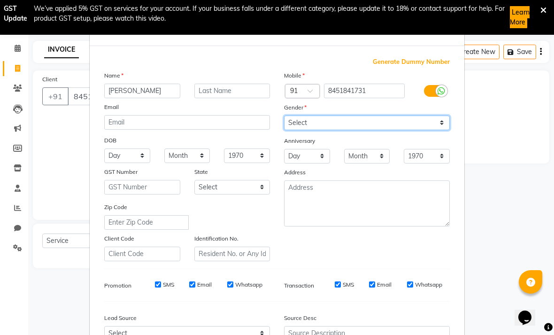
click at [385, 123] on select "Select [DEMOGRAPHIC_DATA] [DEMOGRAPHIC_DATA] Other Prefer Not To Say" at bounding box center [367, 123] width 166 height 15
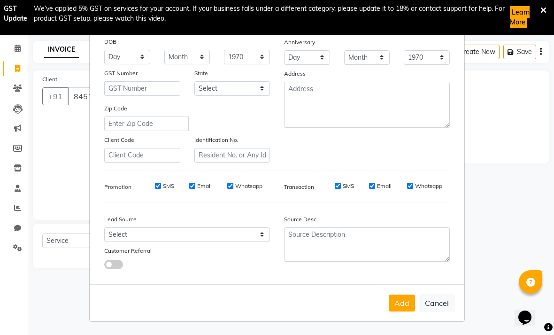
scroll to position [98, 0]
click at [385, 303] on button "Add" at bounding box center [402, 303] width 26 height 17
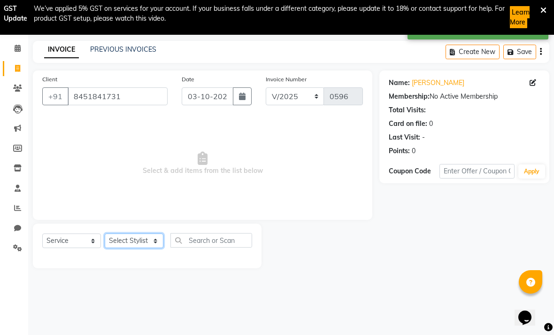
click at [138, 242] on select "Select Stylist [PERSON_NAME] anas [PERSON_NAME] [PERSON_NAME] Front [PERSON_NAM…" at bounding box center [134, 241] width 59 height 15
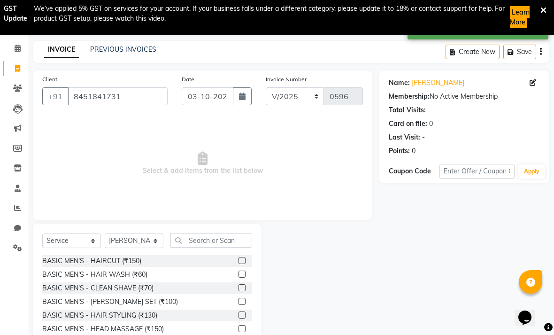
click at [243, 301] on label at bounding box center [242, 301] width 7 height 7
click at [243, 301] on input "checkbox" at bounding box center [242, 302] width 6 height 6
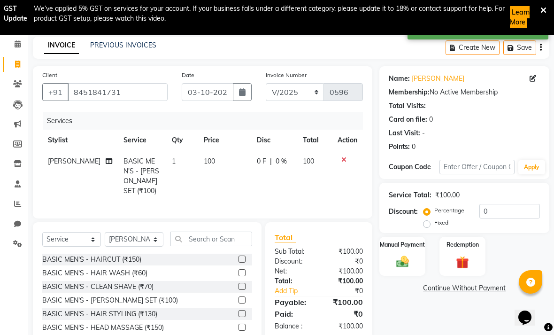
scroll to position [46, 0]
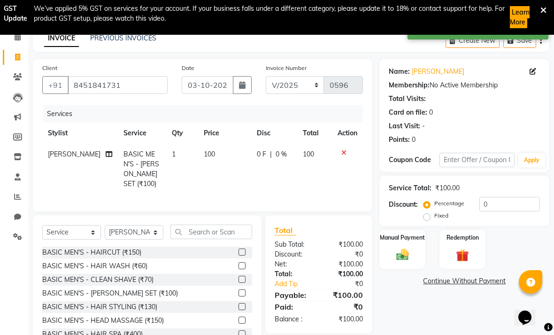
click at [385, 256] on img at bounding box center [403, 255] width 20 height 15
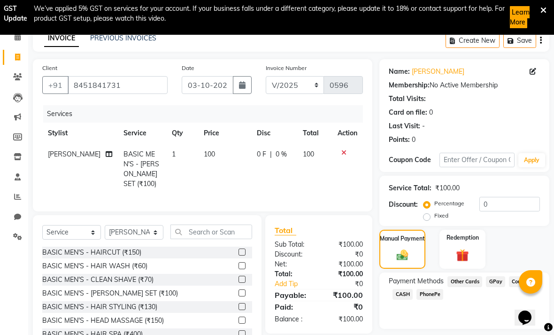
click at [385, 285] on span "GPay" at bounding box center [495, 281] width 19 height 11
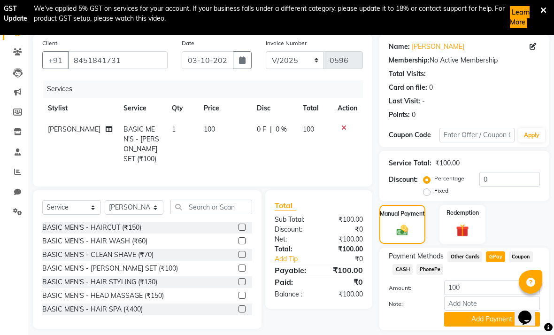
click at [385, 322] on button "Add Payment" at bounding box center [492, 319] width 96 height 15
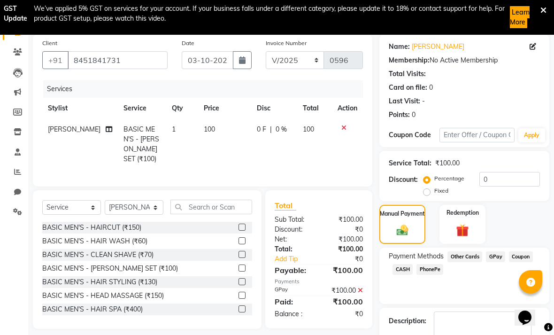
scroll to position [97, 0]
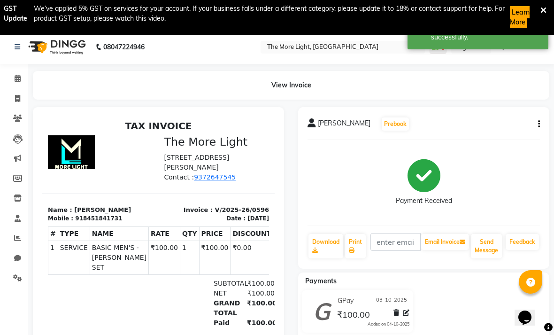
click at [22, 100] on span at bounding box center [17, 99] width 16 height 11
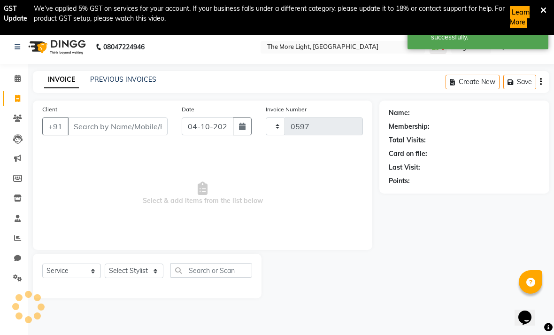
scroll to position [35, 0]
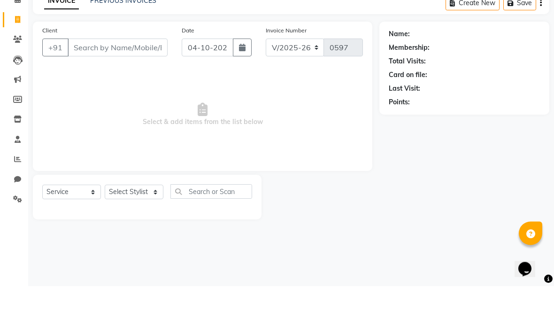
click at [243, 87] on button "button" at bounding box center [242, 96] width 19 height 18
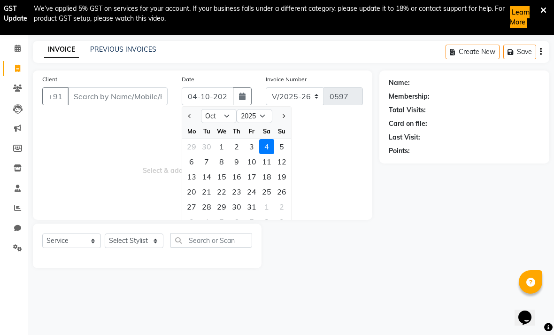
click at [249, 147] on div "3" at bounding box center [251, 146] width 15 height 15
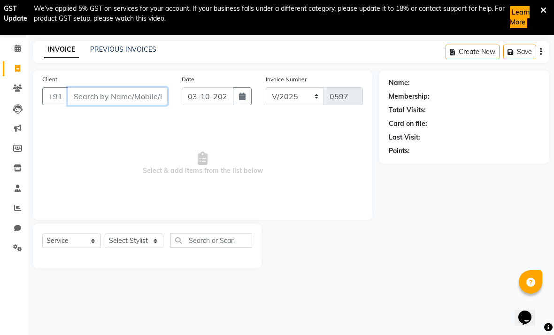
click at [109, 103] on input "Client" at bounding box center [118, 96] width 100 height 18
click at [147, 100] on span "Add Client" at bounding box center [143, 96] width 37 height 9
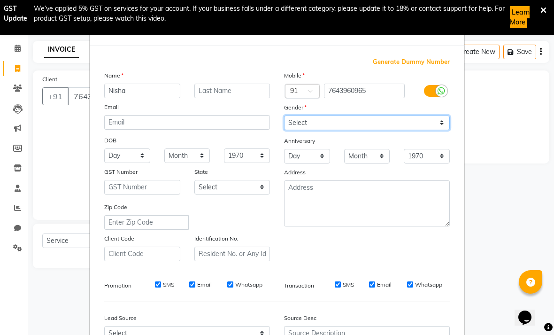
click at [385, 118] on select "Select [DEMOGRAPHIC_DATA] [DEMOGRAPHIC_DATA] Other Prefer Not To Say" at bounding box center [367, 123] width 166 height 15
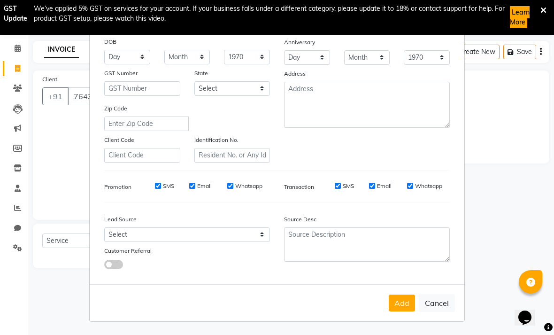
scroll to position [98, 0]
click at [385, 307] on button "Add" at bounding box center [402, 303] width 26 height 17
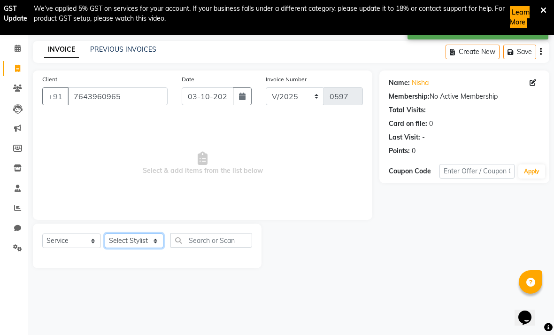
click at [142, 247] on select "Select Stylist [PERSON_NAME] anas [PERSON_NAME] [PERSON_NAME] Front [PERSON_NAM…" at bounding box center [134, 241] width 59 height 15
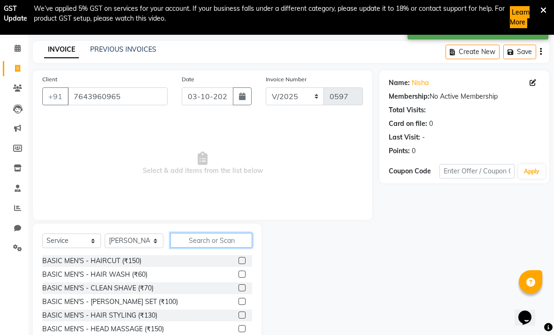
click at [204, 244] on input "text" at bounding box center [212, 240] width 82 height 15
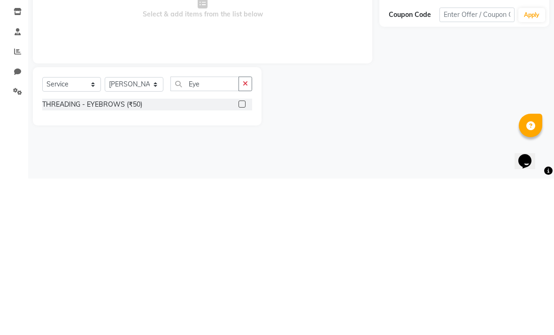
click at [239, 257] on label at bounding box center [242, 260] width 7 height 7
click at [239, 258] on input "checkbox" at bounding box center [242, 261] width 6 height 6
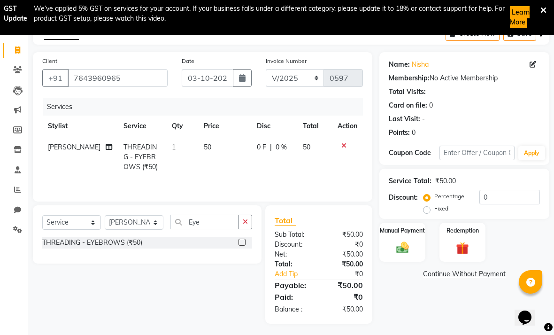
click at [385, 247] on img at bounding box center [403, 248] width 20 height 15
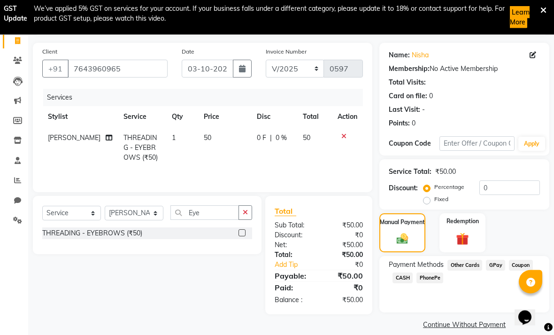
scroll to position [74, 0]
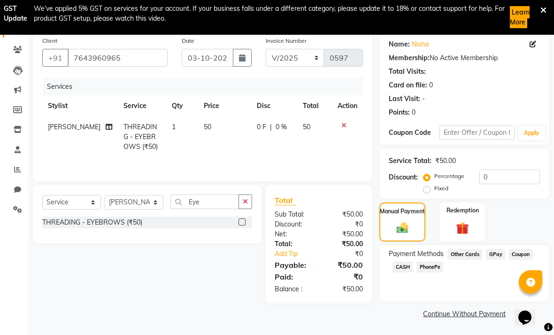
click at [385, 271] on span "CASH" at bounding box center [403, 267] width 20 height 11
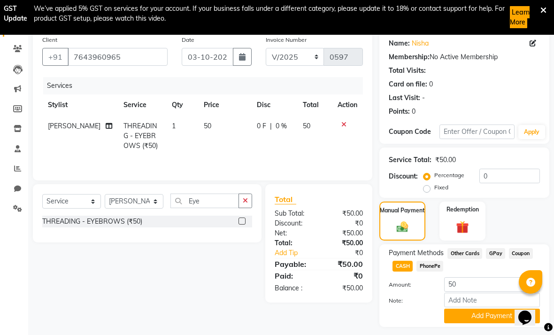
scroll to position [101, 0]
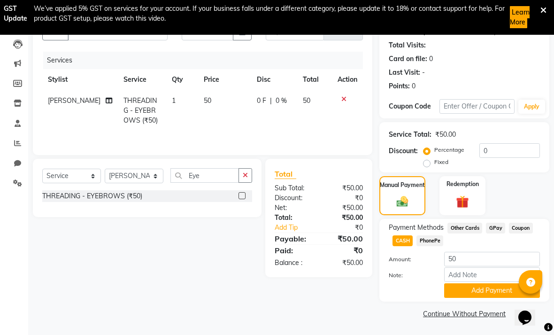
click at [385, 293] on button "Add Payment" at bounding box center [492, 290] width 96 height 15
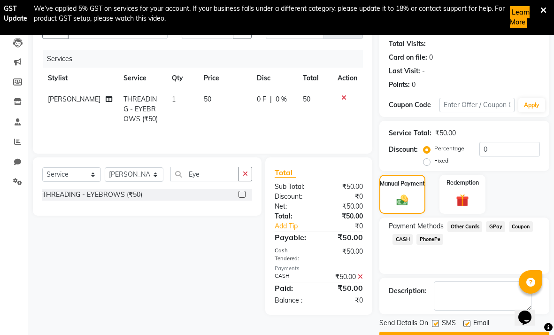
scroll to position [127, 0]
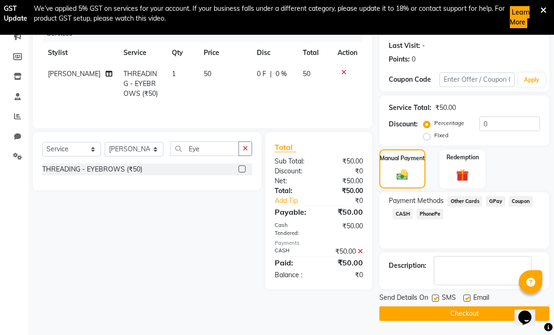
click at [385, 316] on button "Checkout" at bounding box center [465, 313] width 170 height 15
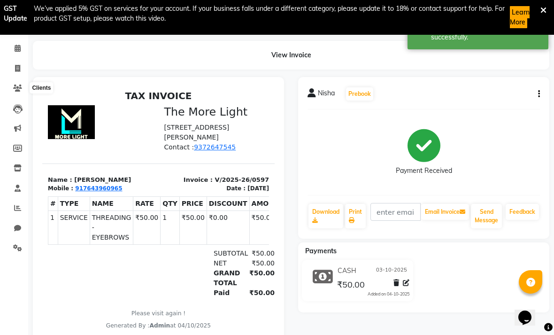
click at [19, 86] on icon at bounding box center [17, 88] width 9 height 7
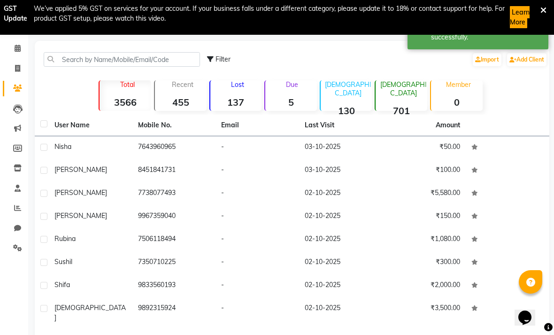
click at [24, 61] on link "Invoice" at bounding box center [14, 69] width 23 height 16
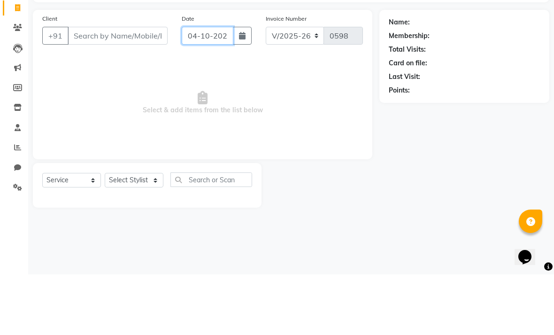
click at [232, 87] on input "04-10-2025" at bounding box center [207, 96] width 51 height 18
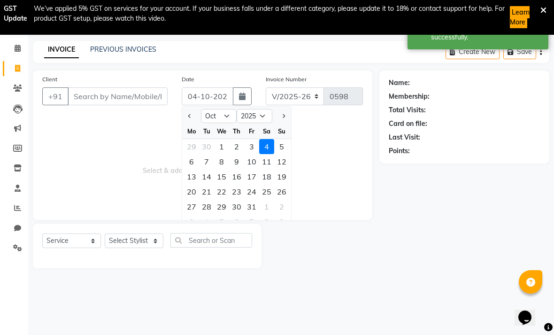
click at [251, 148] on div "3" at bounding box center [251, 146] width 15 height 15
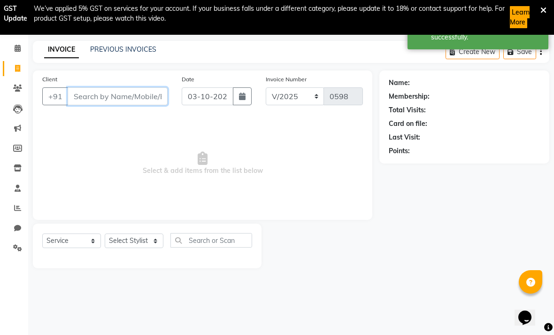
click at [89, 93] on input "Client" at bounding box center [118, 96] width 100 height 18
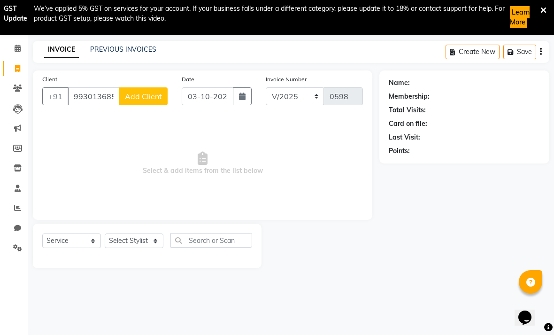
click at [145, 95] on span "Add Client" at bounding box center [143, 96] width 37 height 9
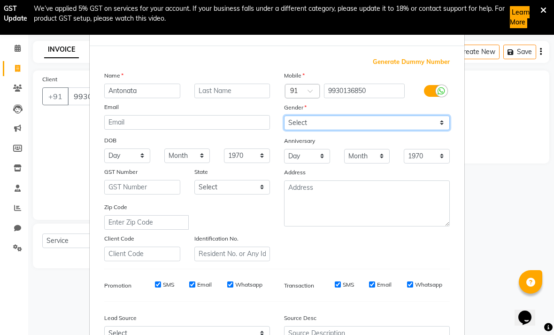
click at [385, 123] on select "Select [DEMOGRAPHIC_DATA] [DEMOGRAPHIC_DATA] Other Prefer Not To Say" at bounding box center [367, 123] width 166 height 15
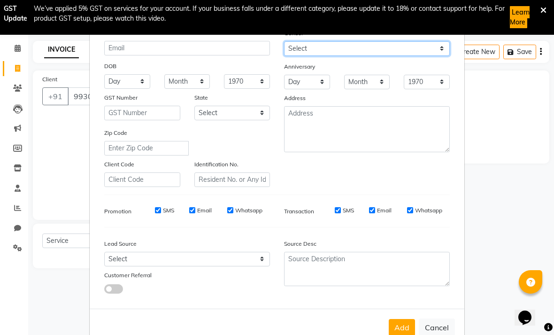
scroll to position [75, 0]
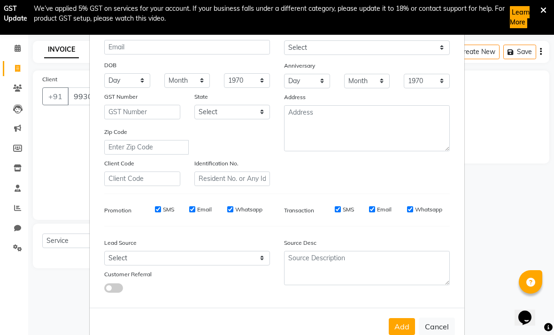
click at [385, 330] on button "Add" at bounding box center [402, 326] width 26 height 17
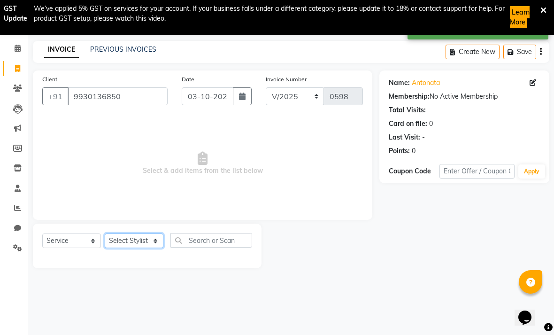
click at [142, 245] on select "Select Stylist [PERSON_NAME] anas [PERSON_NAME] [PERSON_NAME] Front [PERSON_NAM…" at bounding box center [134, 241] width 59 height 15
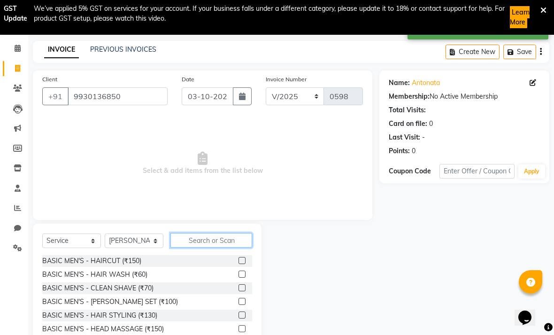
click at [219, 242] on input "text" at bounding box center [212, 240] width 82 height 15
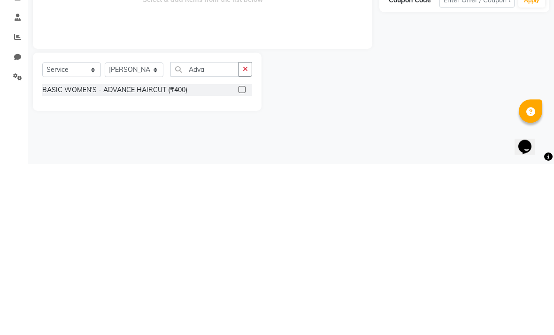
click at [239, 257] on label at bounding box center [242, 260] width 7 height 7
click at [239, 258] on input "checkbox" at bounding box center [242, 261] width 6 height 6
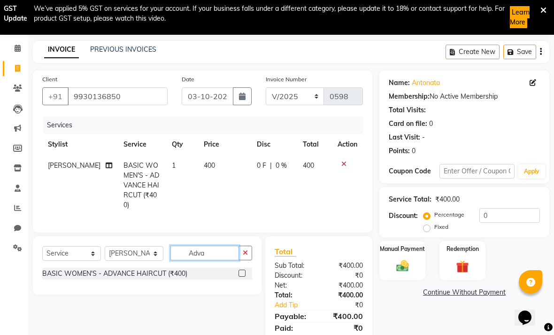
click at [220, 246] on input "Adva" at bounding box center [205, 253] width 69 height 15
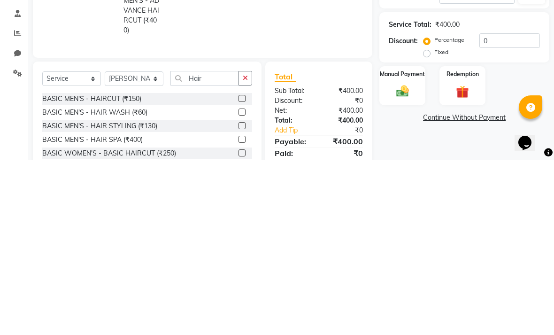
click at [239, 270] on label at bounding box center [242, 273] width 7 height 7
click at [239, 271] on input "checkbox" at bounding box center [242, 274] width 6 height 6
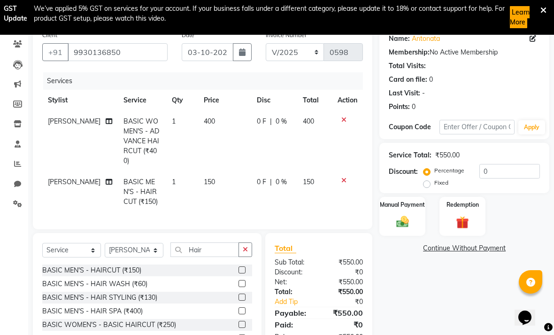
click at [207, 171] on td "150" at bounding box center [224, 191] width 53 height 41
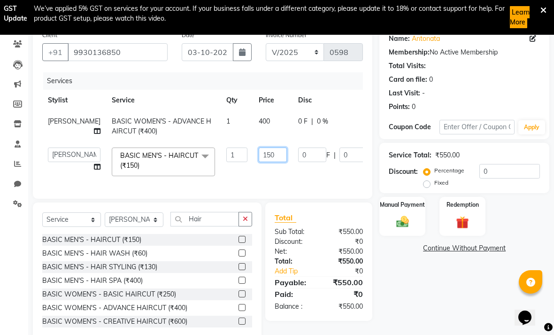
click at [259, 162] on input "150" at bounding box center [273, 155] width 28 height 15
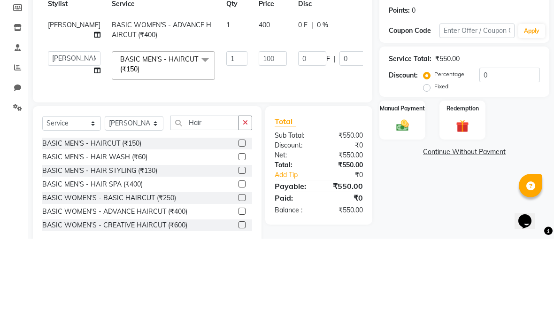
click at [350, 121] on div "Client [PHONE_NUMBER] Date [DATE] Invoice Number V/2025 V/[PHONE_NUMBER] Servic…" at bounding box center [203, 183] width 354 height 315
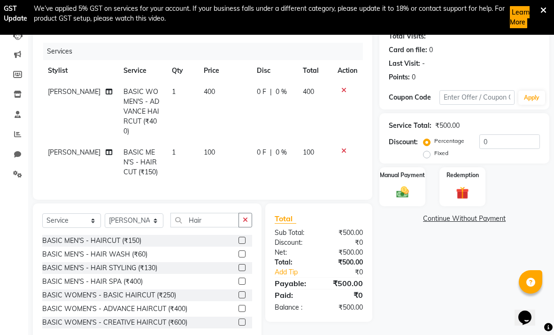
click at [385, 191] on img at bounding box center [403, 192] width 20 height 15
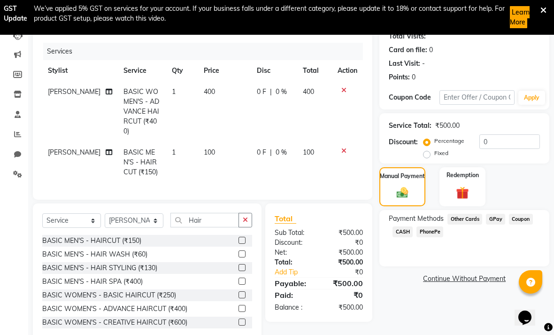
click at [385, 222] on span "GPay" at bounding box center [495, 219] width 19 height 11
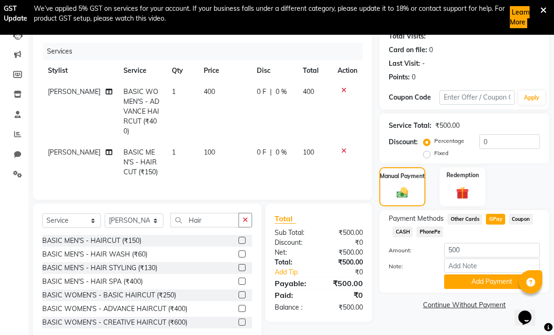
scroll to position [120, 0]
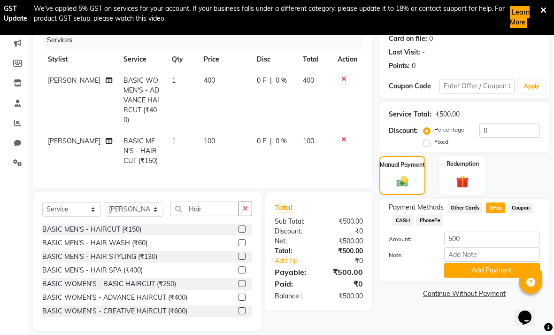
click at [385, 224] on span "CASH" at bounding box center [403, 220] width 20 height 11
click at [385, 274] on button "Add Payment" at bounding box center [492, 270] width 96 height 15
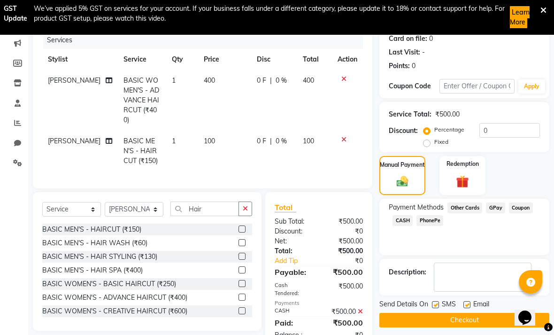
scroll to position [138, 0]
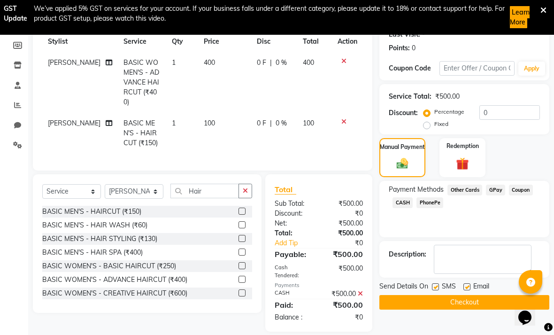
click at [385, 309] on button "Checkout" at bounding box center [465, 302] width 170 height 15
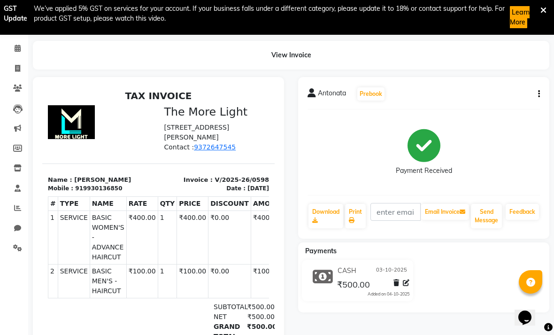
click at [14, 67] on span at bounding box center [17, 68] width 16 height 11
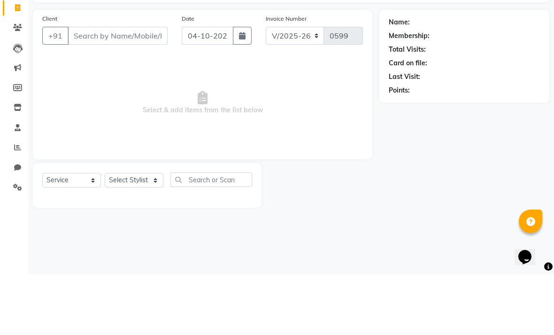
click at [242, 93] on icon "button" at bounding box center [242, 97] width 7 height 8
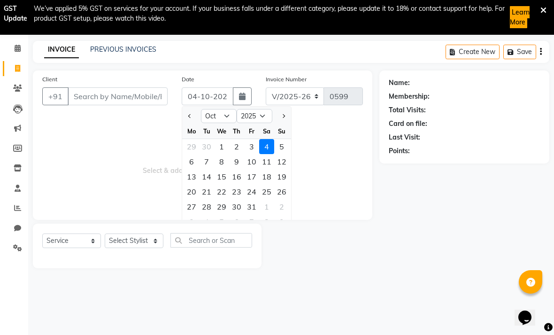
click at [249, 149] on div "3" at bounding box center [251, 146] width 15 height 15
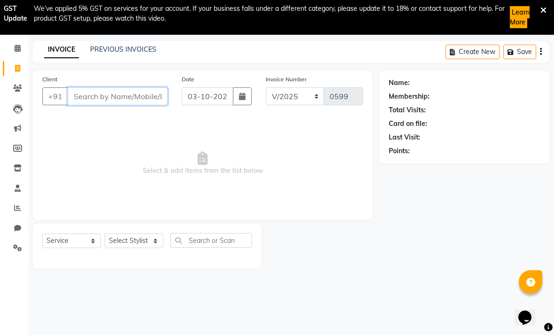
click at [99, 105] on input "Client" at bounding box center [118, 96] width 100 height 18
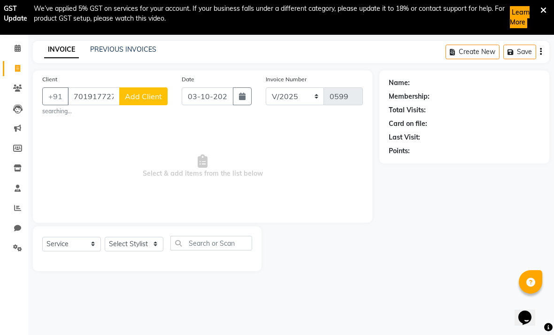
click at [150, 97] on span "Add Client" at bounding box center [143, 96] width 37 height 9
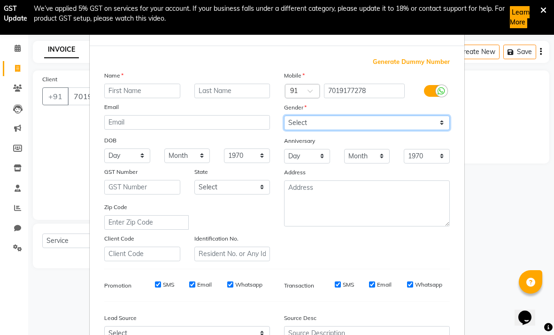
click at [385, 121] on select "Select [DEMOGRAPHIC_DATA] [DEMOGRAPHIC_DATA] Other Prefer Not To Say" at bounding box center [367, 123] width 166 height 15
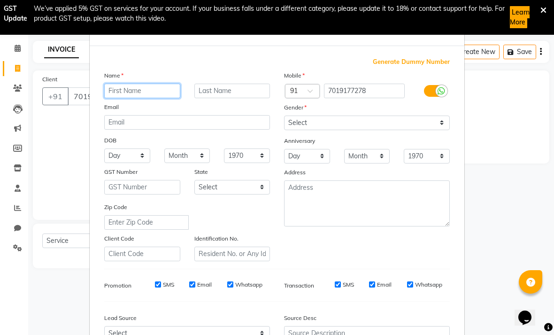
click at [136, 92] on input "text" at bounding box center [142, 91] width 76 height 15
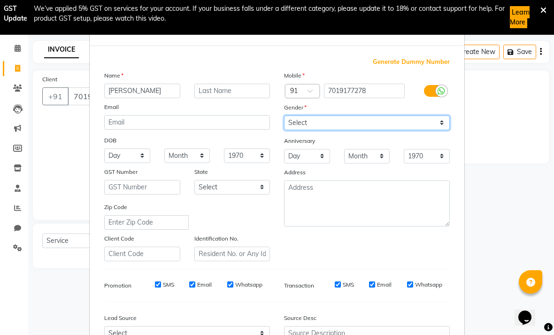
click at [385, 125] on select "Select [DEMOGRAPHIC_DATA] [DEMOGRAPHIC_DATA] Other Prefer Not To Say" at bounding box center [367, 123] width 166 height 15
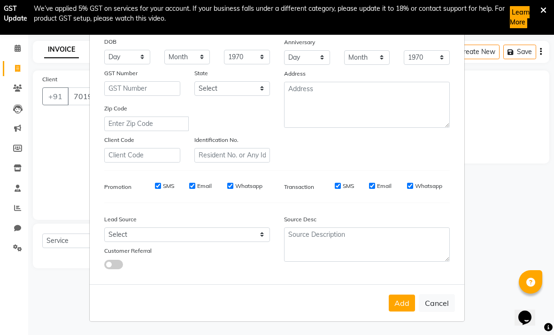
scroll to position [98, 0]
click at [385, 310] on button "Add" at bounding box center [402, 303] width 26 height 17
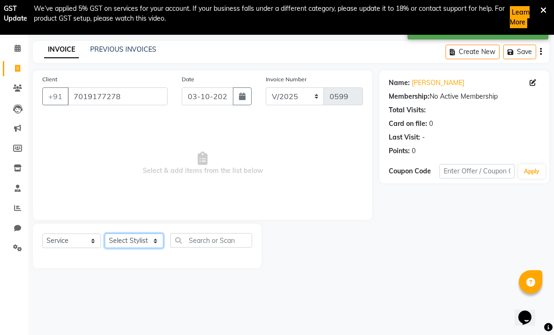
click at [141, 239] on select "Select Stylist [PERSON_NAME] anas [PERSON_NAME] [PERSON_NAME] Front [PERSON_NAM…" at bounding box center [134, 241] width 59 height 15
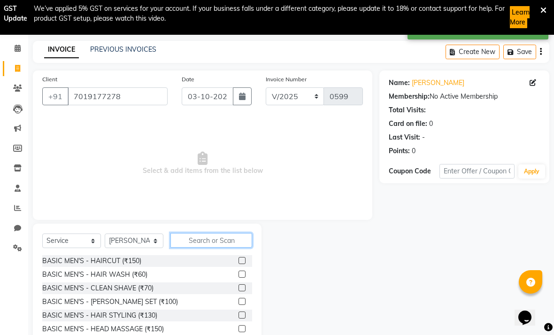
click at [227, 245] on input "text" at bounding box center [212, 240] width 82 height 15
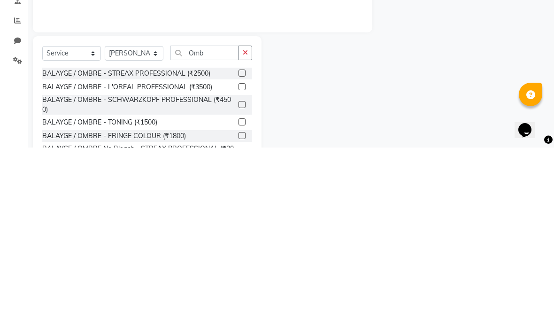
click at [239, 271] on label at bounding box center [242, 274] width 7 height 7
click at [239, 272] on input "checkbox" at bounding box center [242, 275] width 6 height 6
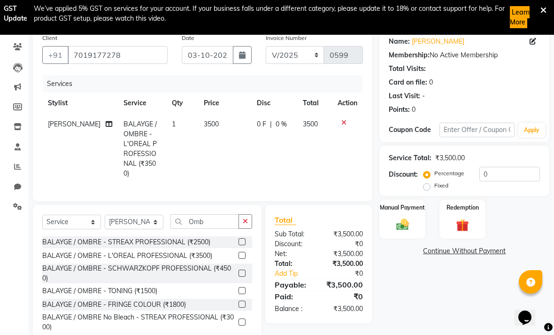
click at [214, 128] on td "3500" at bounding box center [224, 149] width 53 height 70
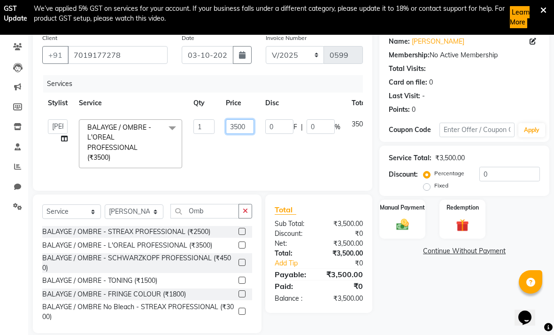
click at [242, 129] on input "3500" at bounding box center [240, 126] width 28 height 15
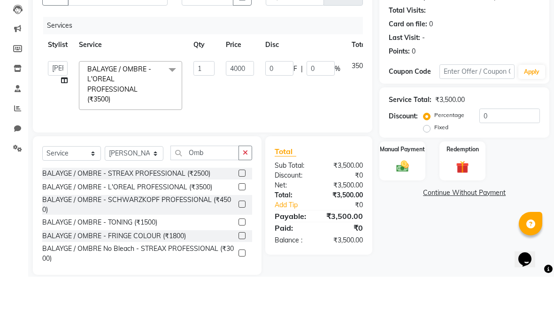
click at [319, 114] on tr "[PERSON_NAME] anas [PERSON_NAME] [PERSON_NAME] Front Desk [PERSON_NAME] [PERSON…" at bounding box center [223, 144] width 362 height 60
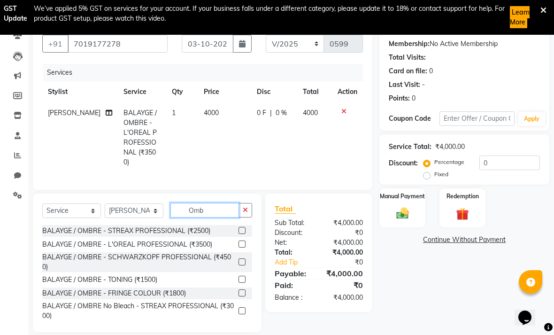
click at [226, 203] on input "Omb" at bounding box center [205, 210] width 69 height 15
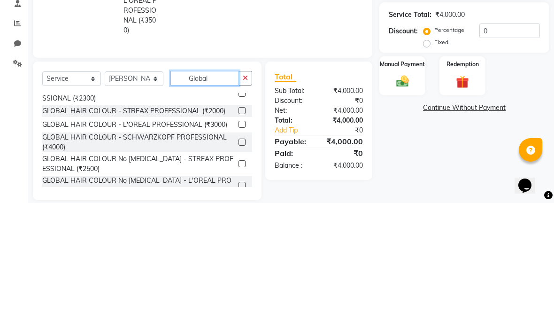
scroll to position [125, 0]
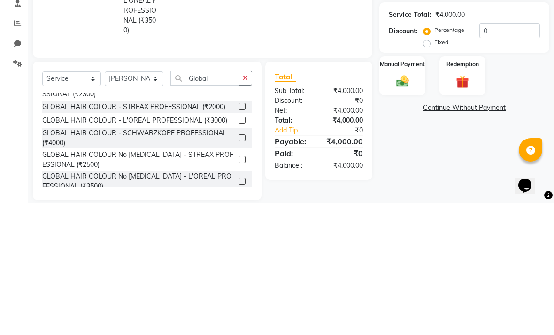
click at [240, 249] on label at bounding box center [242, 252] width 7 height 7
click at [240, 249] on input "checkbox" at bounding box center [242, 252] width 6 height 6
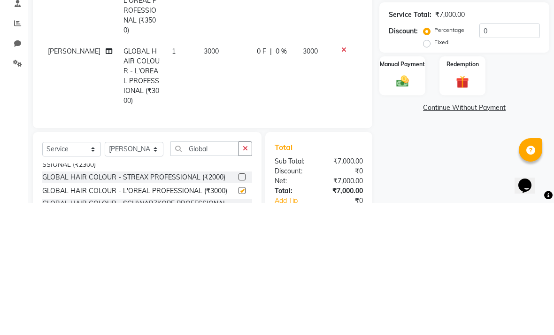
scroll to position [89, 0]
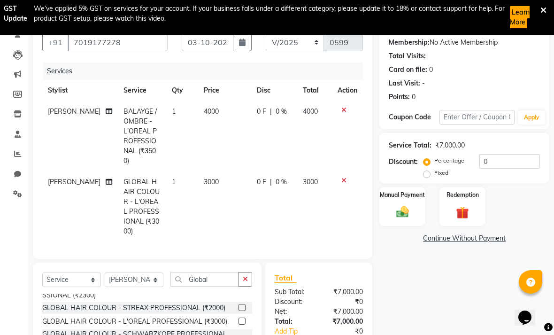
click at [385, 211] on img at bounding box center [403, 212] width 20 height 15
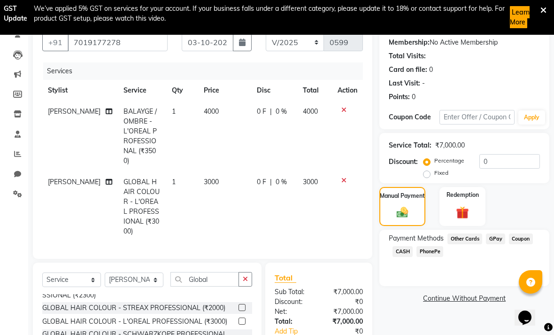
click at [385, 244] on span "GPay" at bounding box center [495, 239] width 19 height 11
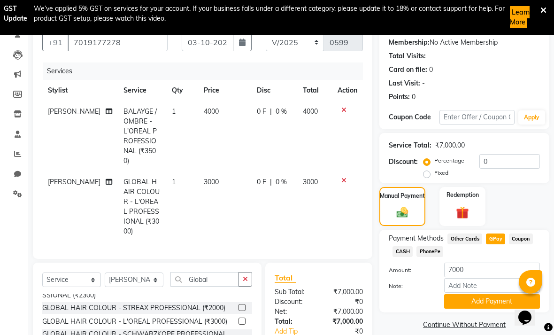
click at [385, 304] on button "Add Payment" at bounding box center [492, 301] width 96 height 15
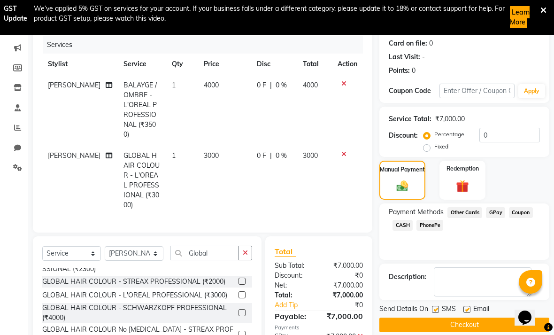
scroll to position [158, 0]
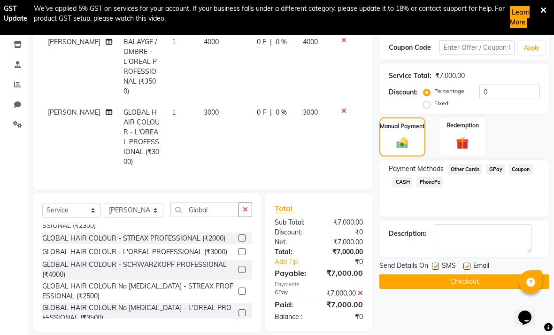
click at [385, 285] on button "Checkout" at bounding box center [465, 281] width 170 height 15
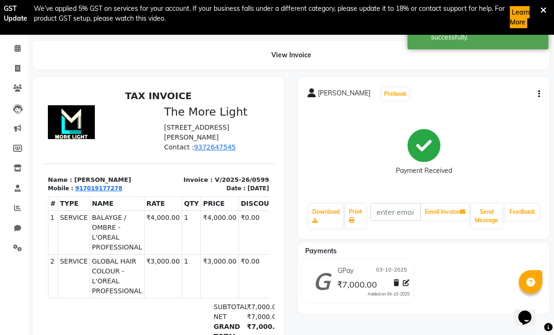
click at [13, 70] on span at bounding box center [17, 68] width 16 height 11
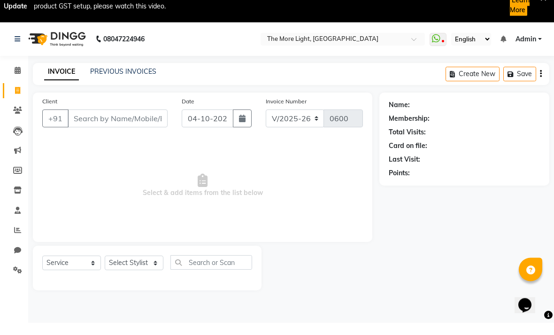
click at [237, 122] on button "button" at bounding box center [242, 131] width 19 height 18
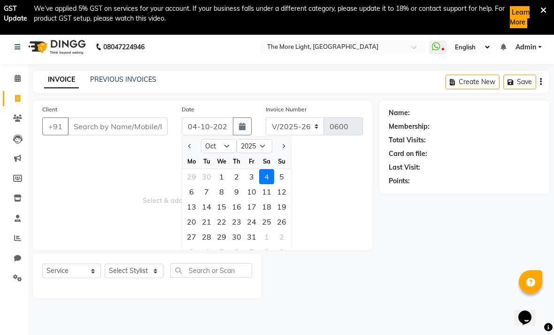
click at [248, 178] on div "3" at bounding box center [251, 176] width 15 height 15
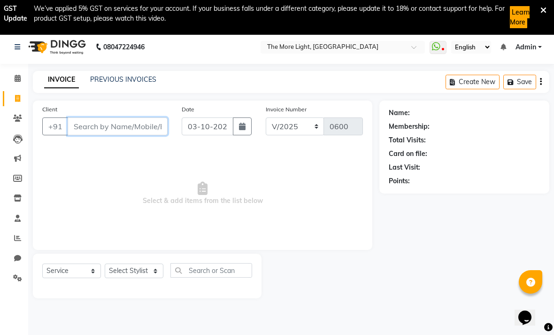
click at [85, 129] on input "Client" at bounding box center [118, 126] width 100 height 18
click at [145, 134] on button "Add Client" at bounding box center [143, 126] width 48 height 18
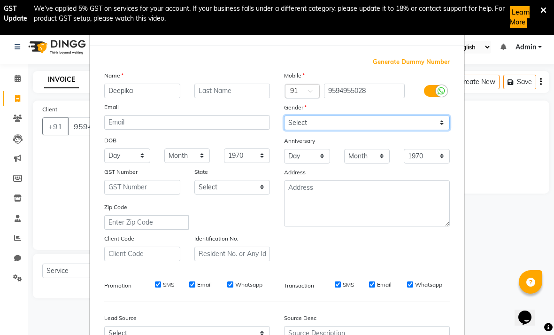
click at [385, 127] on select "Select [DEMOGRAPHIC_DATA] [DEMOGRAPHIC_DATA] Other Prefer Not To Say" at bounding box center [367, 123] width 166 height 15
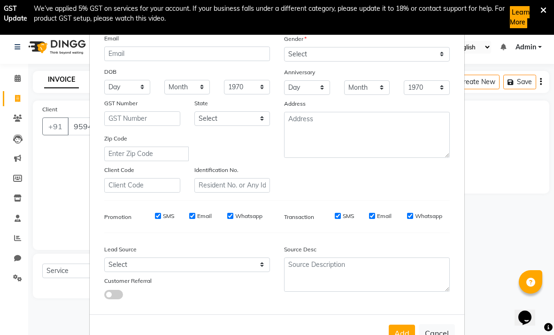
click at [385, 337] on button "Add" at bounding box center [402, 333] width 26 height 17
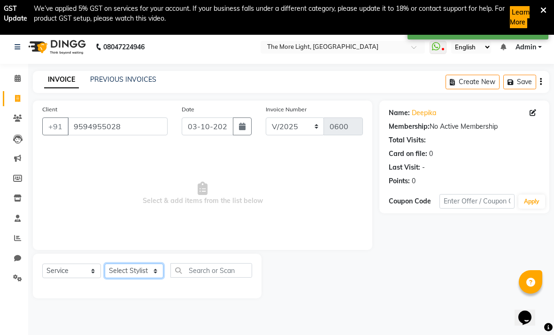
click at [148, 272] on select "Select Stylist [PERSON_NAME] anas [PERSON_NAME] [PERSON_NAME] Front [PERSON_NAM…" at bounding box center [134, 271] width 59 height 15
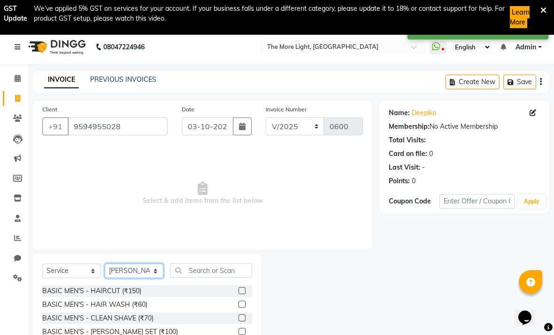
click at [151, 276] on select "Select Stylist [PERSON_NAME] anas [PERSON_NAME] [PERSON_NAME] Front [PERSON_NAM…" at bounding box center [134, 271] width 59 height 15
click at [206, 277] on input "text" at bounding box center [212, 270] width 82 height 15
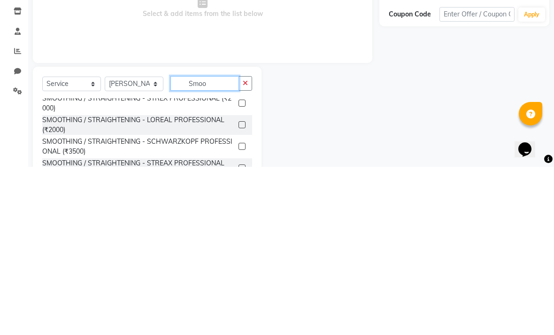
scroll to position [22, 0]
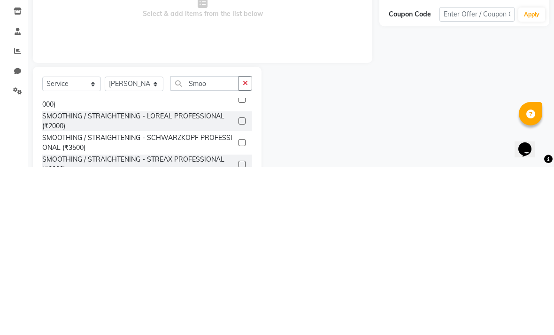
click at [233, 280] on div "SMOOTHING / STRAIGHTENING - LOREAL PROFESSIONAL (₹2000)" at bounding box center [138, 290] width 193 height 20
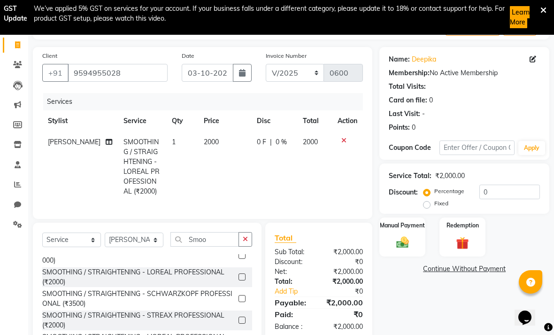
scroll to position [69, 0]
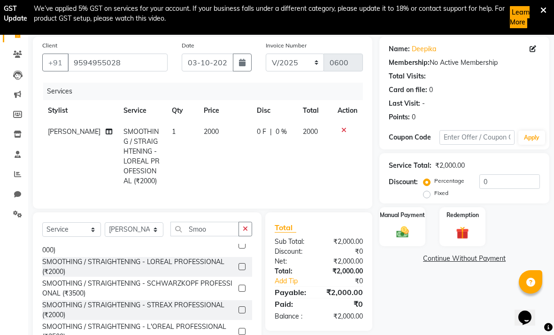
click at [385, 226] on img at bounding box center [403, 232] width 20 height 15
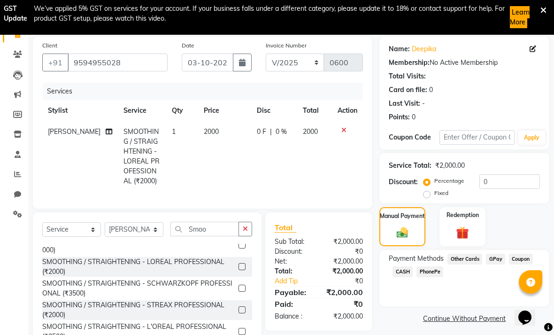
click at [385, 276] on span "CASH" at bounding box center [403, 271] width 20 height 11
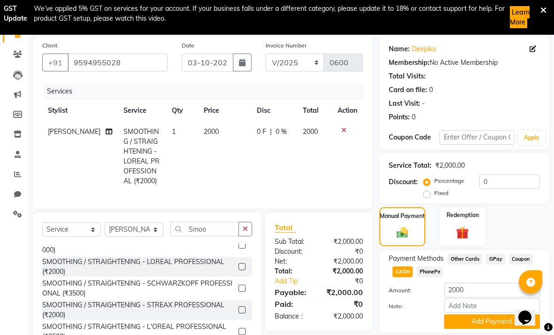
scroll to position [71, 0]
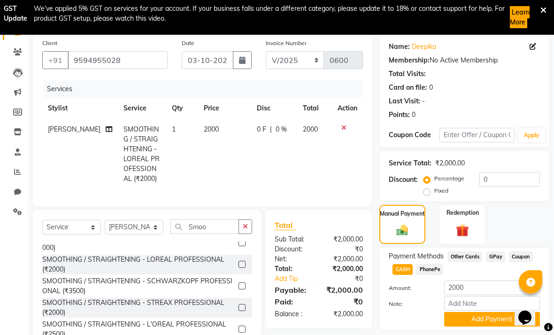
click at [385, 323] on button "Add Payment" at bounding box center [492, 319] width 96 height 15
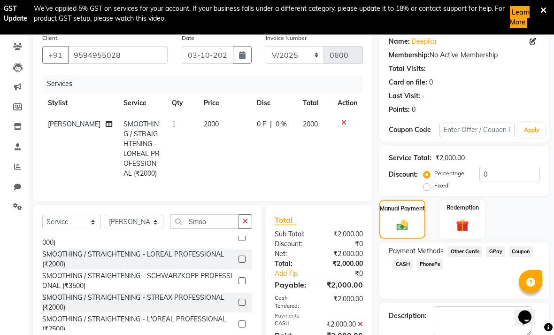
scroll to position [97, 0]
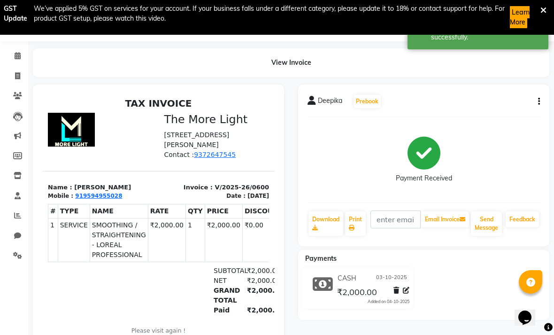
click at [23, 77] on span at bounding box center [17, 76] width 16 height 11
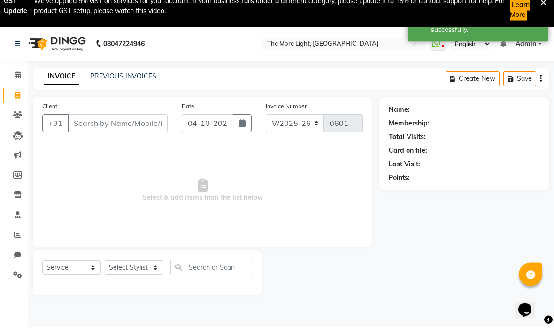
click at [247, 122] on button "button" at bounding box center [242, 131] width 19 height 18
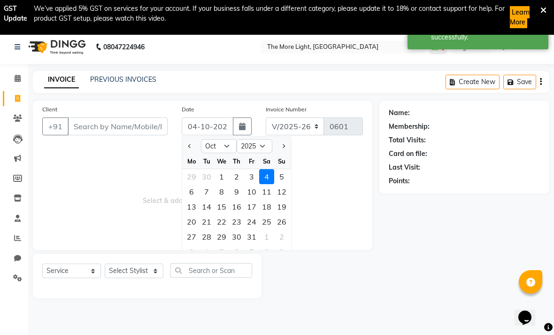
click at [254, 177] on div "3" at bounding box center [251, 176] width 15 height 15
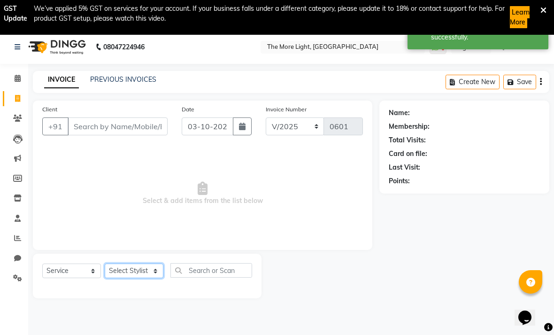
click at [145, 274] on select "Select Stylist [PERSON_NAME] anas [PERSON_NAME] [PERSON_NAME] Front [PERSON_NAM…" at bounding box center [134, 271] width 59 height 15
click at [253, 306] on main "INVOICE PREVIOUS INVOICES Create New Save Client +91 Date [DATE] Invoice Number…" at bounding box center [291, 192] width 526 height 242
click at [128, 127] on input "Client" at bounding box center [118, 126] width 100 height 18
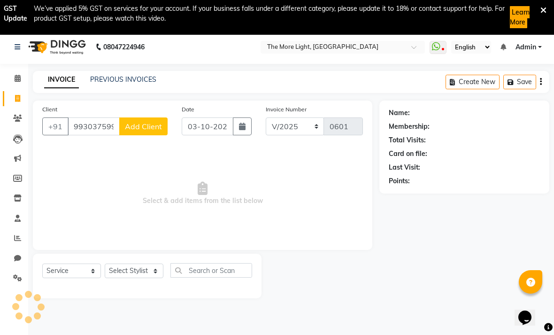
click at [141, 126] on span "Add Client" at bounding box center [143, 126] width 37 height 9
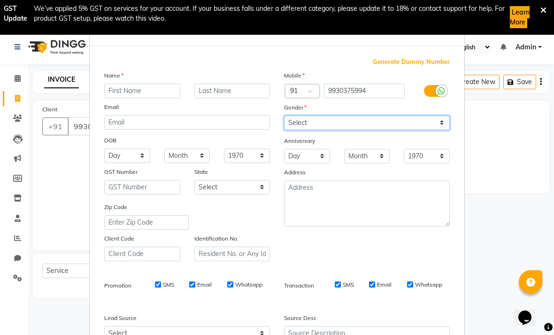
click at [385, 129] on select "Select [DEMOGRAPHIC_DATA] [DEMOGRAPHIC_DATA] Other Prefer Not To Say" at bounding box center [367, 123] width 166 height 15
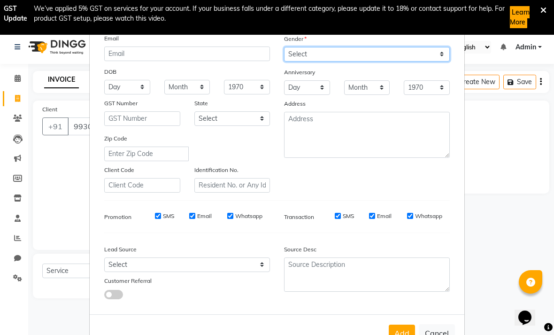
scroll to position [68, 0]
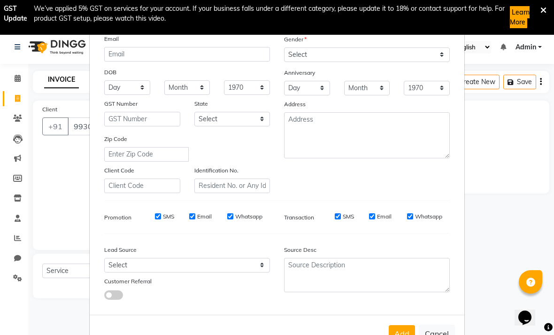
click at [385, 337] on button "Add" at bounding box center [402, 333] width 26 height 17
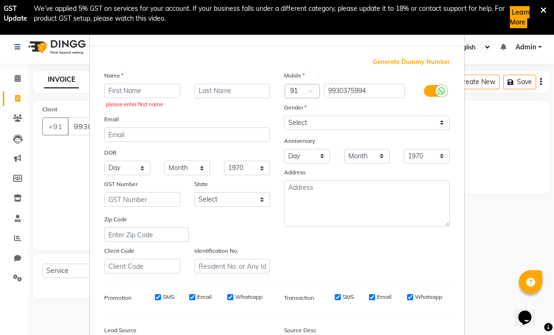
scroll to position [0, 0]
click at [122, 91] on input "text" at bounding box center [142, 91] width 76 height 15
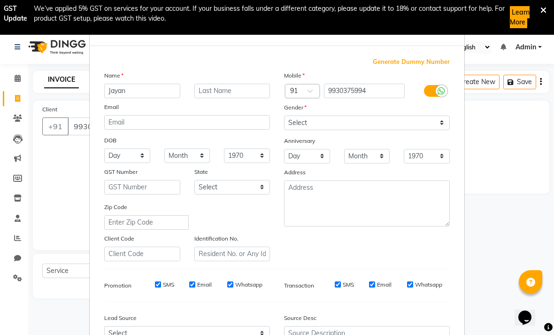
click at [385, 112] on div "Gender" at bounding box center [367, 108] width 180 height 13
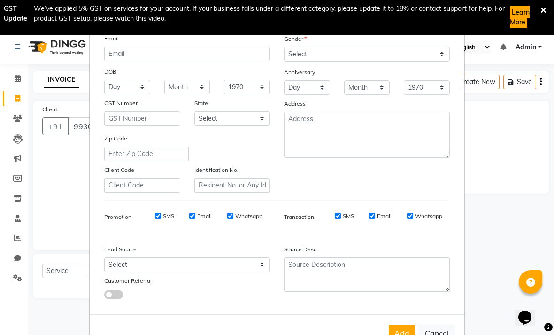
scroll to position [68, 0]
click at [385, 333] on button "Add" at bounding box center [402, 333] width 26 height 17
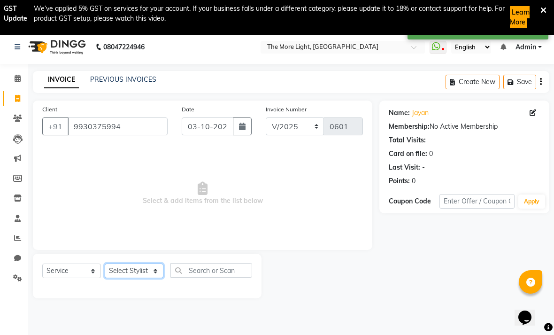
click at [124, 265] on select "Select Stylist [PERSON_NAME] anas [PERSON_NAME] [PERSON_NAME] Front [PERSON_NAM…" at bounding box center [134, 271] width 59 height 15
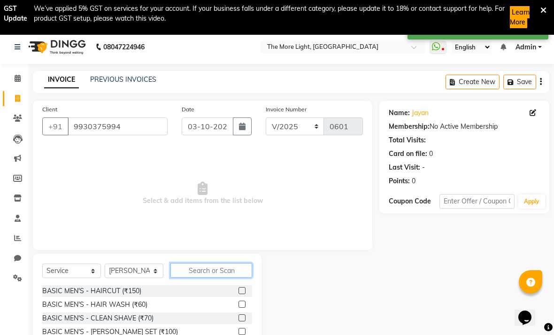
click at [197, 276] on input "text" at bounding box center [212, 270] width 82 height 15
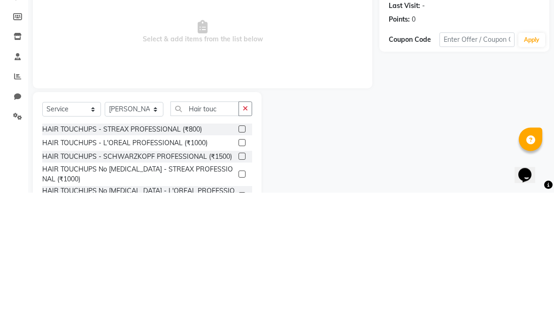
click at [242, 282] on label at bounding box center [242, 285] width 7 height 7
click at [242, 283] on input "checkbox" at bounding box center [242, 286] width 6 height 6
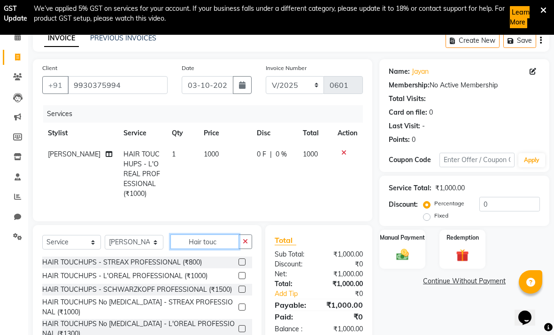
click at [230, 244] on input "Hair touc" at bounding box center [205, 241] width 69 height 15
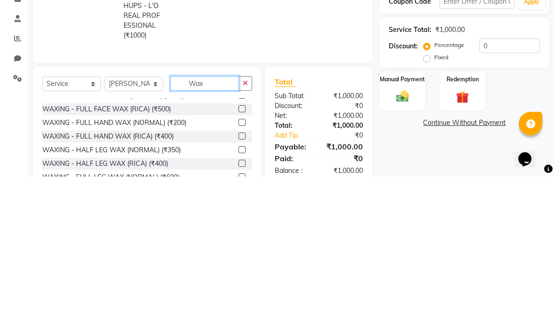
scroll to position [78, 0]
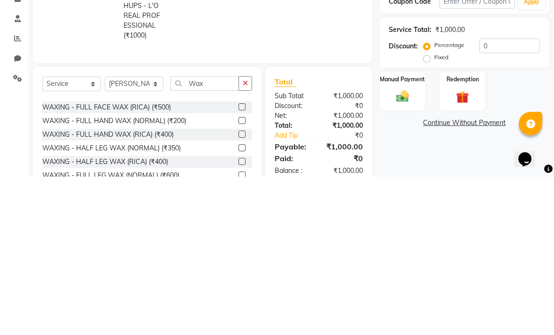
click at [243, 289] on label at bounding box center [242, 292] width 7 height 7
click at [243, 290] on input "checkbox" at bounding box center [242, 293] width 6 height 6
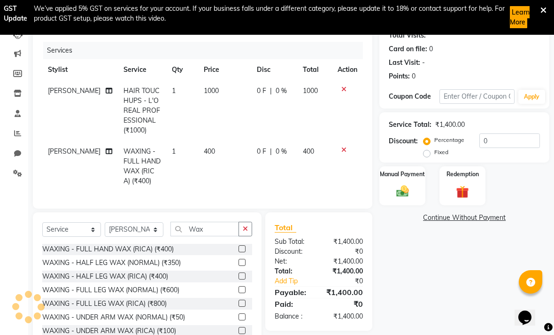
scroll to position [118, 0]
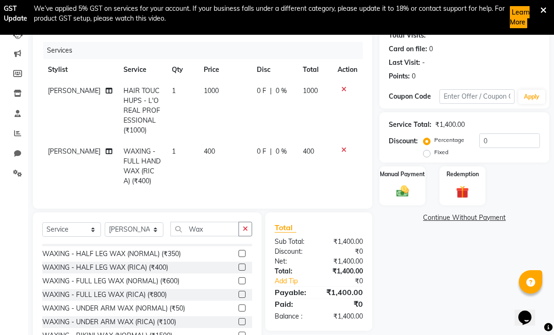
click at [239, 266] on label at bounding box center [242, 267] width 7 height 7
click at [239, 266] on input "checkbox" at bounding box center [242, 268] width 6 height 6
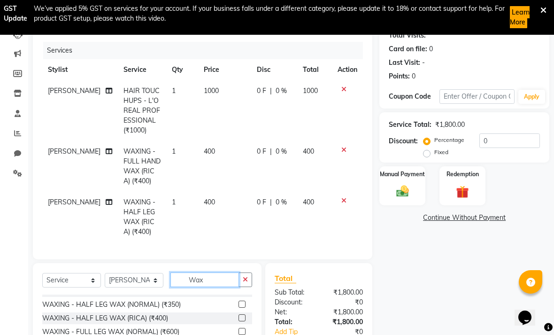
click at [218, 282] on input "Wax" at bounding box center [205, 280] width 69 height 15
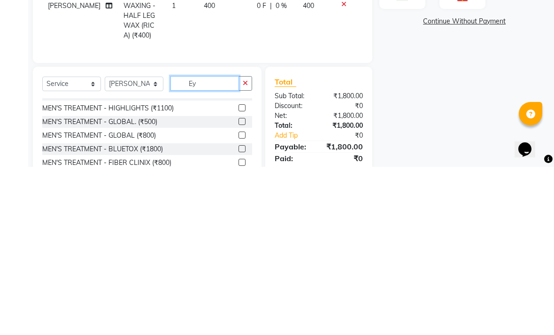
scroll to position [0, 0]
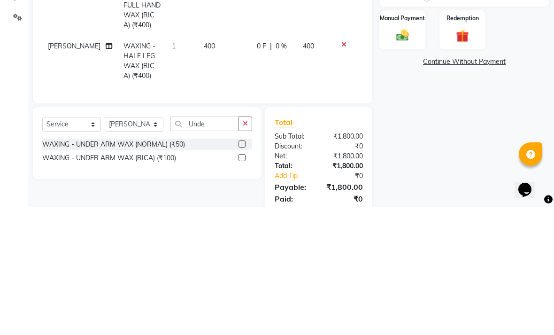
click at [240, 268] on label at bounding box center [242, 271] width 7 height 7
click at [240, 269] on input "checkbox" at bounding box center [242, 272] width 6 height 6
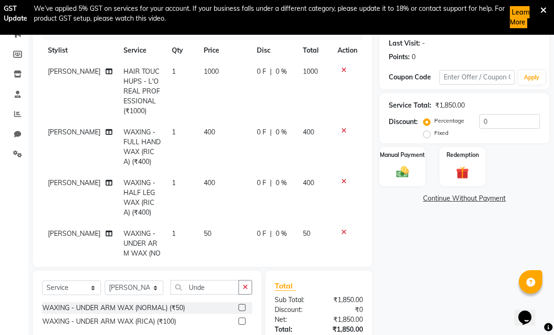
scroll to position [167, 0]
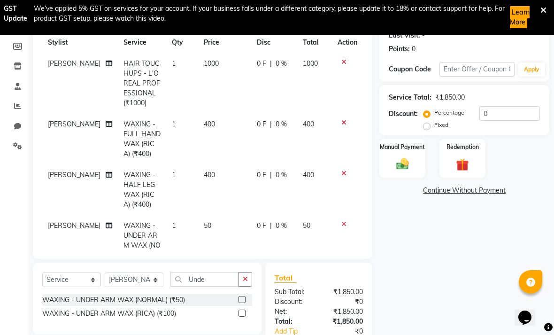
click at [385, 165] on img at bounding box center [403, 164] width 20 height 15
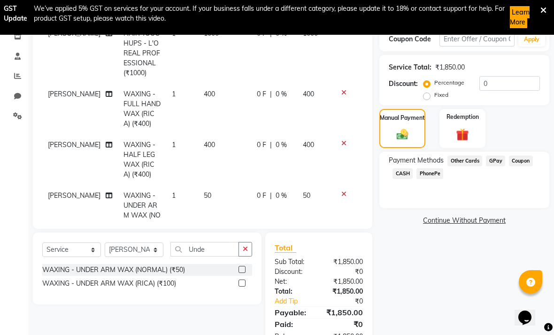
click at [385, 164] on span "GPay" at bounding box center [495, 161] width 19 height 11
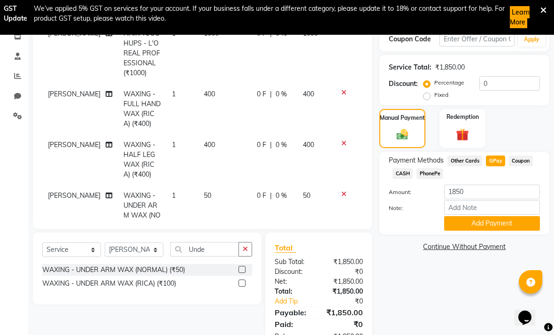
click at [385, 231] on button "Add Payment" at bounding box center [492, 223] width 96 height 15
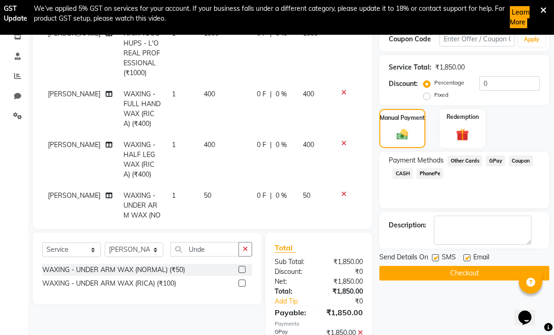
click at [385, 271] on button "Checkout" at bounding box center [465, 273] width 170 height 15
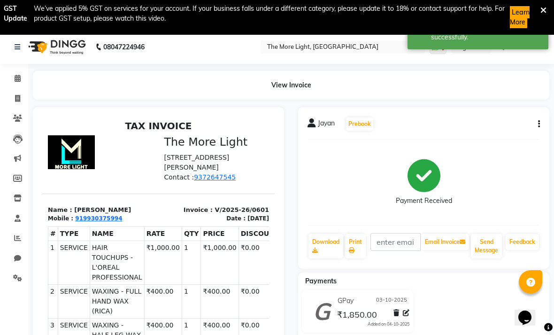
click at [9, 97] on link "Invoice" at bounding box center [14, 99] width 23 height 16
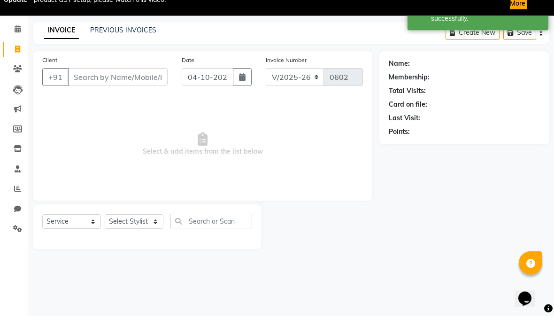
click at [241, 93] on icon "button" at bounding box center [242, 97] width 7 height 8
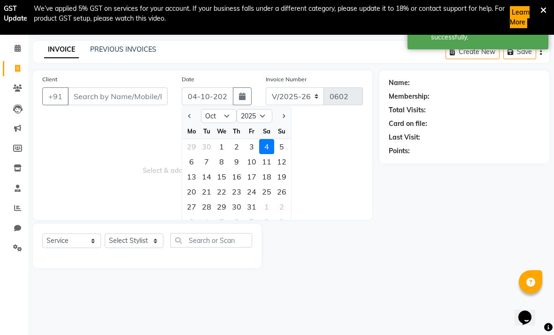
click at [205, 164] on div "7" at bounding box center [206, 161] width 15 height 15
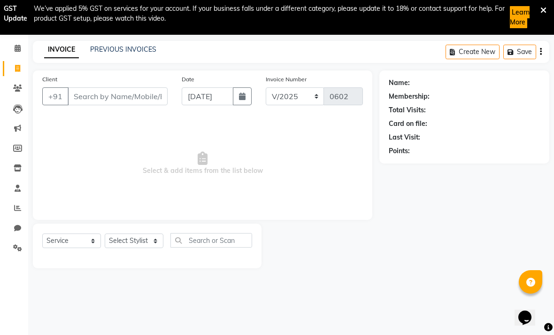
click at [236, 102] on button "button" at bounding box center [242, 96] width 19 height 18
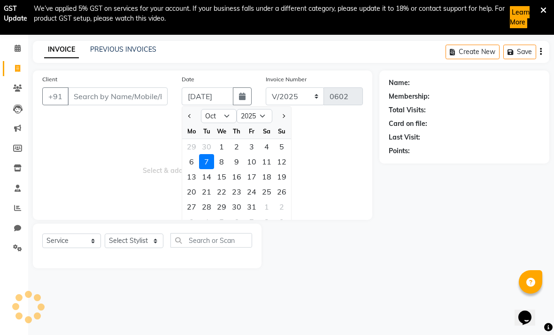
click at [253, 149] on div "3" at bounding box center [251, 146] width 15 height 15
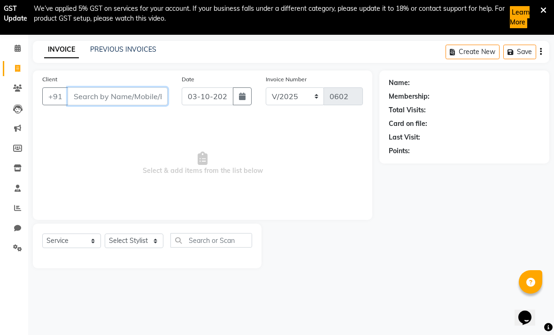
click at [143, 90] on input "Client" at bounding box center [118, 96] width 100 height 18
click at [144, 94] on span "Add Client" at bounding box center [143, 96] width 37 height 9
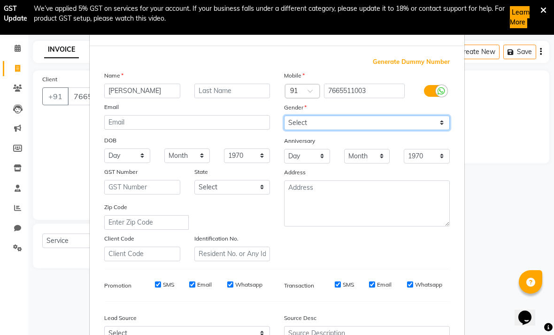
click at [385, 121] on select "Select [DEMOGRAPHIC_DATA] [DEMOGRAPHIC_DATA] Other Prefer Not To Say" at bounding box center [367, 123] width 166 height 15
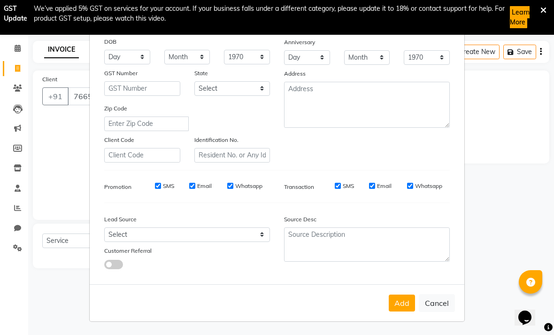
scroll to position [98, 0]
click at [385, 307] on button "Add" at bounding box center [402, 303] width 26 height 17
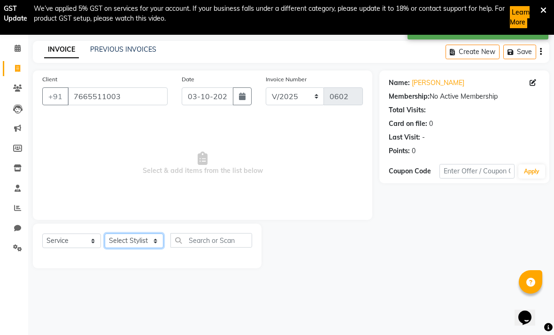
click at [144, 248] on select "Select Stylist [PERSON_NAME] anas [PERSON_NAME] [PERSON_NAME] Front [PERSON_NAM…" at bounding box center [134, 241] width 59 height 15
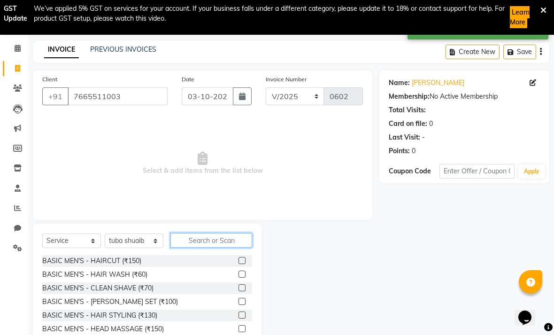
click at [207, 242] on input "text" at bounding box center [212, 240] width 82 height 15
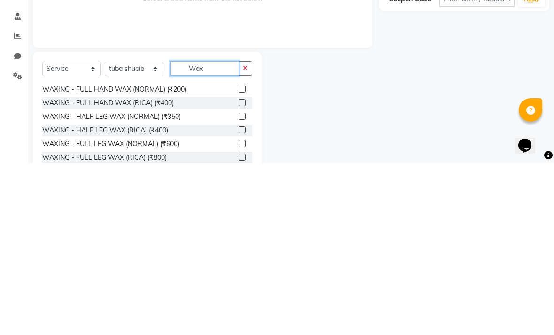
scroll to position [94, 0]
click at [240, 258] on label at bounding box center [242, 261] width 7 height 7
click at [240, 259] on input "checkbox" at bounding box center [242, 262] width 6 height 6
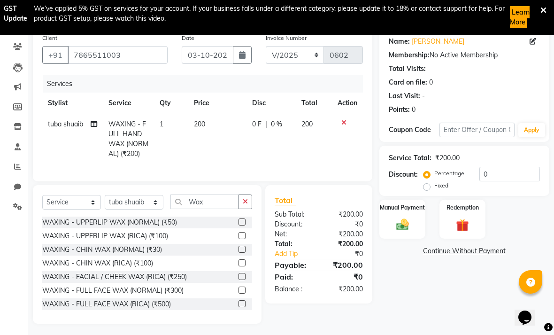
scroll to position [0, 0]
click at [239, 225] on label at bounding box center [242, 221] width 7 height 7
click at [239, 225] on input "checkbox" at bounding box center [242, 222] width 6 height 6
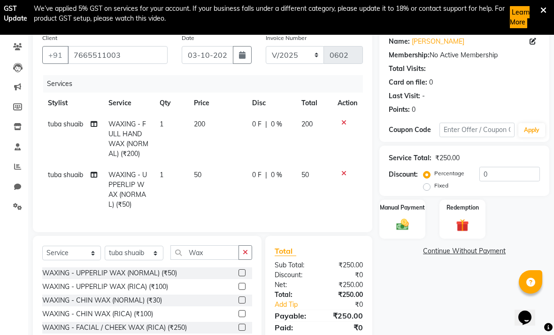
click at [385, 226] on img at bounding box center [403, 225] width 20 height 15
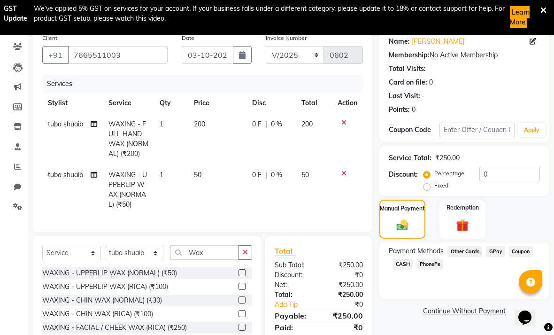
click at [385, 256] on span "GPay" at bounding box center [495, 251] width 19 height 11
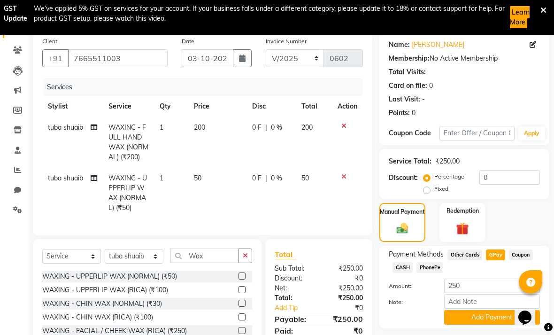
click at [385, 321] on button "Add Payment" at bounding box center [492, 317] width 96 height 15
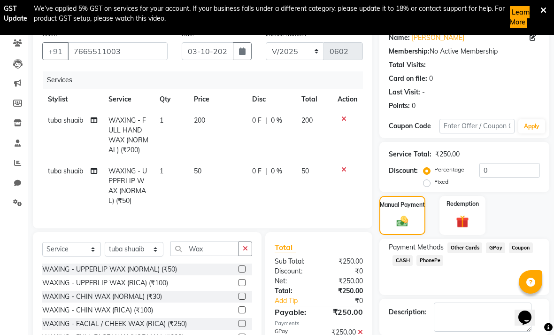
scroll to position [100, 0]
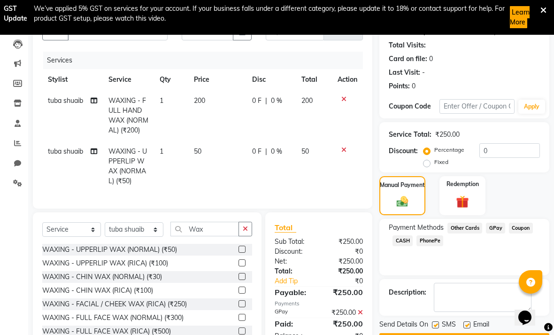
click at [385, 344] on button "Checkout" at bounding box center [465, 340] width 170 height 15
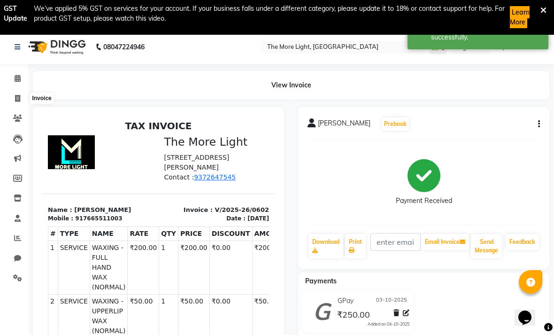
click at [19, 100] on icon at bounding box center [17, 98] width 5 height 7
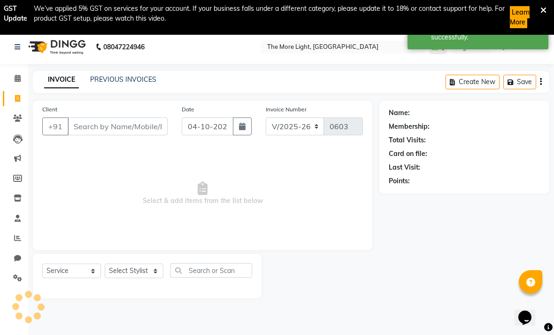
scroll to position [35, 0]
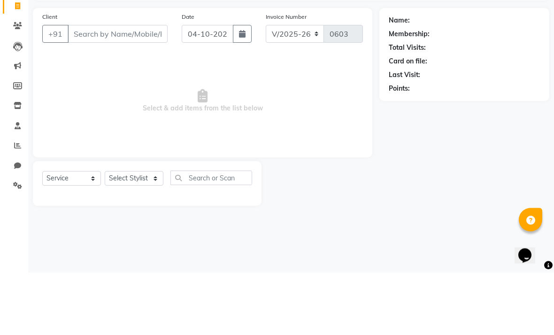
click at [243, 93] on icon "button" at bounding box center [242, 97] width 7 height 8
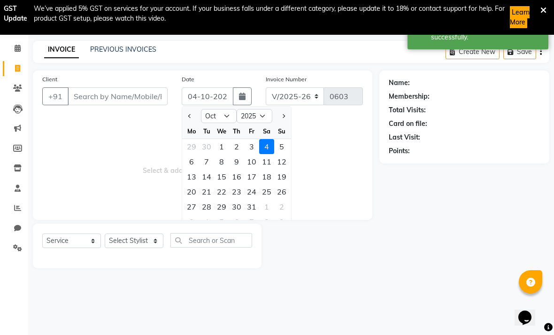
click at [252, 148] on div "3" at bounding box center [251, 146] width 15 height 15
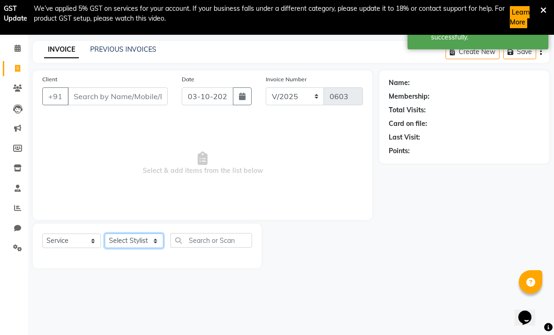
click at [154, 239] on select "Select Stylist [PERSON_NAME] anas [PERSON_NAME] [PERSON_NAME] Front [PERSON_NAM…" at bounding box center [134, 241] width 59 height 15
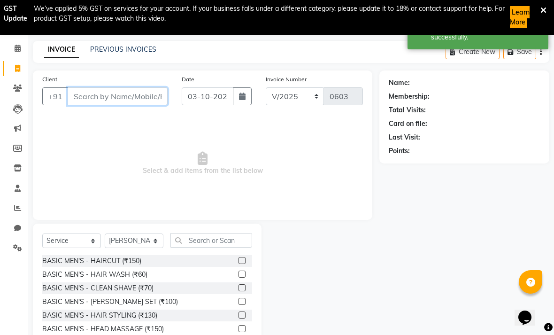
click at [131, 104] on input "Client" at bounding box center [118, 96] width 100 height 18
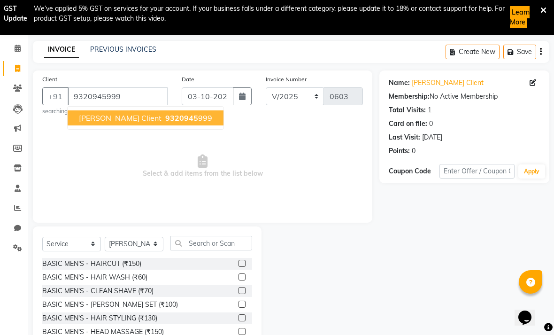
click at [175, 115] on ngb-highlight "9320945 999" at bounding box center [188, 117] width 49 height 9
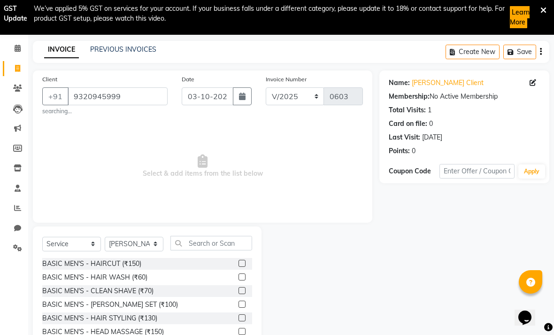
scroll to position [49, 0]
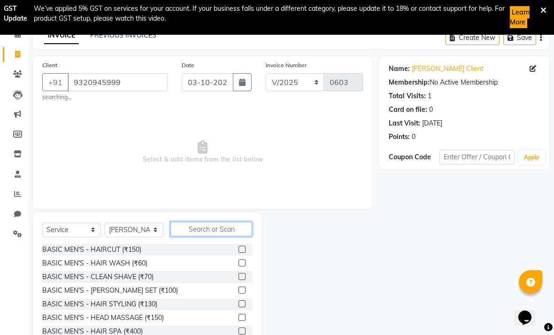
click at [210, 230] on input "text" at bounding box center [212, 229] width 82 height 15
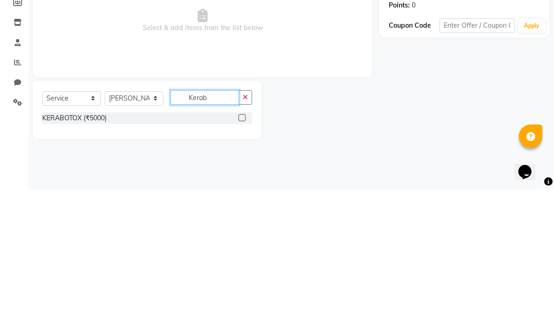
scroll to position [35, 0]
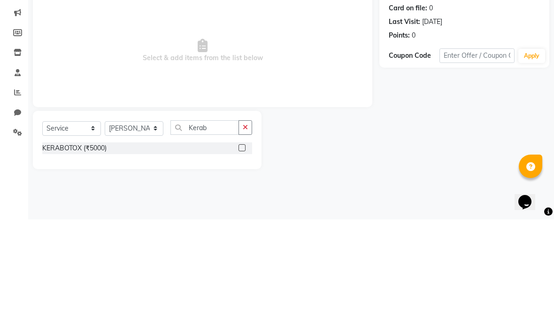
click at [236, 258] on div "KERABOTOX (₹5000)" at bounding box center [147, 264] width 210 height 12
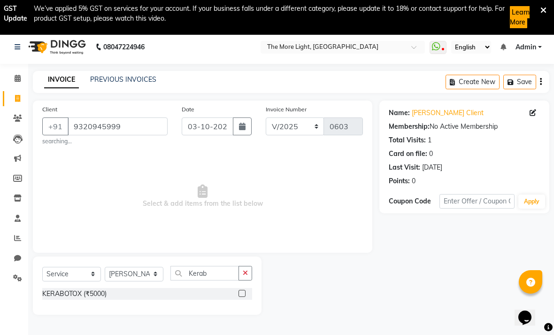
click at [242, 293] on label at bounding box center [242, 293] width 7 height 7
click at [242, 293] on input "checkbox" at bounding box center [242, 294] width 6 height 6
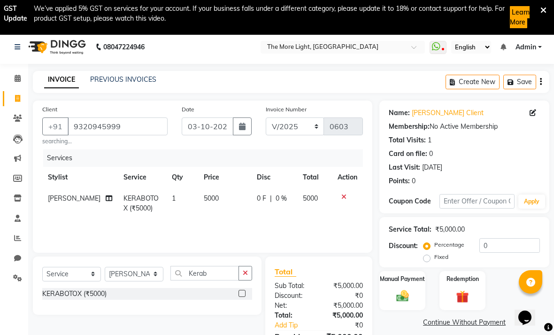
click at [206, 200] on span "5000" at bounding box center [211, 198] width 15 height 8
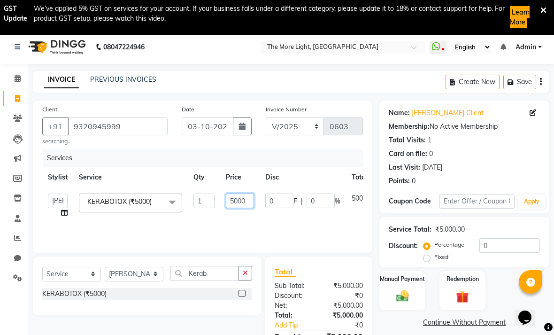
click at [249, 201] on input "5000" at bounding box center [240, 201] width 28 height 15
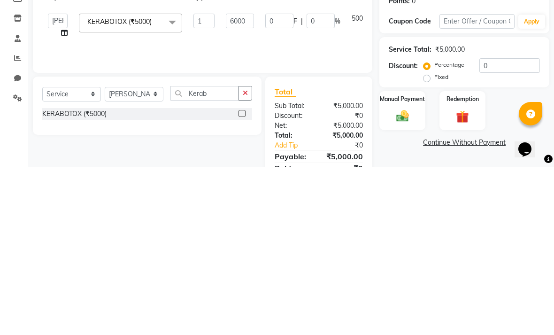
click at [385, 277] on img at bounding box center [403, 284] width 20 height 15
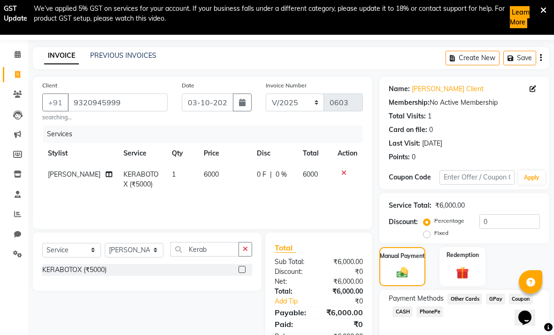
scroll to position [44, 0]
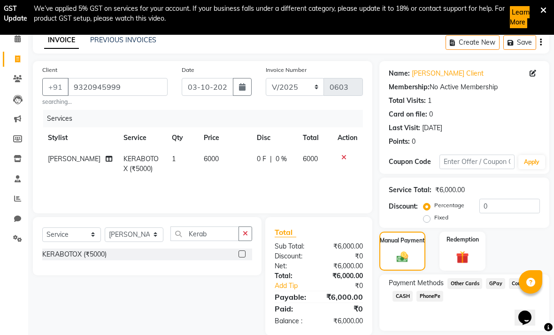
click at [385, 289] on span "GPay" at bounding box center [495, 283] width 19 height 11
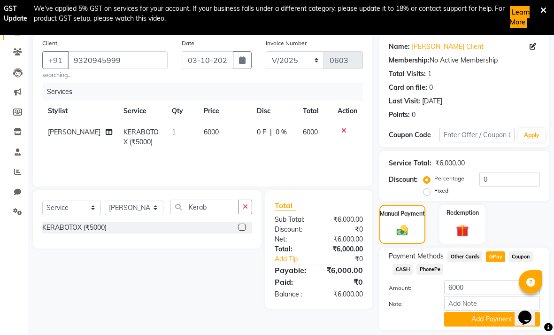
click at [385, 326] on button "Add Payment" at bounding box center [492, 319] width 96 height 15
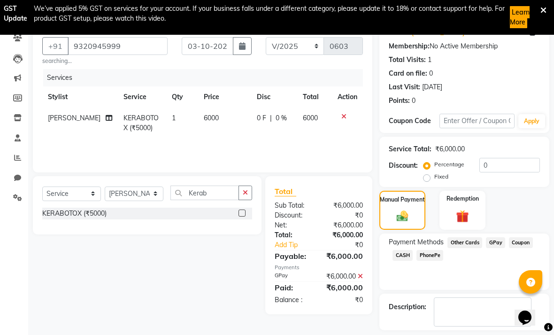
scroll to position [97, 0]
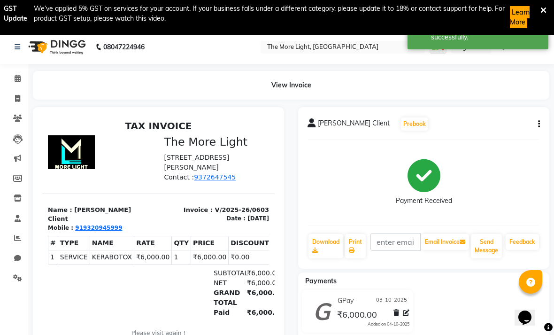
click at [15, 100] on icon at bounding box center [17, 98] width 5 height 7
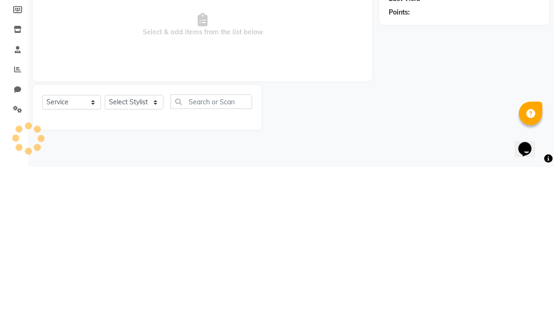
scroll to position [35, 0]
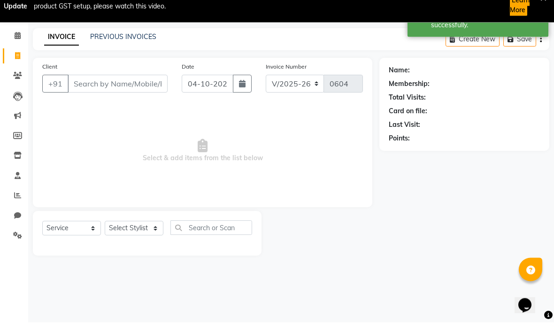
click at [239, 93] on icon "button" at bounding box center [242, 97] width 7 height 8
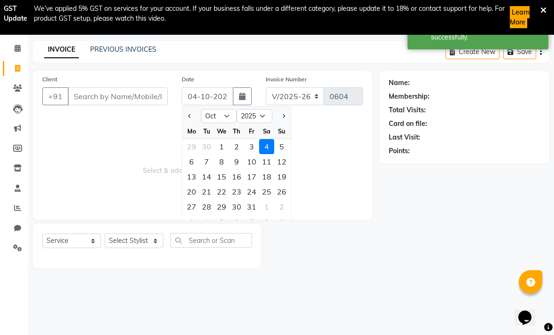
click at [249, 146] on div "3" at bounding box center [251, 146] width 15 height 15
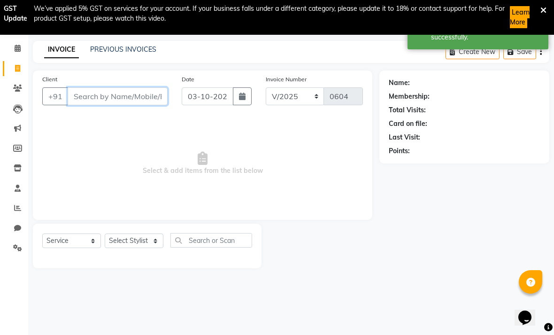
click at [101, 94] on input "Client" at bounding box center [118, 96] width 100 height 18
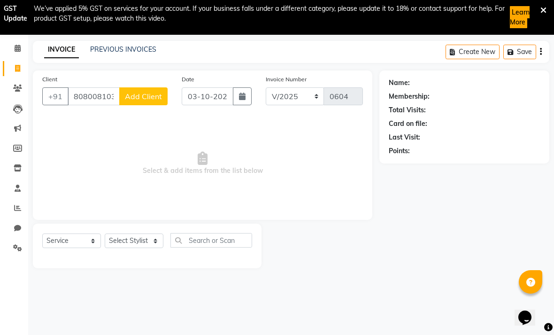
click at [145, 95] on span "Add Client" at bounding box center [143, 96] width 37 height 9
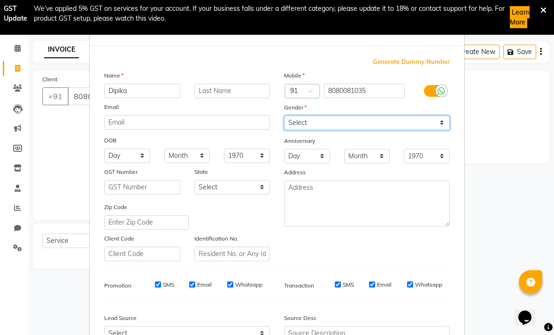
click at [385, 128] on select "Select [DEMOGRAPHIC_DATA] [DEMOGRAPHIC_DATA] Other Prefer Not To Say" at bounding box center [367, 123] width 166 height 15
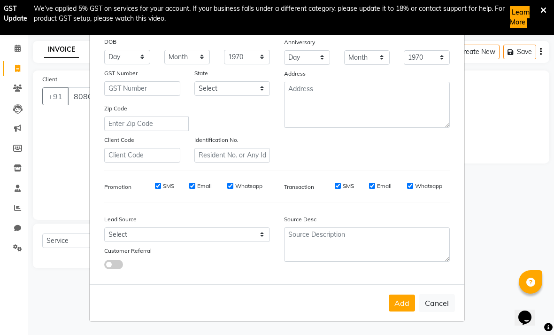
scroll to position [98, 0]
click at [385, 305] on button "Add" at bounding box center [402, 303] width 26 height 17
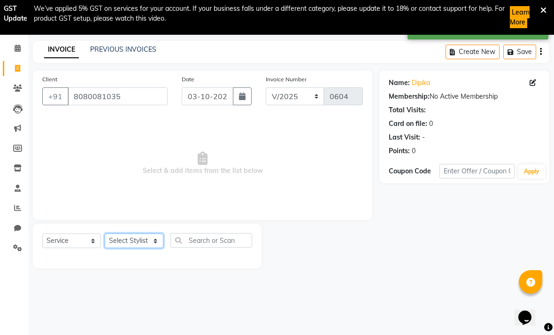
click at [132, 244] on select "Select Stylist [PERSON_NAME] anas [PERSON_NAME] [PERSON_NAME] Front [PERSON_NAM…" at bounding box center [134, 241] width 59 height 15
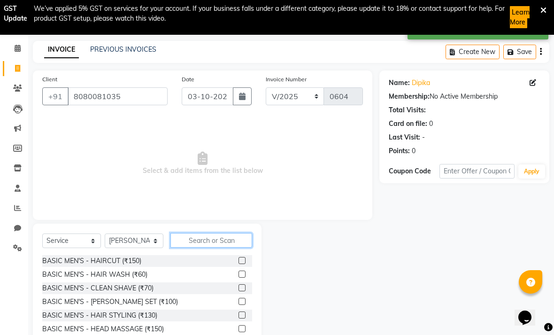
click at [210, 242] on input "text" at bounding box center [212, 240] width 82 height 15
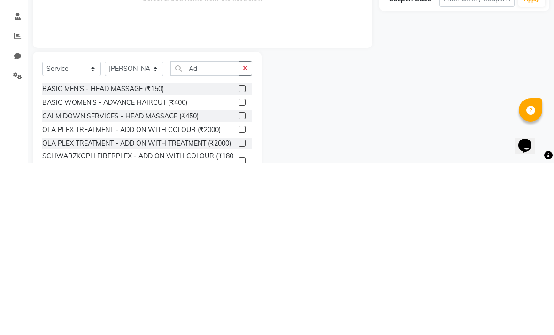
click at [239, 271] on label at bounding box center [242, 274] width 7 height 7
click at [239, 272] on input "checkbox" at bounding box center [242, 275] width 6 height 6
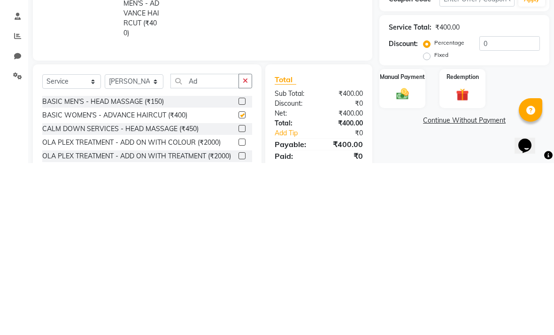
scroll to position [76, 0]
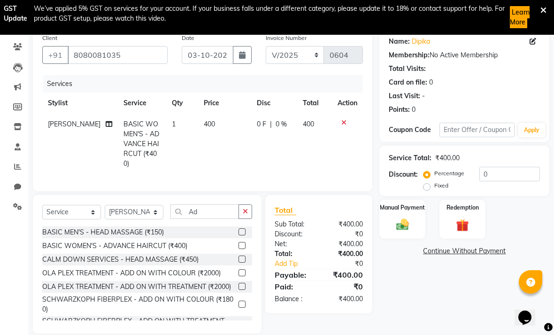
click at [385, 229] on img at bounding box center [403, 225] width 20 height 15
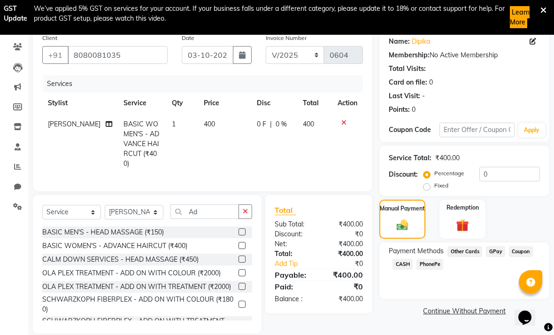
click at [385, 256] on span "GPay" at bounding box center [495, 251] width 19 height 11
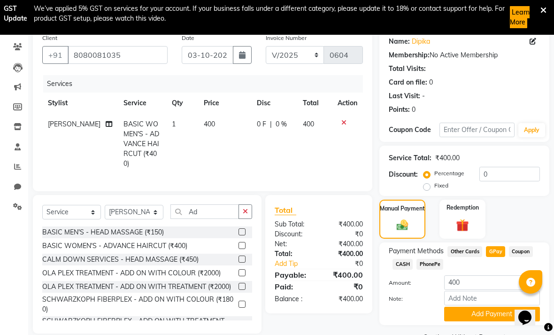
scroll to position [101, 0]
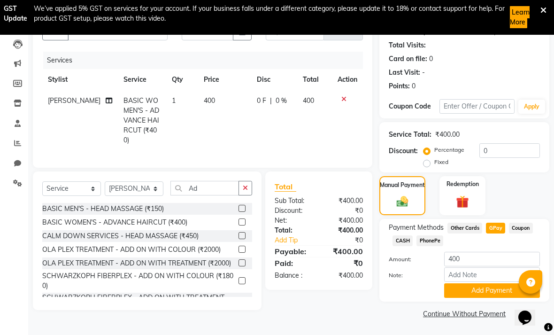
click at [385, 292] on button "Add Payment" at bounding box center [492, 290] width 96 height 15
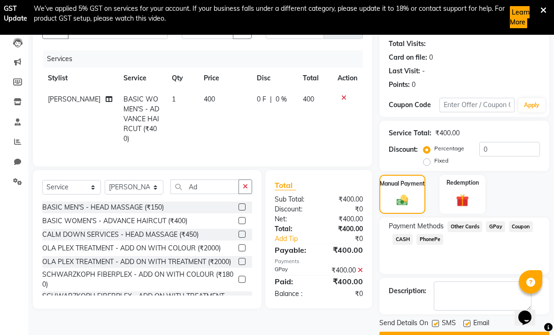
scroll to position [127, 0]
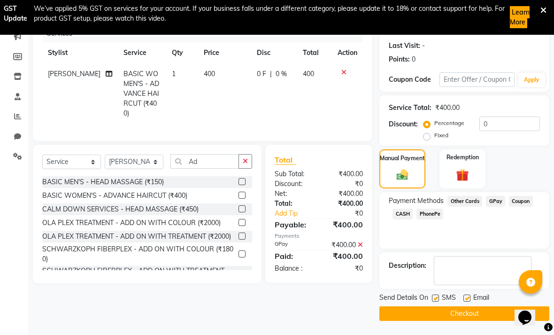
click at [385, 314] on button "Checkout" at bounding box center [465, 313] width 170 height 15
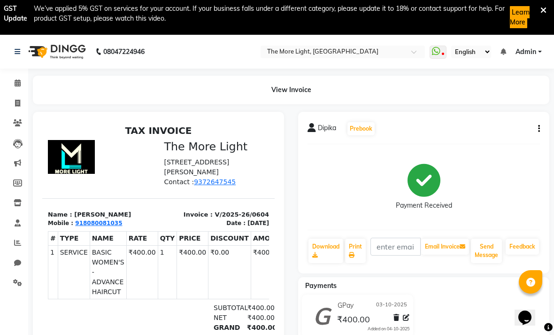
click at [16, 110] on link "Invoice" at bounding box center [14, 104] width 23 height 16
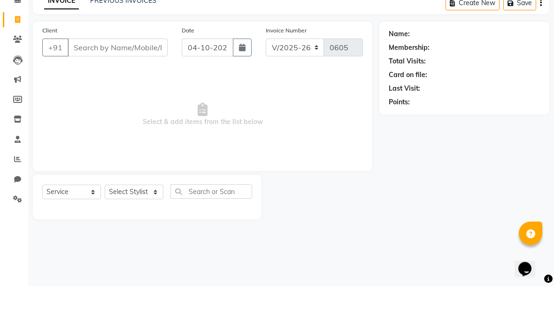
click at [243, 93] on icon "button" at bounding box center [242, 97] width 7 height 8
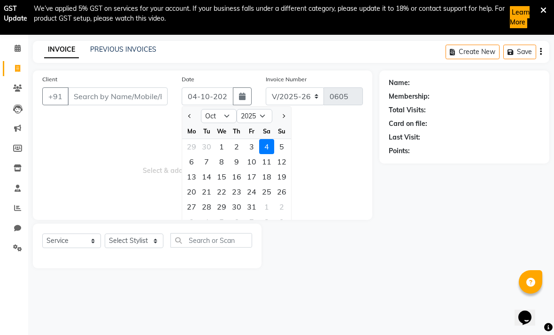
click at [246, 147] on div "3" at bounding box center [251, 146] width 15 height 15
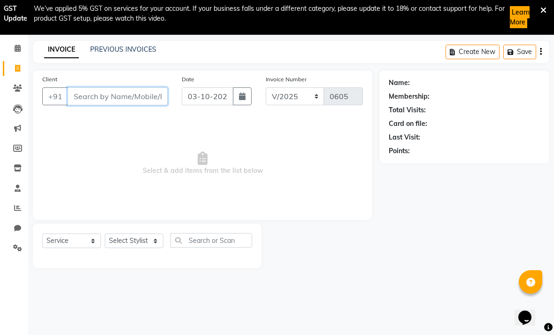
click at [99, 96] on input "Client" at bounding box center [118, 96] width 100 height 18
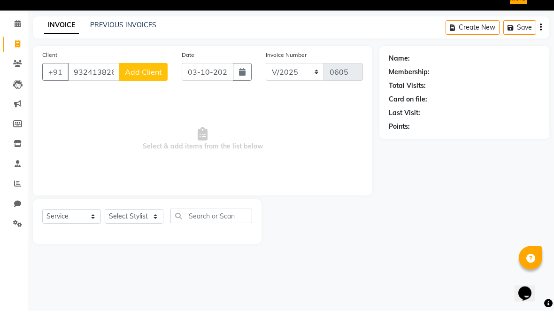
click at [140, 92] on span "Add Client" at bounding box center [143, 96] width 37 height 9
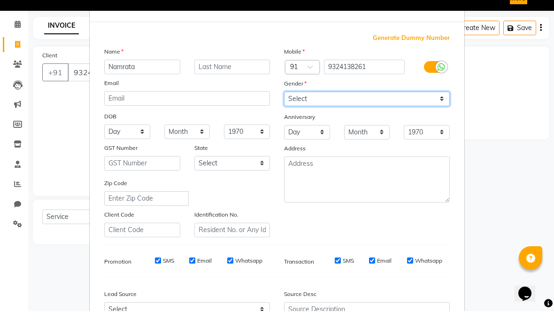
click at [385, 116] on select "Select [DEMOGRAPHIC_DATA] [DEMOGRAPHIC_DATA] Other Prefer Not To Say" at bounding box center [367, 123] width 166 height 15
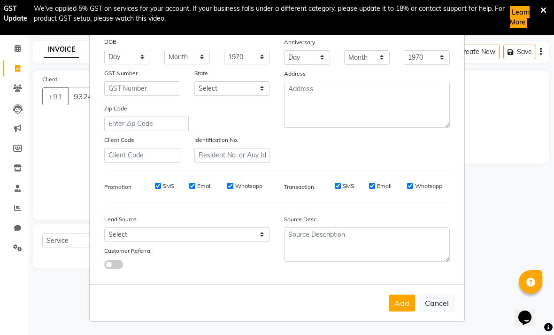
scroll to position [98, 0]
click at [385, 302] on button "Add" at bounding box center [402, 303] width 26 height 17
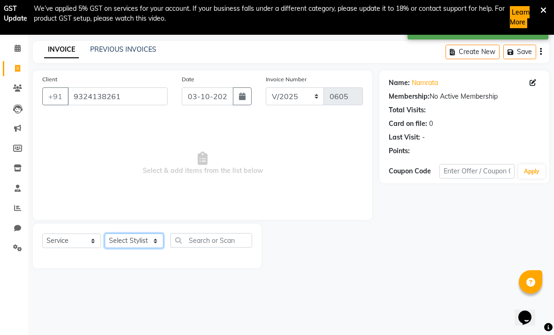
click at [144, 241] on select "Select Stylist [PERSON_NAME] anas [PERSON_NAME] [PERSON_NAME] Front [PERSON_NAM…" at bounding box center [134, 241] width 59 height 15
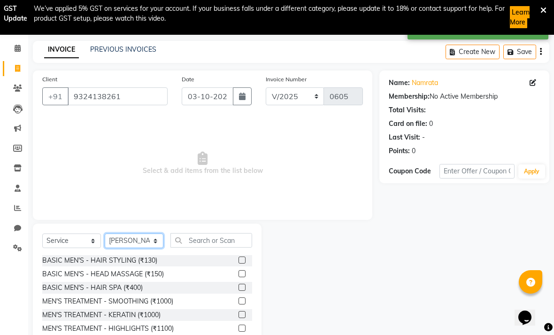
scroll to position [55, 0]
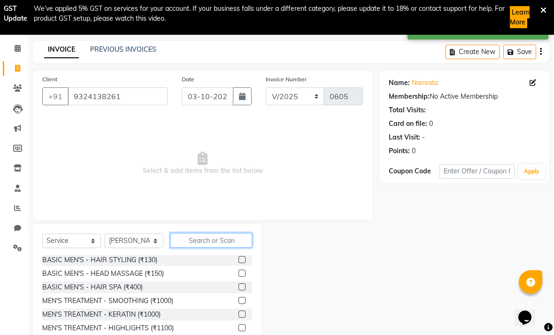
click at [209, 242] on input "text" at bounding box center [212, 240] width 82 height 15
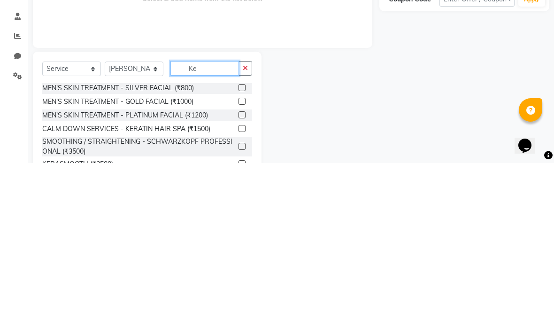
scroll to position [42, 0]
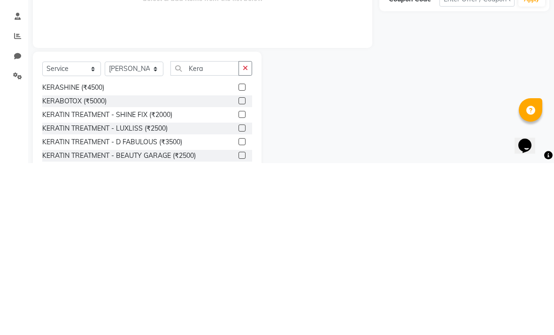
click at [241, 269] on label at bounding box center [242, 272] width 7 height 7
click at [241, 270] on input "checkbox" at bounding box center [242, 273] width 6 height 6
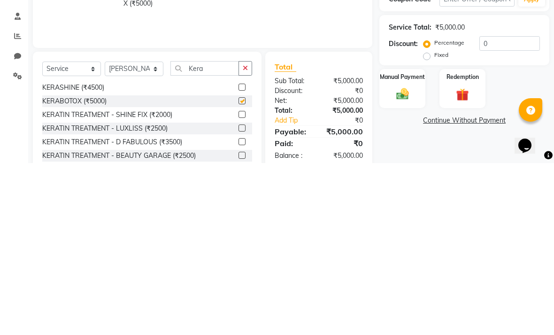
scroll to position [76, 0]
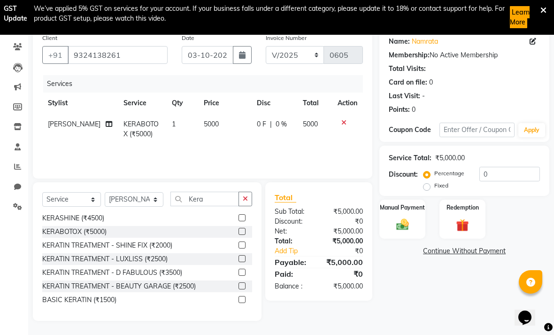
click at [208, 125] on span "5000" at bounding box center [211, 124] width 15 height 8
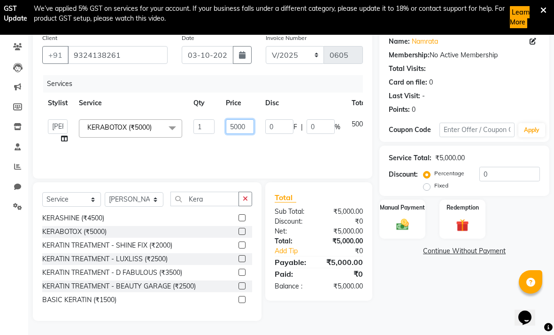
click at [243, 130] on input "5000" at bounding box center [240, 126] width 28 height 15
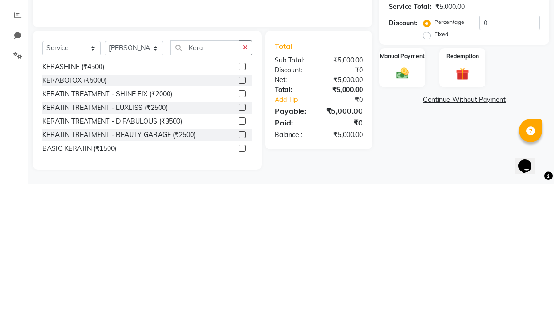
click at [385, 218] on img at bounding box center [403, 225] width 20 height 15
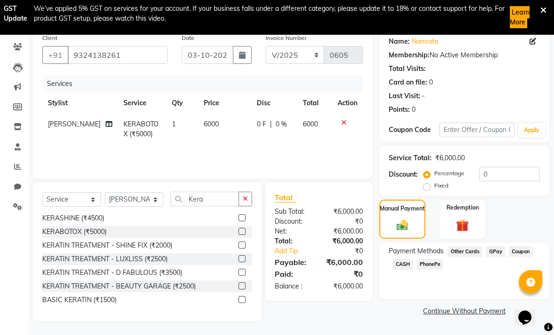
click at [385, 256] on span "GPay" at bounding box center [495, 251] width 19 height 11
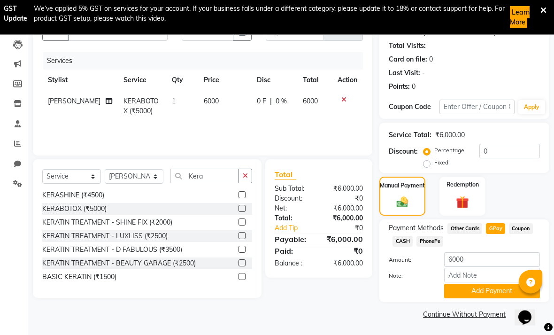
scroll to position [101, 0]
click at [385, 293] on button "Add Payment" at bounding box center [492, 290] width 96 height 15
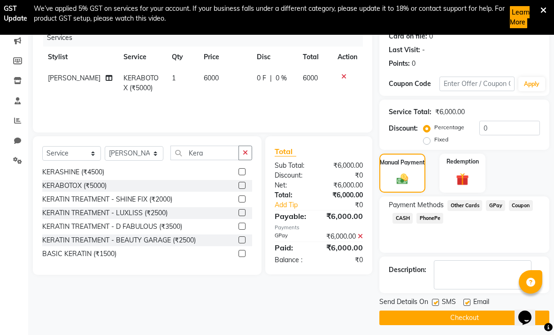
scroll to position [127, 0]
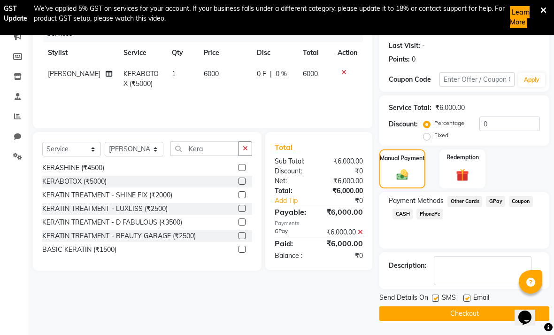
click at [385, 318] on button "Checkout" at bounding box center [465, 313] width 170 height 15
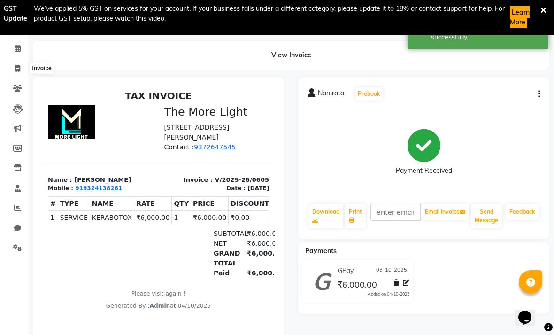
click at [19, 70] on icon at bounding box center [17, 68] width 5 height 7
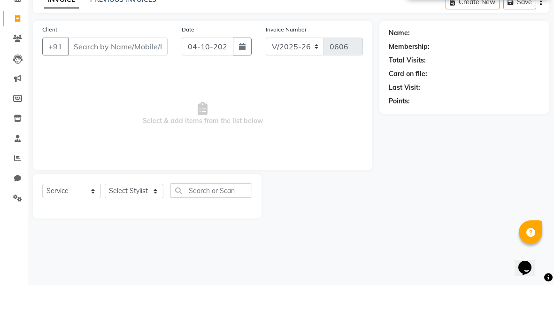
click at [243, 93] on icon "button" at bounding box center [242, 97] width 7 height 8
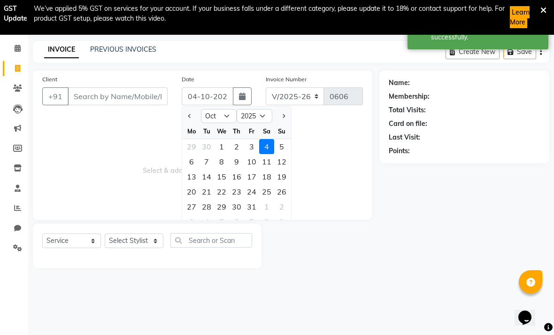
click at [256, 143] on div "3" at bounding box center [251, 146] width 15 height 15
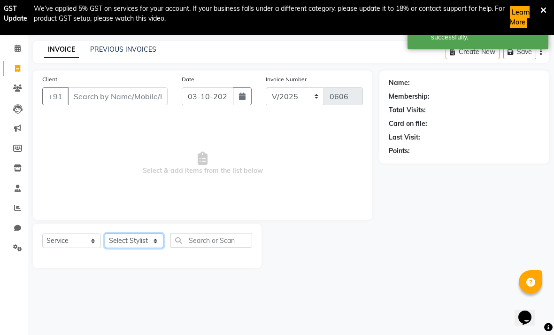
click at [157, 243] on select "Select Stylist [PERSON_NAME] anas [PERSON_NAME] [PERSON_NAME] Front [PERSON_NAM…" at bounding box center [134, 241] width 59 height 15
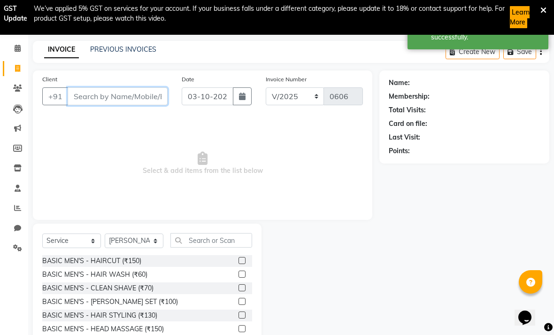
click at [132, 99] on input "Client" at bounding box center [118, 96] width 100 height 18
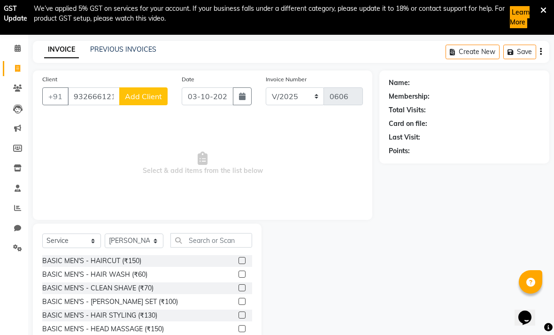
click at [148, 97] on span "Add Client" at bounding box center [143, 96] width 37 height 9
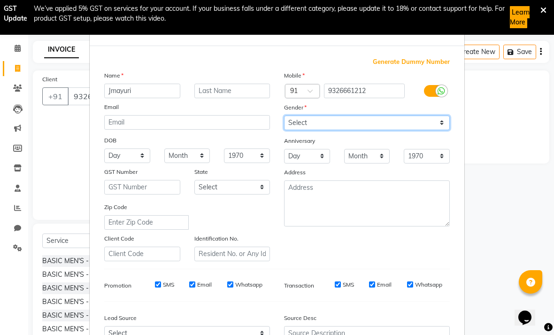
click at [385, 123] on select "Select [DEMOGRAPHIC_DATA] [DEMOGRAPHIC_DATA] Other Prefer Not To Say" at bounding box center [367, 123] width 166 height 15
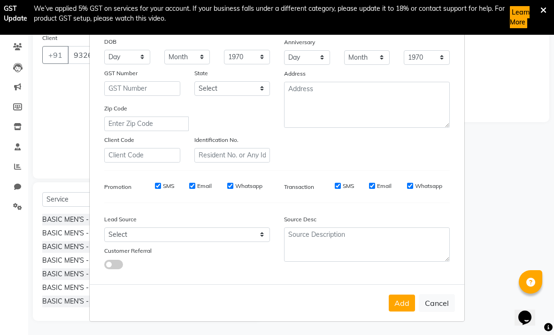
scroll to position [98, 0]
click at [385, 306] on button "Add" at bounding box center [402, 303] width 26 height 17
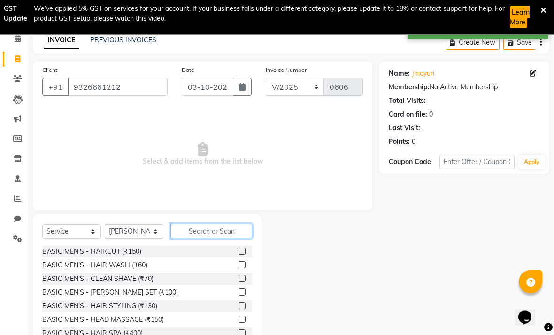
click at [210, 235] on input "text" at bounding box center [212, 231] width 82 height 15
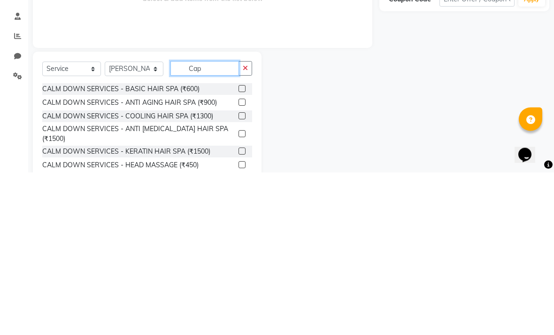
scroll to position [35, 0]
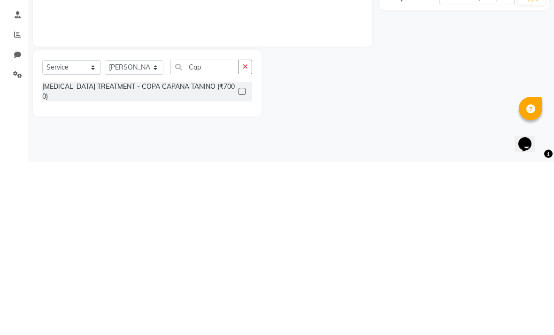
click at [242, 261] on label at bounding box center [242, 264] width 7 height 7
click at [242, 262] on input "checkbox" at bounding box center [242, 265] width 6 height 6
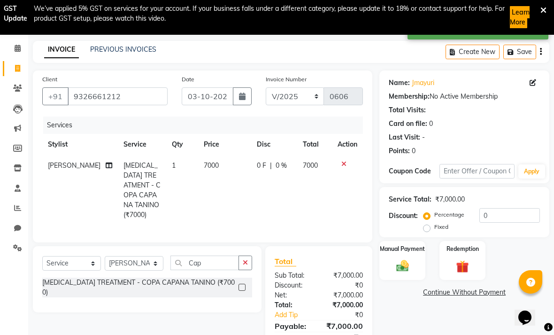
click at [213, 165] on td "7000" at bounding box center [224, 190] width 53 height 70
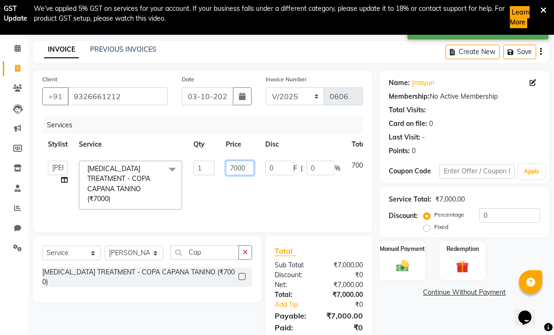
click at [245, 165] on input "7000" at bounding box center [240, 168] width 28 height 15
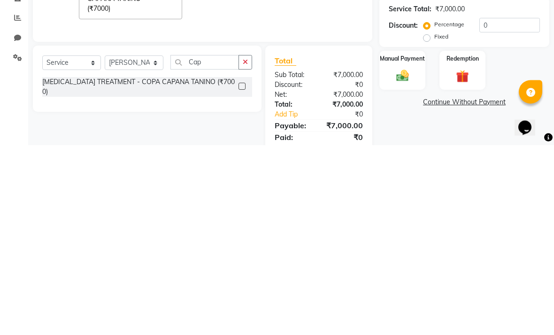
click at [385, 259] on img at bounding box center [403, 266] width 20 height 15
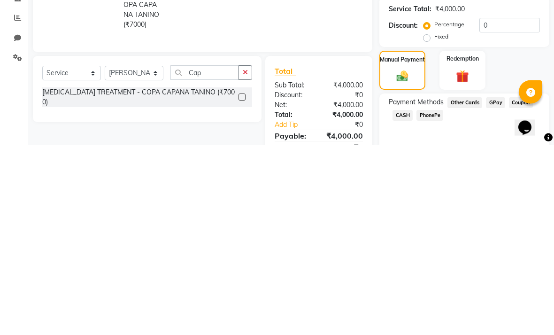
scroll to position [57, 0]
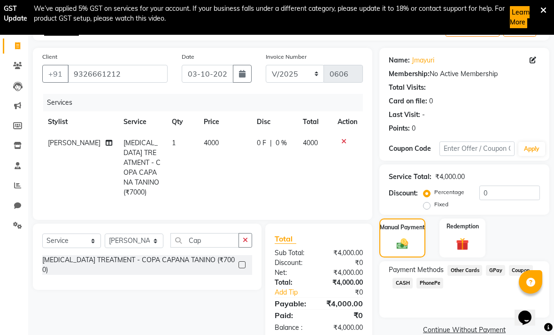
click at [385, 275] on span "GPay" at bounding box center [495, 270] width 19 height 11
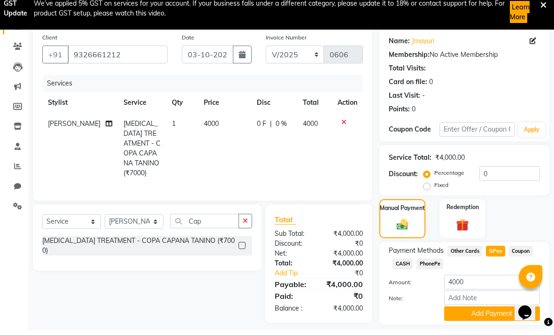
scroll to position [71, 0]
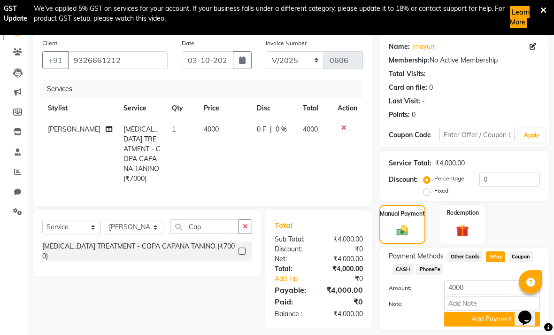
click at [385, 322] on button "Add Payment" at bounding box center [492, 319] width 96 height 15
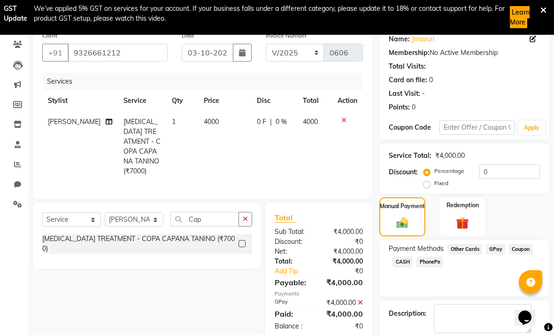
scroll to position [97, 0]
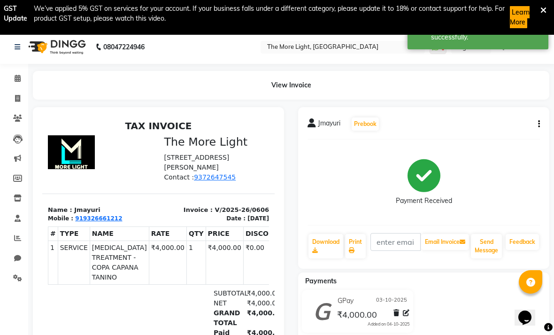
click at [16, 100] on icon at bounding box center [17, 98] width 5 height 7
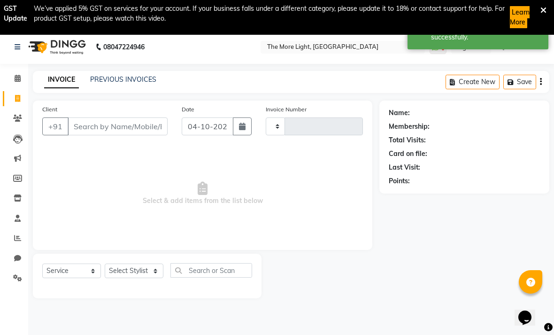
scroll to position [35, 0]
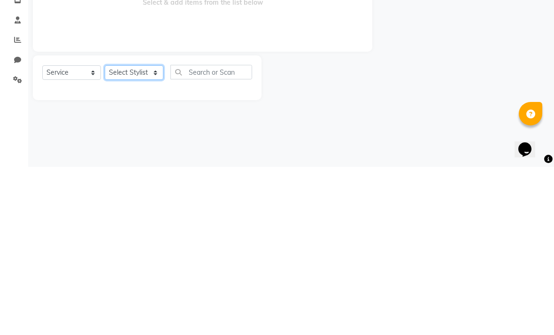
click at [156, 234] on select "Select Stylist [PERSON_NAME] anas [PERSON_NAME] [PERSON_NAME] Front [PERSON_NAM…" at bounding box center [134, 241] width 59 height 15
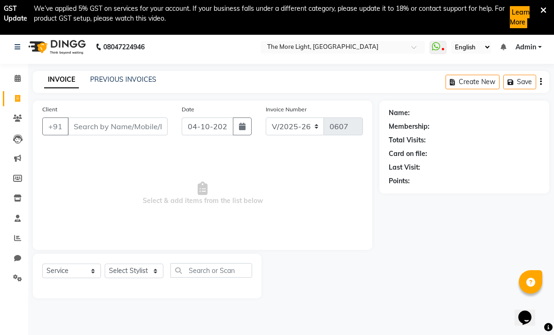
click at [245, 128] on icon "button" at bounding box center [242, 127] width 7 height 8
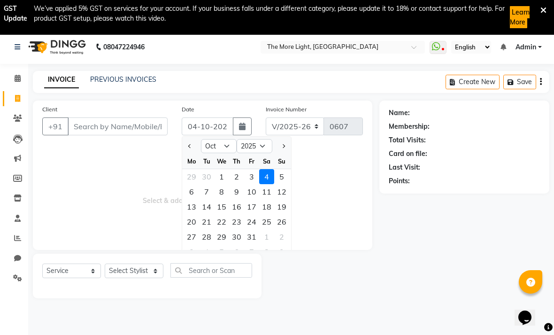
click at [251, 180] on div "3" at bounding box center [251, 176] width 15 height 15
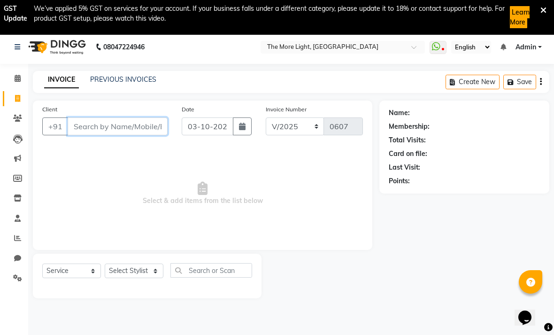
click at [135, 124] on input "Client" at bounding box center [118, 126] width 100 height 18
click at [140, 129] on span "Add Client" at bounding box center [143, 126] width 37 height 9
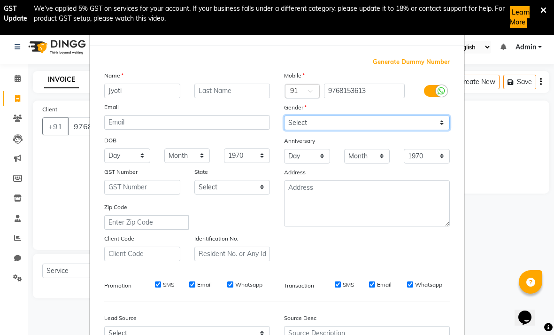
click at [385, 125] on select "Select [DEMOGRAPHIC_DATA] [DEMOGRAPHIC_DATA] Other Prefer Not To Say" at bounding box center [367, 123] width 166 height 15
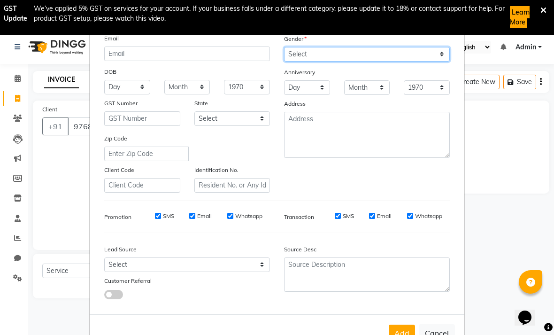
scroll to position [68, 0]
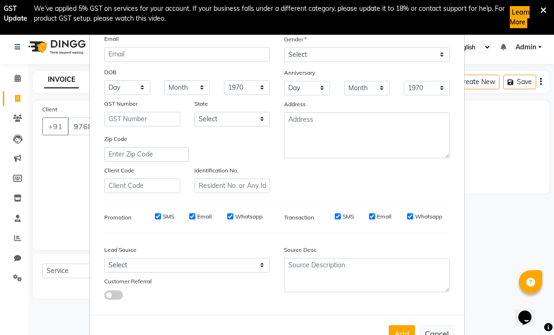
click at [385, 330] on button "Add" at bounding box center [402, 333] width 26 height 17
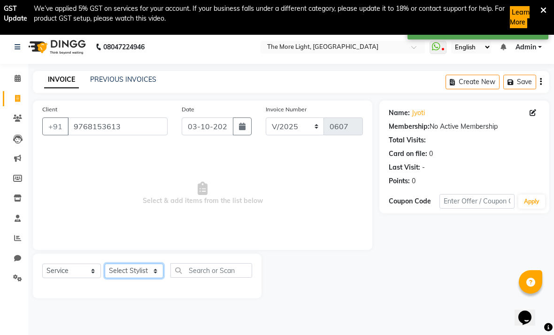
click at [152, 275] on select "Select Stylist [PERSON_NAME] anas [PERSON_NAME] [PERSON_NAME] Front [PERSON_NAM…" at bounding box center [134, 271] width 59 height 15
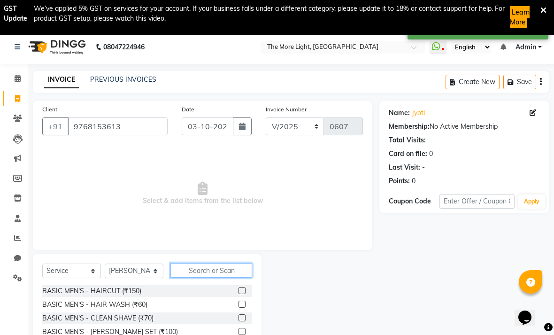
click at [213, 275] on input "text" at bounding box center [212, 270] width 82 height 15
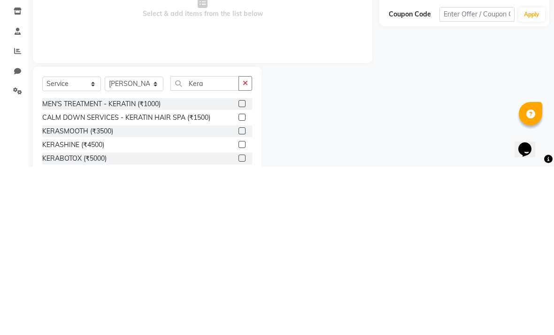
click at [239, 296] on label at bounding box center [242, 299] width 7 height 7
click at [239, 296] on input "checkbox" at bounding box center [242, 299] width 6 height 6
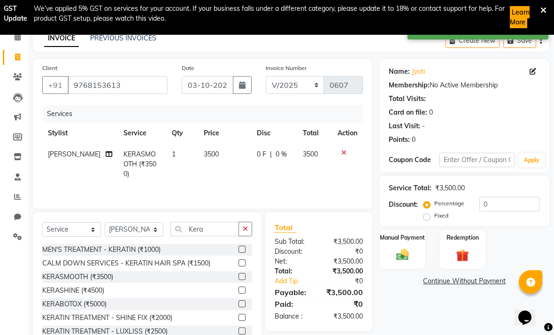
click at [211, 156] on td "3500" at bounding box center [224, 164] width 53 height 41
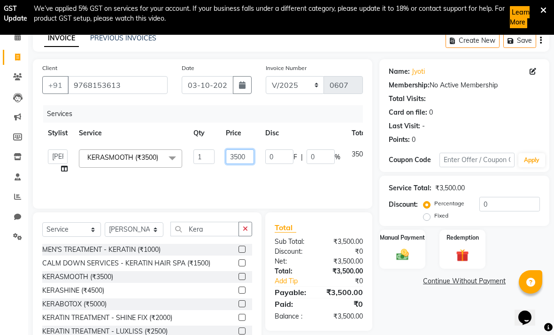
click at [245, 159] on input "3500" at bounding box center [240, 156] width 28 height 15
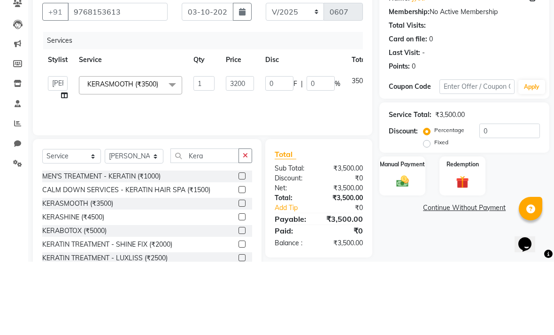
click at [339, 126] on div "Client [PHONE_NUMBER] Date [DATE] Invoice Number V/2025 V/[PHONE_NUMBER] Servic…" at bounding box center [203, 133] width 340 height 149
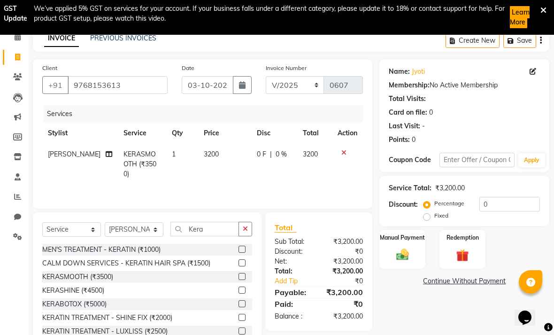
click at [385, 250] on img at bounding box center [403, 255] width 20 height 15
click at [385, 285] on span "GPay" at bounding box center [495, 281] width 19 height 11
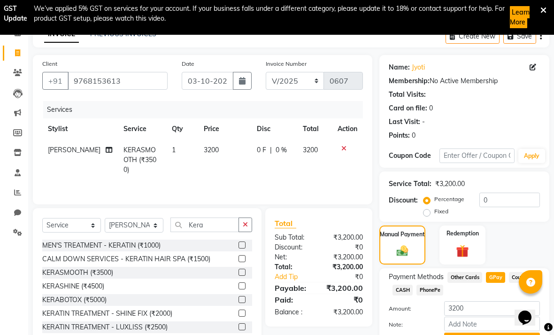
scroll to position [71, 0]
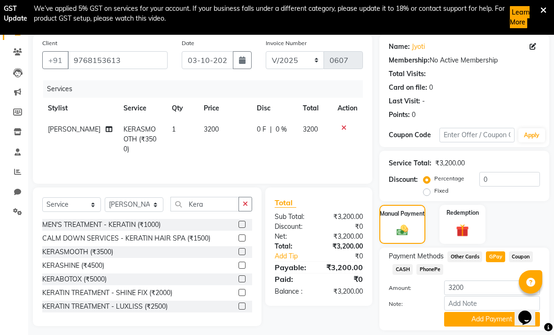
click at [385, 325] on button "Add Payment" at bounding box center [492, 319] width 96 height 15
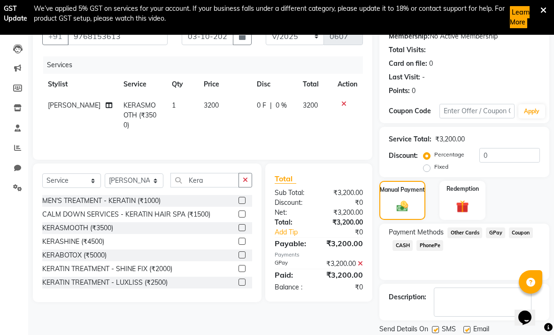
scroll to position [97, 0]
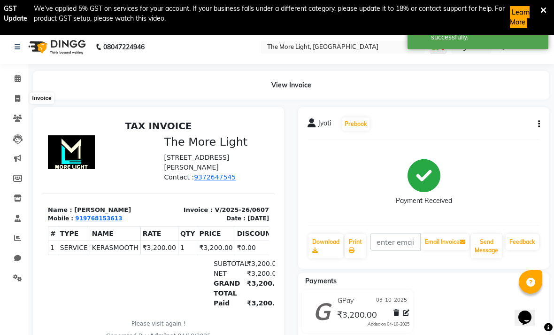
click at [15, 101] on icon at bounding box center [17, 98] width 5 height 7
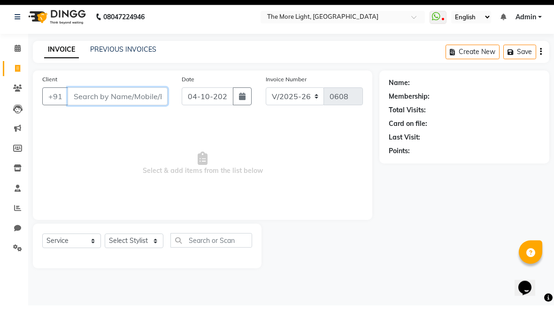
scroll to position [35, 0]
